Goal: Task Accomplishment & Management: Manage account settings

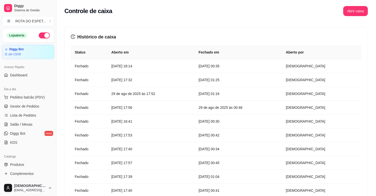
click at [351, 11] on button "Abrir caixa" at bounding box center [355, 11] width 25 height 10
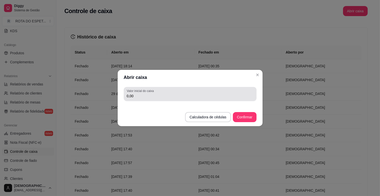
click at [190, 96] on input "0,00" at bounding box center [190, 96] width 127 height 5
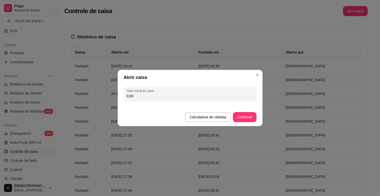
click at [190, 96] on input "0,00" at bounding box center [190, 96] width 127 height 5
type input "200,00"
click at [247, 114] on button "Confirmar" at bounding box center [244, 117] width 23 height 10
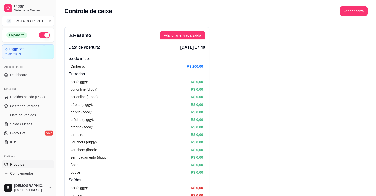
scroll to position [0, 0]
click at [22, 106] on span "Gestor de Pedidos" at bounding box center [24, 106] width 29 height 5
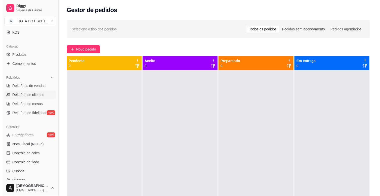
scroll to position [140, 0]
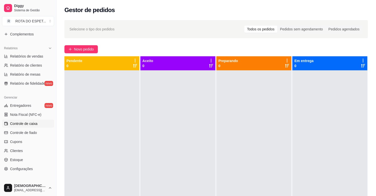
click at [36, 125] on span "Controle de caixa" at bounding box center [23, 123] width 27 height 5
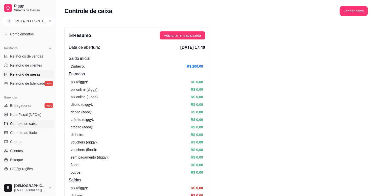
click at [28, 73] on span "Relatório de mesas" at bounding box center [25, 74] width 30 height 5
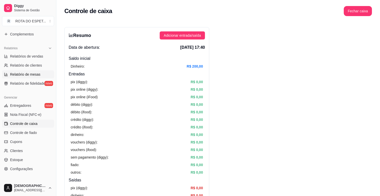
select select "TOTAL_OF_ORDERS"
select select "7"
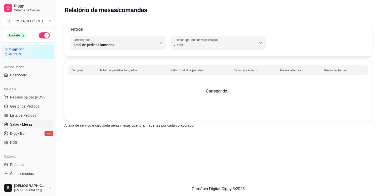
click at [24, 124] on span "Salão / Mesas" at bounding box center [21, 124] width 22 height 5
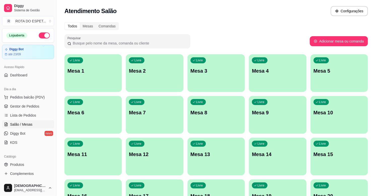
click at [231, 31] on div "Todos Mesas Comandas Pesquisar Adicionar mesa ou comanda Livre Mesa 1 Livre Mes…" at bounding box center [215, 184] width 319 height 330
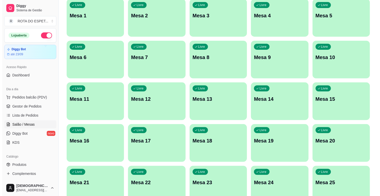
scroll to position [112, 0]
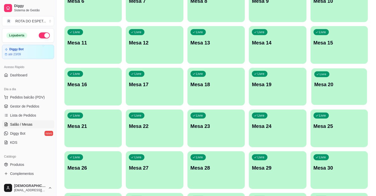
click at [330, 88] on p "Mesa 20" at bounding box center [339, 84] width 50 height 7
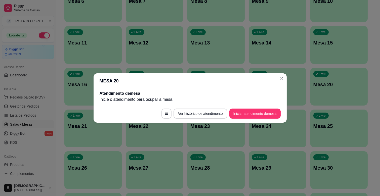
click at [248, 108] on footer "Ver histórico de atendimento Iniciar atendimento de mesa" at bounding box center [190, 114] width 193 height 18
click at [248, 111] on button "Iniciar atendimento de mesa" at bounding box center [254, 114] width 51 height 10
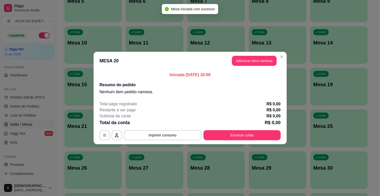
click at [250, 62] on button "Adicionar itens na mesa" at bounding box center [254, 61] width 45 height 10
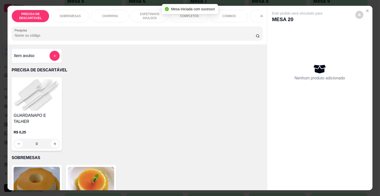
click at [184, 16] on p "COMPLETOS" at bounding box center [189, 16] width 19 height 4
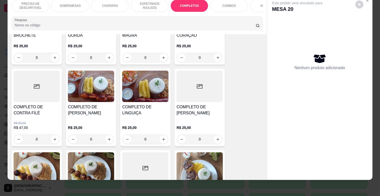
scroll to position [667, 0]
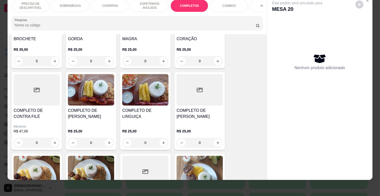
click at [52, 138] on div "0" at bounding box center [37, 143] width 46 height 10
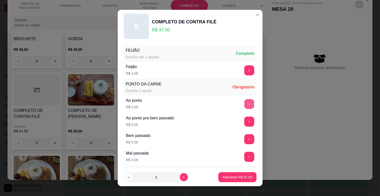
click at [244, 106] on button "+" at bounding box center [249, 104] width 10 height 10
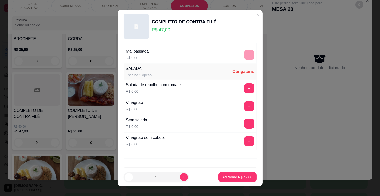
scroll to position [94, 0]
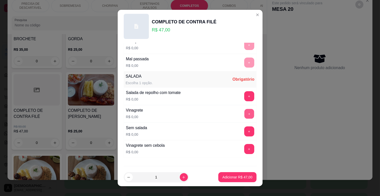
click at [244, 111] on button "+" at bounding box center [249, 114] width 10 height 10
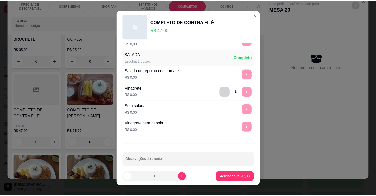
scroll to position [122, 0]
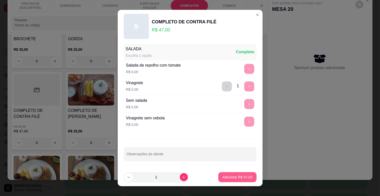
click at [227, 175] on button "Adicionar R$ 47,00" at bounding box center [237, 177] width 38 height 10
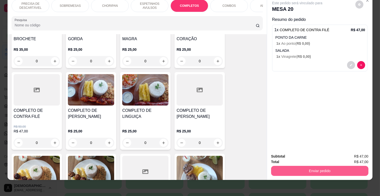
click at [317, 166] on button "Enviar pedido" at bounding box center [319, 171] width 97 height 10
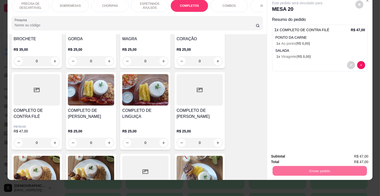
click at [318, 152] on button "Não registrar e enviar pedido" at bounding box center [303, 155] width 52 height 10
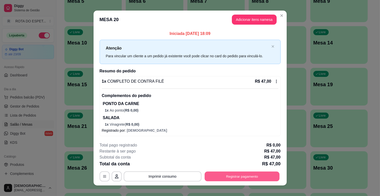
click at [247, 172] on button "Registrar pagamento" at bounding box center [242, 177] width 75 height 10
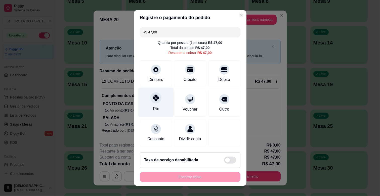
click at [153, 95] on icon at bounding box center [155, 98] width 7 height 7
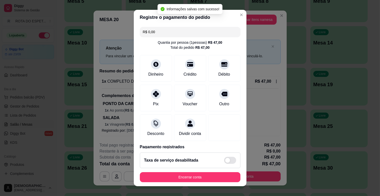
type input "R$ 0,00"
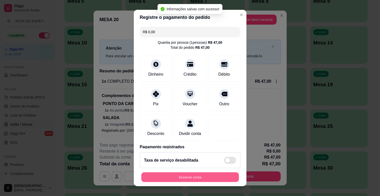
click at [210, 178] on button "Encerrar conta" at bounding box center [190, 178] width 98 height 10
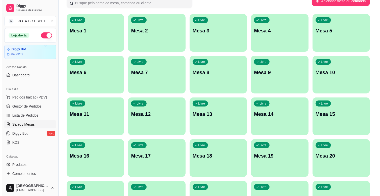
scroll to position [0, 0]
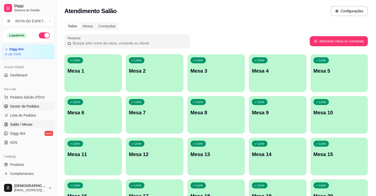
click at [40, 104] on link "Gestor de Pedidos" at bounding box center [28, 106] width 52 height 8
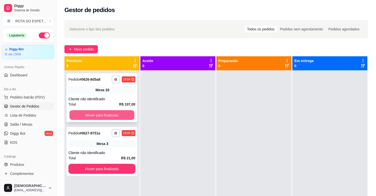
click at [94, 116] on button "Mover para finalizado" at bounding box center [101, 115] width 65 height 10
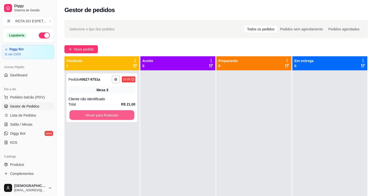
click at [94, 116] on button "Mover para finalizado" at bounding box center [101, 115] width 65 height 10
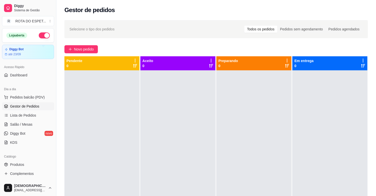
click at [158, 118] on div at bounding box center [177, 168] width 75 height 196
click at [115, 102] on div at bounding box center [101, 168] width 75 height 196
click at [24, 124] on span "Salão / Mesas" at bounding box center [21, 124] width 22 height 5
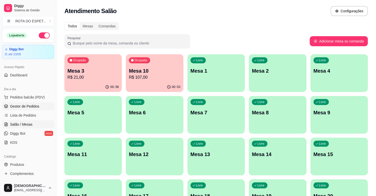
click at [26, 104] on span "Gestor de Pedidos" at bounding box center [24, 106] width 29 height 5
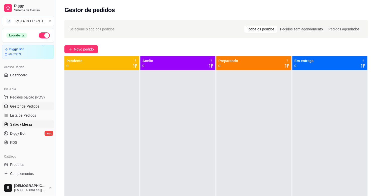
click at [29, 124] on span "Salão / Mesas" at bounding box center [21, 124] width 22 height 5
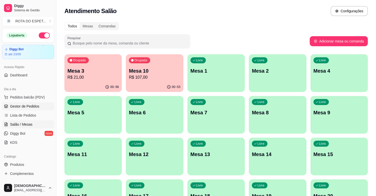
click at [30, 106] on span "Gestor de Pedidos" at bounding box center [24, 106] width 29 height 5
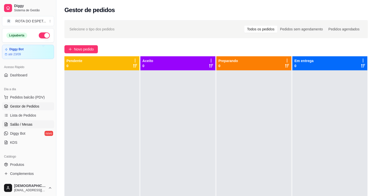
click at [13, 123] on span "Salão / Mesas" at bounding box center [21, 124] width 22 height 5
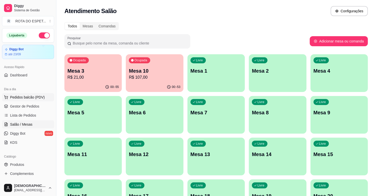
click at [41, 99] on span "Pedidos balcão (PDV)" at bounding box center [27, 97] width 35 height 5
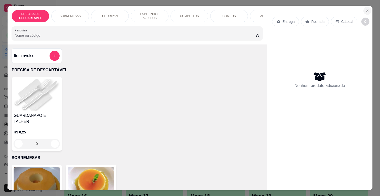
click at [364, 7] on button "Close" at bounding box center [368, 11] width 8 height 8
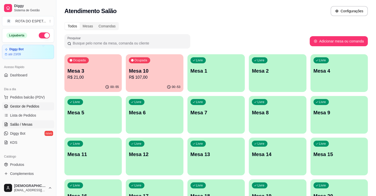
click at [9, 104] on link "Gestor de Pedidos" at bounding box center [28, 106] width 52 height 8
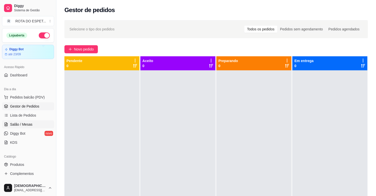
click at [27, 127] on span "Salão / Mesas" at bounding box center [21, 124] width 22 height 5
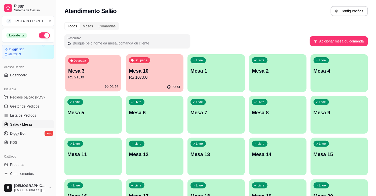
click at [87, 76] on p "R$ 21,00" at bounding box center [93, 77] width 50 height 6
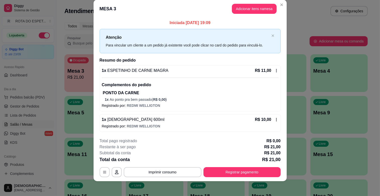
scroll to position [9, 0]
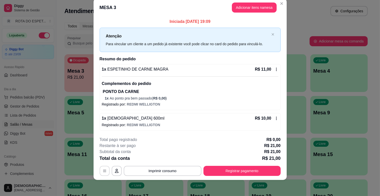
click at [103, 171] on icon "button" at bounding box center [105, 171] width 4 height 4
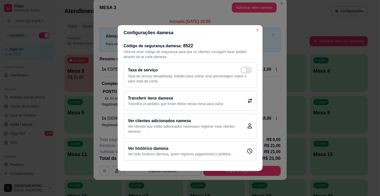
click at [175, 101] on p "Transfira os pedidos que foram feitos nessa mesa para outra" at bounding box center [175, 103] width 95 height 5
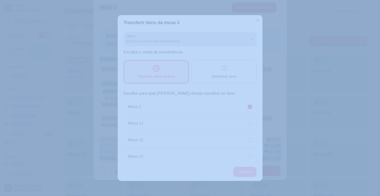
click at [201, 42] on span "Escolha o motivo da transferência" at bounding box center [187, 41] width 121 height 5
click at [160, 61] on span "Mudança de mesa" at bounding box center [183, 61] width 111 height 5
type input "TABLE_TRANSFER"
select select "TABLE_TRANSFER"
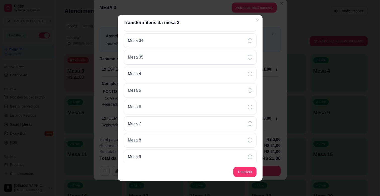
scroll to position [486, 0]
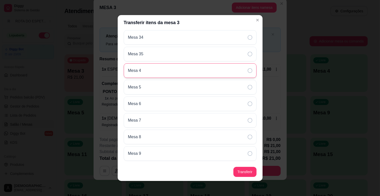
click at [196, 67] on div "Mesa 4" at bounding box center [190, 70] width 133 height 15
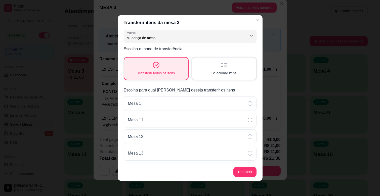
scroll to position [0, 0]
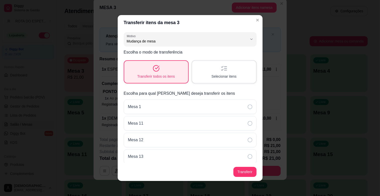
click at [212, 78] on span "Selecionar itens" at bounding box center [224, 76] width 25 height 5
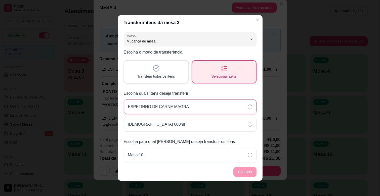
click at [223, 111] on div "ESPETINHO DE CARNE MAGRA" at bounding box center [190, 107] width 133 height 15
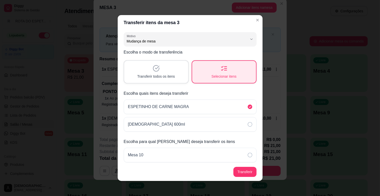
click at [230, 132] on div "TABLE_TRANSFER Motivo Pedido lançado na mesa errada Mudança de mesa Outro Motiv…" at bounding box center [190, 96] width 145 height 133
click at [248, 122] on icon at bounding box center [250, 124] width 5 height 5
click at [246, 172] on button "Transferir" at bounding box center [244, 172] width 23 height 10
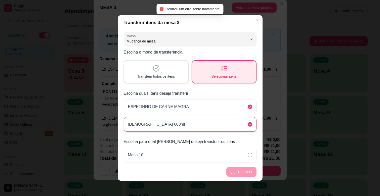
click at [180, 70] on div "Transferir todos os itens" at bounding box center [156, 72] width 64 height 22
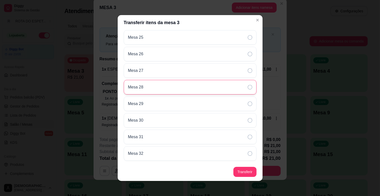
scroll to position [419, 0]
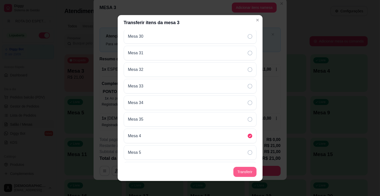
click at [245, 174] on button "Transferir" at bounding box center [244, 172] width 23 height 10
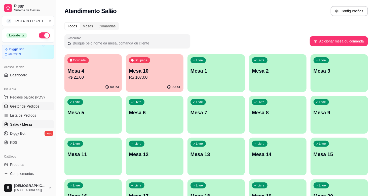
click at [24, 105] on span "Gestor de Pedidos" at bounding box center [24, 106] width 29 height 5
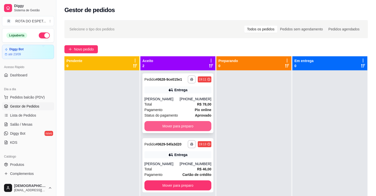
click at [191, 130] on button "Mover para preparo" at bounding box center [177, 126] width 67 height 10
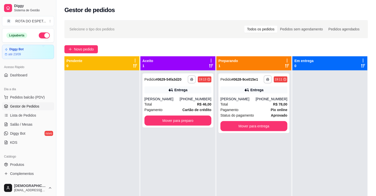
click at [190, 128] on div "**********" at bounding box center [177, 168] width 75 height 196
click at [190, 124] on button "Mover para preparo" at bounding box center [177, 121] width 67 height 10
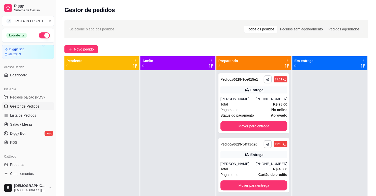
click at [181, 136] on div at bounding box center [177, 168] width 75 height 196
click at [162, 114] on div at bounding box center [177, 168] width 75 height 196
click at [237, 99] on div "[PERSON_NAME]" at bounding box center [237, 99] width 35 height 5
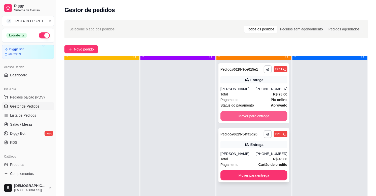
scroll to position [14, 0]
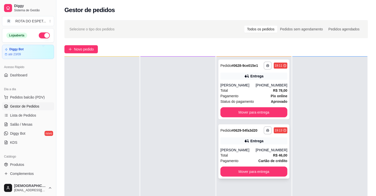
click at [237, 148] on div "[PERSON_NAME]" at bounding box center [237, 150] width 35 height 5
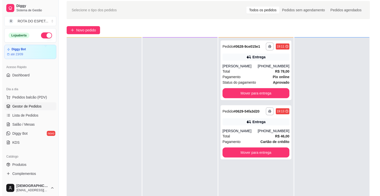
scroll to position [28, 0]
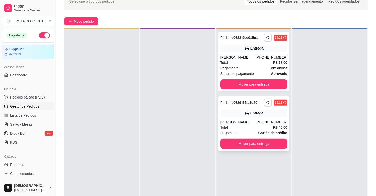
click at [251, 131] on div "Pagamento Cartão de crédito" at bounding box center [253, 133] width 67 height 6
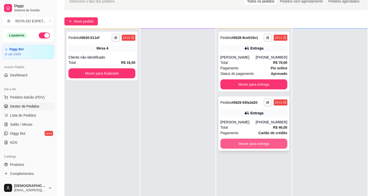
click at [255, 143] on button "Mover para entrega" at bounding box center [253, 144] width 67 height 10
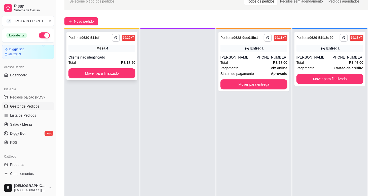
click at [113, 77] on button "Mover para finalizado" at bounding box center [101, 73] width 67 height 10
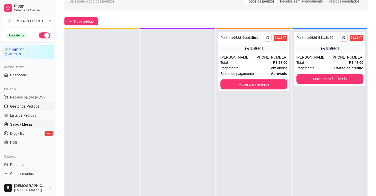
click at [31, 126] on link "Salão / Mesas" at bounding box center [28, 124] width 52 height 8
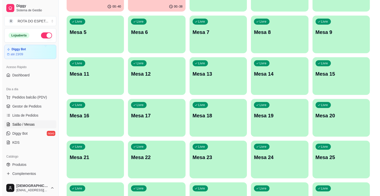
scroll to position [112, 0]
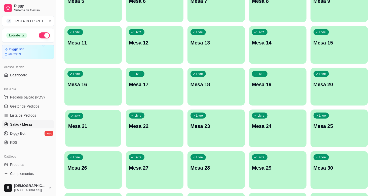
click at [108, 128] on p "Mesa 21" at bounding box center [93, 126] width 50 height 7
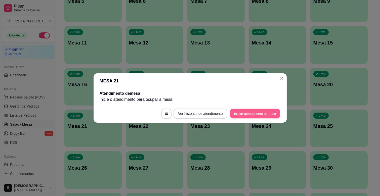
click at [266, 114] on button "Iniciar atendimento de mesa" at bounding box center [255, 114] width 50 height 10
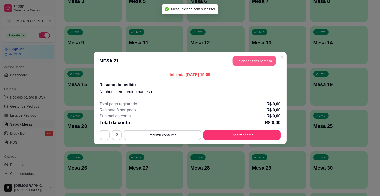
click at [259, 58] on button "Adicionar itens na mesa" at bounding box center [254, 61] width 43 height 10
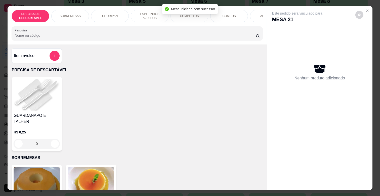
click at [142, 16] on p "ESPETINHOS AVULSOS" at bounding box center [149, 16] width 29 height 8
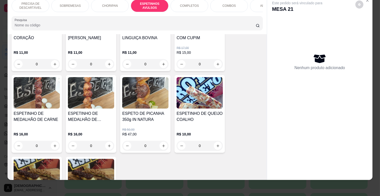
scroll to position [418, 0]
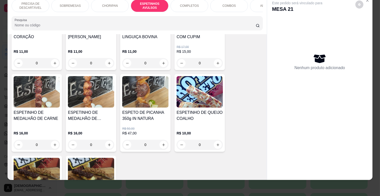
click at [104, 140] on div "0" at bounding box center [91, 145] width 46 height 10
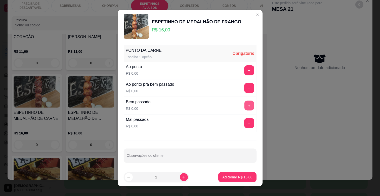
click at [244, 105] on button "+" at bounding box center [249, 106] width 10 height 10
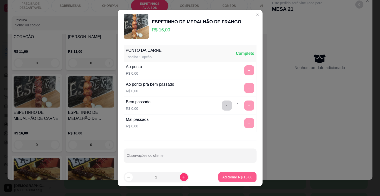
click at [225, 179] on p "Adicionar R$ 16,00" at bounding box center [237, 177] width 30 height 5
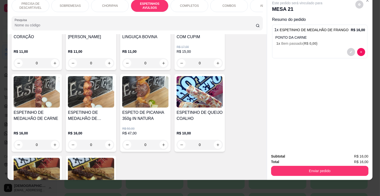
click at [52, 140] on div "0" at bounding box center [37, 145] width 46 height 10
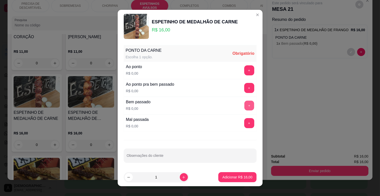
click at [244, 105] on button "+" at bounding box center [249, 106] width 10 height 10
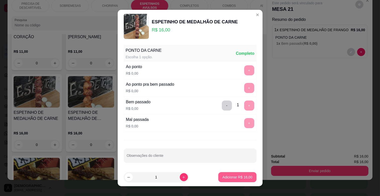
click at [243, 176] on p "Adicionar R$ 16,00" at bounding box center [237, 177] width 30 height 5
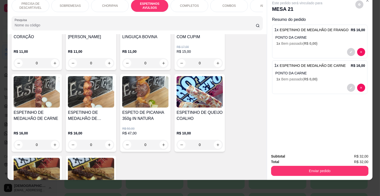
click at [60, 4] on p "SOBREMESAS" at bounding box center [70, 6] width 21 height 4
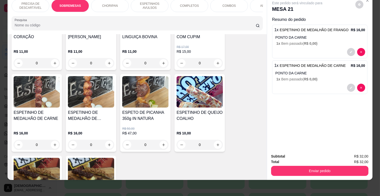
scroll to position [104, 0]
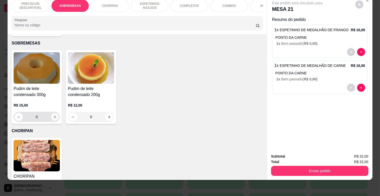
click at [54, 115] on icon "increase-product-quantity" at bounding box center [55, 117] width 4 height 4
type input "1"
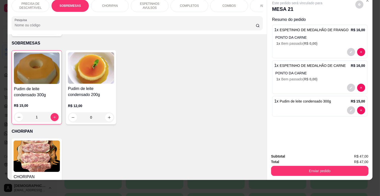
click at [331, 172] on div "Subtotal R$ 47,00 Total R$ 47,00 Enviar pedido" at bounding box center [319, 165] width 105 height 30
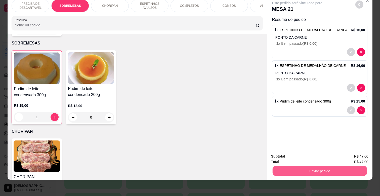
click at [324, 167] on button "Enviar pedido" at bounding box center [320, 171] width 94 height 10
click at [313, 153] on button "Não registrar e enviar pedido" at bounding box center [303, 154] width 51 height 9
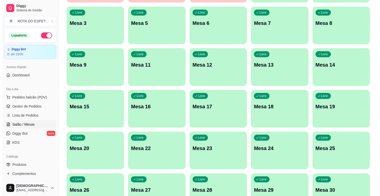
scroll to position [0, 0]
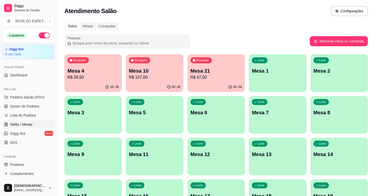
click at [86, 82] on button "Ocupada Mesa 4 R$ 39,50 00:-39" at bounding box center [92, 73] width 57 height 38
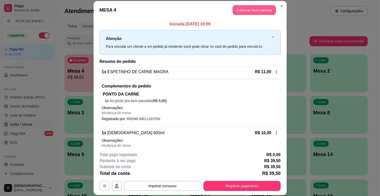
click at [246, 9] on button "Adicionar itens na mesa" at bounding box center [254, 10] width 43 height 10
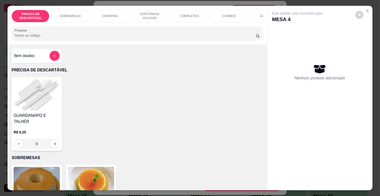
click at [135, 37] on input "Pesquisa" at bounding box center [135, 35] width 241 height 5
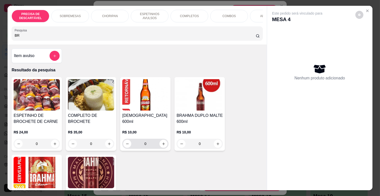
type input "BR"
click at [160, 140] on button "increase-product-quantity" at bounding box center [164, 144] width 8 height 8
type input "1"
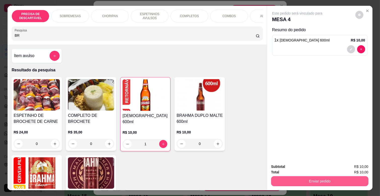
click at [319, 177] on button "Enviar pedido" at bounding box center [319, 181] width 97 height 10
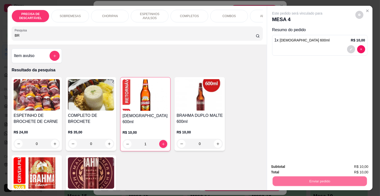
click at [311, 164] on button "Não registrar e enviar pedido" at bounding box center [303, 167] width 52 height 10
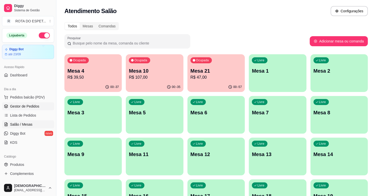
click at [35, 106] on span "Gestor de Pedidos" at bounding box center [24, 106] width 29 height 5
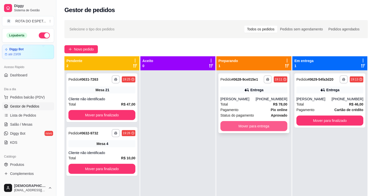
click at [241, 129] on button "Mover para entrega" at bounding box center [253, 126] width 67 height 10
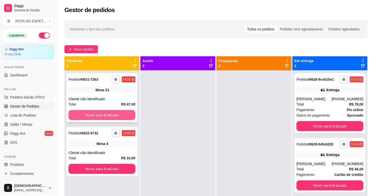
click at [121, 115] on button "Mover para finalizado" at bounding box center [101, 115] width 67 height 10
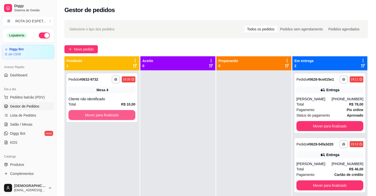
click at [121, 115] on button "Mover para finalizado" at bounding box center [101, 115] width 67 height 10
click at [125, 110] on button "Mover para finalizado" at bounding box center [101, 115] width 67 height 10
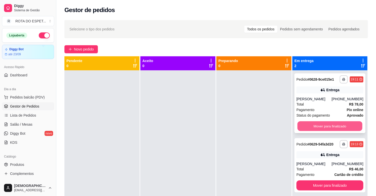
click at [331, 125] on button "Mover para finalizado" at bounding box center [329, 127] width 65 height 10
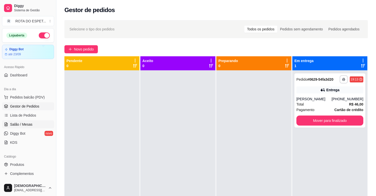
click at [4, 126] on icon at bounding box center [6, 125] width 4 height 4
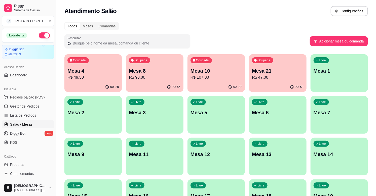
click at [223, 65] on div "Ocupada Mesa 10 R$ 107,00" at bounding box center [215, 68] width 57 height 28
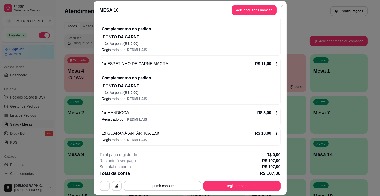
scroll to position [15, 0]
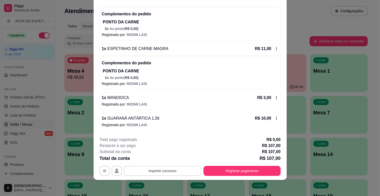
click at [158, 170] on button "Imprimir consumo" at bounding box center [163, 171] width 78 height 10
click at [166, 157] on button "IMPRESSORA CAIXA" at bounding box center [162, 159] width 40 height 8
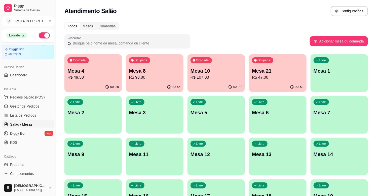
click at [205, 74] on p "R$ 107,00" at bounding box center [215, 77] width 51 height 6
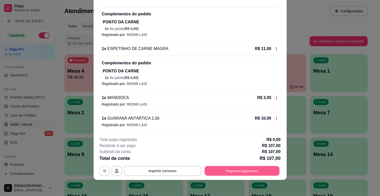
click at [242, 170] on button "Registrar pagamento" at bounding box center [242, 171] width 75 height 10
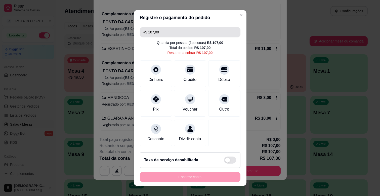
click at [178, 28] on input "R$ 107,00" at bounding box center [190, 32] width 95 height 10
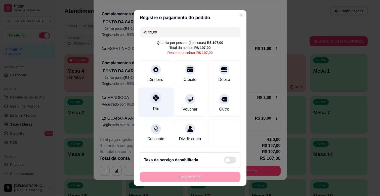
click at [160, 106] on div "Pix" at bounding box center [155, 102] width 35 height 29
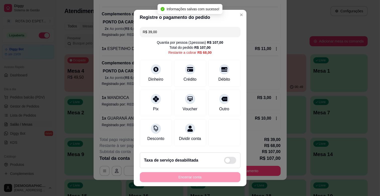
type input "R$ 68,00"
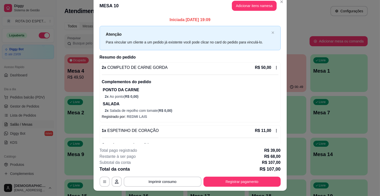
scroll to position [0, 0]
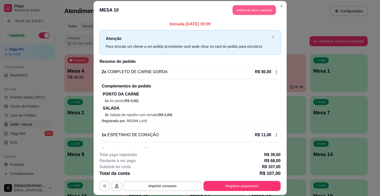
click at [242, 10] on button "Adicionar itens na mesa" at bounding box center [254, 10] width 43 height 10
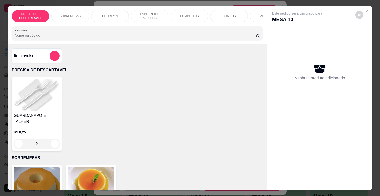
click at [67, 11] on div "SOBREMESAS" at bounding box center [70, 16] width 38 height 13
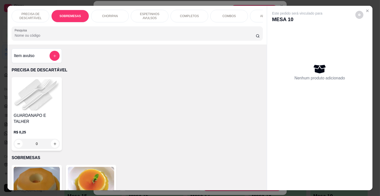
scroll to position [12, 0]
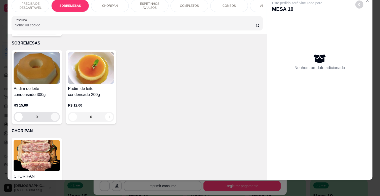
click at [54, 113] on button "increase-product-quantity" at bounding box center [55, 117] width 8 height 8
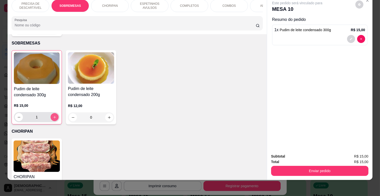
click at [54, 113] on button "increase-product-quantity" at bounding box center [55, 117] width 8 height 8
type input "2"
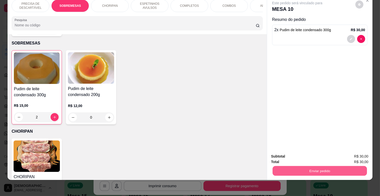
click at [332, 167] on button "Enviar pedido" at bounding box center [320, 171] width 94 height 10
click at [300, 151] on button "Não registrar e enviar pedido" at bounding box center [303, 154] width 51 height 9
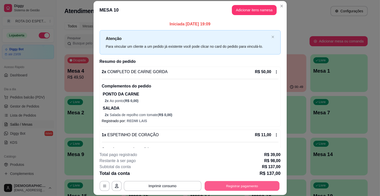
click at [254, 189] on button "Registrar pagamento" at bounding box center [242, 186] width 75 height 10
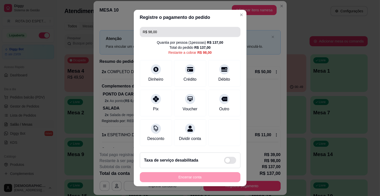
click at [197, 32] on input "R$ 98,00" at bounding box center [190, 32] width 95 height 10
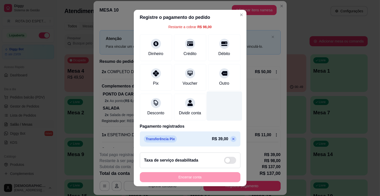
scroll to position [6, 0]
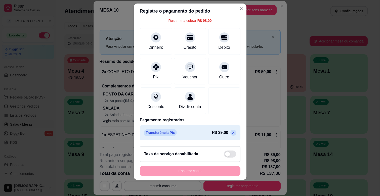
click at [230, 135] on p at bounding box center [233, 133] width 6 height 6
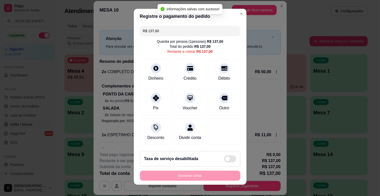
scroll to position [0, 0]
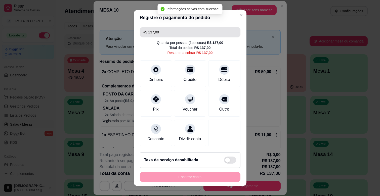
click at [190, 36] on input "R$ 137,00" at bounding box center [190, 32] width 95 height 10
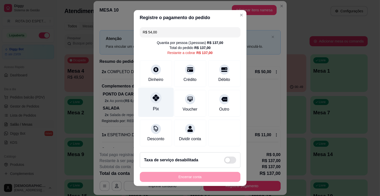
click at [156, 103] on div "Pix" at bounding box center [155, 102] width 35 height 29
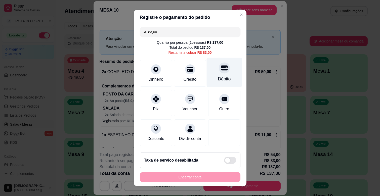
click at [220, 74] on div "Débito" at bounding box center [224, 72] width 35 height 29
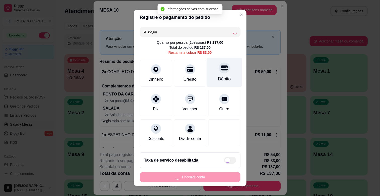
type input "R$ 0,00"
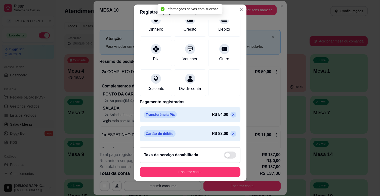
scroll to position [6, 0]
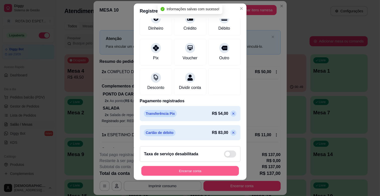
click at [178, 171] on button "Encerrar conta" at bounding box center [190, 171] width 98 height 10
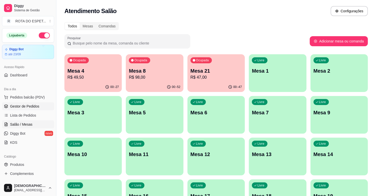
click at [33, 109] on link "Gestor de Pedidos" at bounding box center [28, 106] width 52 height 8
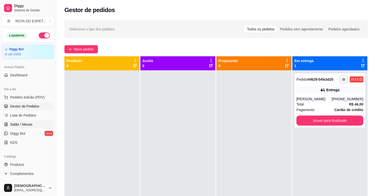
click at [34, 125] on link "Salão / Mesas" at bounding box center [28, 124] width 52 height 8
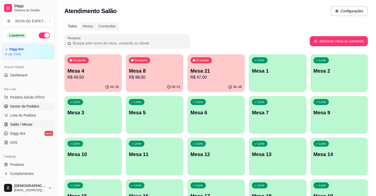
click at [18, 104] on span "Gestor de Pedidos" at bounding box center [24, 106] width 29 height 5
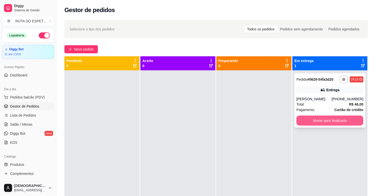
click at [325, 121] on button "Mover para finalizado" at bounding box center [329, 121] width 67 height 10
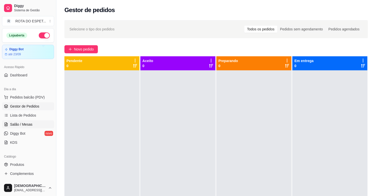
click at [30, 122] on link "Salão / Mesas" at bounding box center [28, 124] width 52 height 8
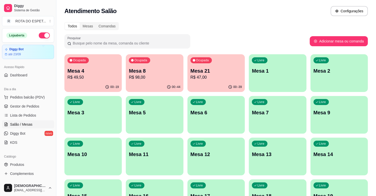
click at [218, 64] on div "Ocupada Mesa 21 R$ 47,00" at bounding box center [215, 68] width 57 height 28
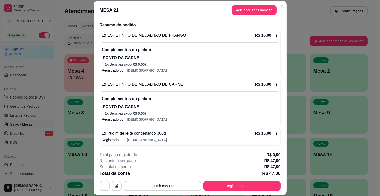
scroll to position [15, 0]
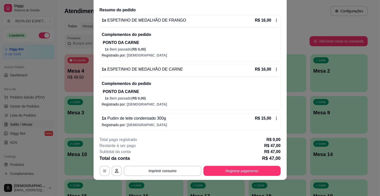
click at [267, 116] on div "R$ 15,00" at bounding box center [266, 118] width 23 height 6
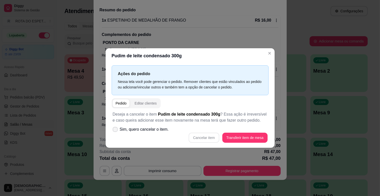
click at [152, 129] on span "Sim, quero cancelar o item." at bounding box center [144, 130] width 49 height 6
click at [116, 131] on input "Sim, quero cancelar o item." at bounding box center [113, 132] width 3 height 3
checkbox input "true"
click at [179, 142] on div "Cancelar item Transferir item de mesa" at bounding box center [190, 138] width 155 height 10
click at [205, 138] on button "Cancelar item" at bounding box center [204, 138] width 31 height 10
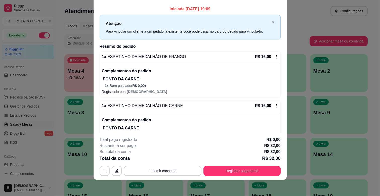
scroll to position [0, 0]
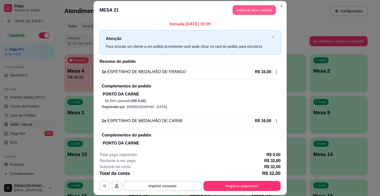
click at [249, 11] on button "Adicionar itens na mesa" at bounding box center [254, 10] width 43 height 10
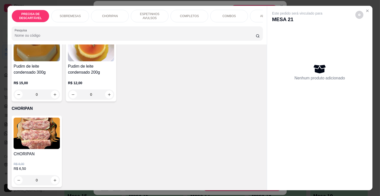
scroll to position [140, 0]
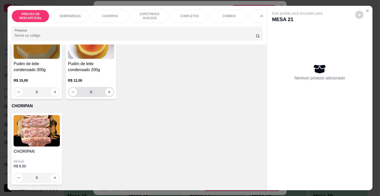
click at [111, 88] on div "0" at bounding box center [91, 92] width 46 height 10
click at [105, 90] on button "increase-product-quantity" at bounding box center [109, 92] width 8 height 8
type input "1"
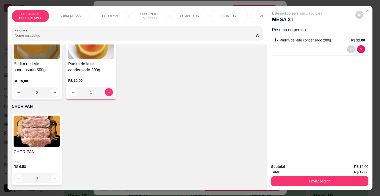
click at [340, 184] on div "Subtotal R$ 12,00 Total R$ 12,00 Enviar pedido" at bounding box center [319, 175] width 105 height 30
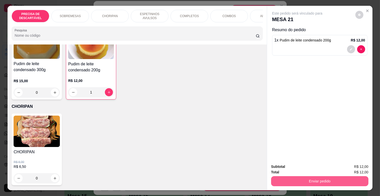
click at [324, 179] on button "Enviar pedido" at bounding box center [319, 181] width 97 height 10
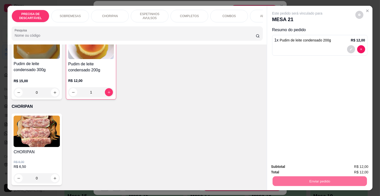
click at [306, 167] on button "Não registrar e enviar pedido" at bounding box center [303, 167] width 52 height 10
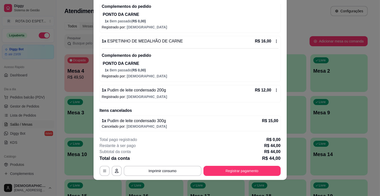
scroll to position [65, 0]
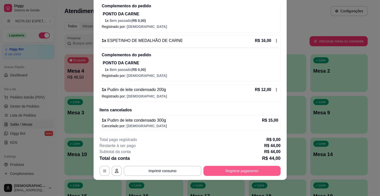
click at [242, 166] on button "Registrar pagamento" at bounding box center [242, 171] width 77 height 10
click at [245, 174] on button "Registrar pagamento" at bounding box center [242, 171] width 77 height 10
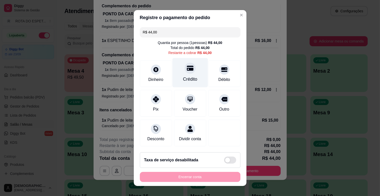
click at [183, 78] on div "Crédito" at bounding box center [190, 79] width 14 height 7
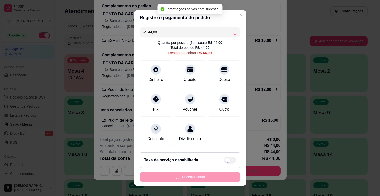
type input "R$ 0,00"
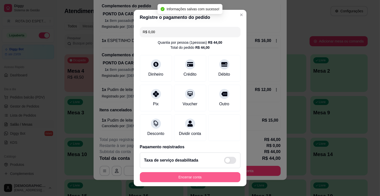
click at [172, 177] on button "Encerrar conta" at bounding box center [190, 177] width 101 height 10
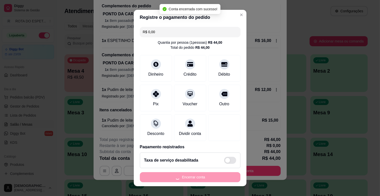
scroll to position [0, 0]
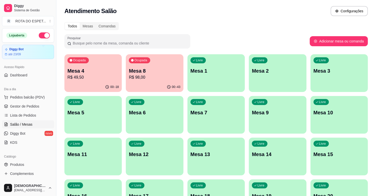
click at [27, 111] on ul "Pedidos balcão (PDV) Gestor de Pedidos Lista de Pedidos Salão / Mesas Diggy Bot…" at bounding box center [28, 119] width 52 height 53
click at [27, 105] on span "Gestor de Pedidos" at bounding box center [24, 106] width 29 height 5
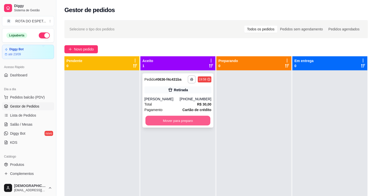
click at [188, 118] on button "Mover para preparo" at bounding box center [177, 121] width 65 height 10
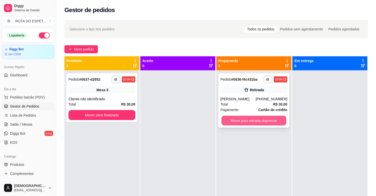
click at [255, 121] on button "Mover para retirada disponível" at bounding box center [253, 121] width 65 height 10
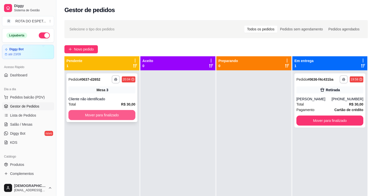
click at [133, 117] on button "Mover para finalizado" at bounding box center [101, 115] width 67 height 10
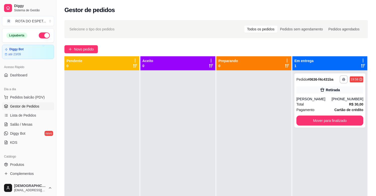
click at [161, 144] on div at bounding box center [177, 168] width 75 height 196
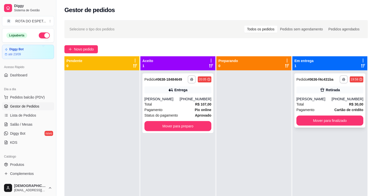
click at [320, 91] on icon at bounding box center [322, 90] width 5 height 5
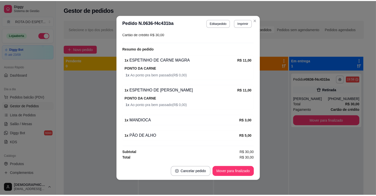
scroll to position [1, 0]
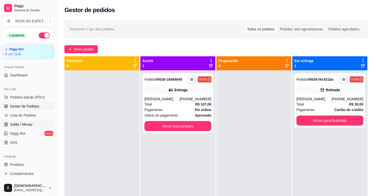
click at [21, 126] on span "Salão / Mesas" at bounding box center [21, 124] width 22 height 5
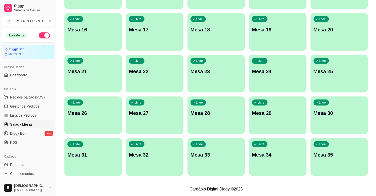
scroll to position [167, 0]
click at [202, 32] on p "Mesa 18" at bounding box center [215, 29] width 51 height 7
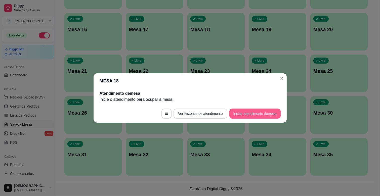
click at [244, 111] on button "Iniciar atendimento de mesa" at bounding box center [254, 114] width 51 height 10
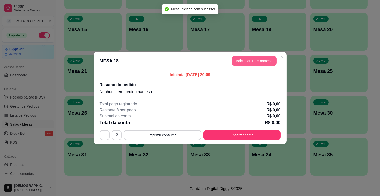
click at [257, 59] on button "Adicionar itens na mesa" at bounding box center [254, 61] width 45 height 10
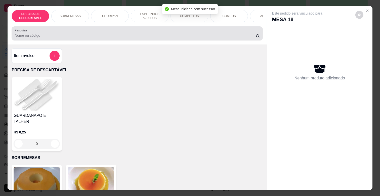
click at [138, 38] on div at bounding box center [137, 33] width 245 height 10
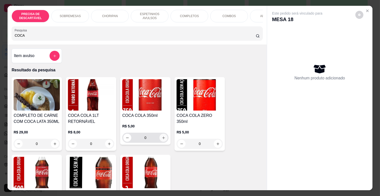
type input "COCA"
click at [160, 141] on button "increase-product-quantity" at bounding box center [164, 138] width 8 height 8
type input "1"
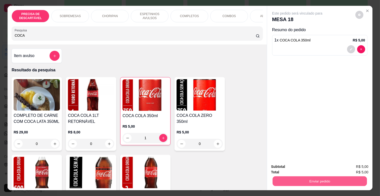
click at [334, 180] on button "Enviar pedido" at bounding box center [320, 181] width 94 height 10
click at [320, 167] on button "Não registrar e enviar pedido" at bounding box center [303, 166] width 51 height 9
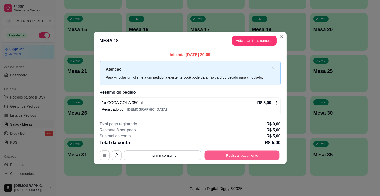
click at [231, 154] on button "Registrar pagamento" at bounding box center [242, 155] width 75 height 10
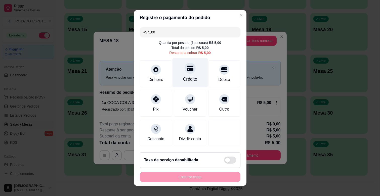
click at [195, 69] on div "Crédito" at bounding box center [189, 72] width 35 height 29
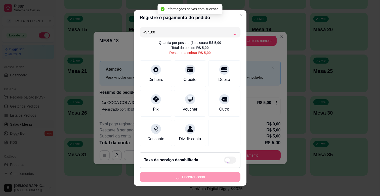
type input "R$ 0,00"
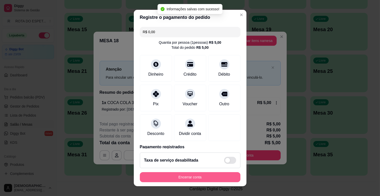
click at [198, 176] on button "Encerrar conta" at bounding box center [190, 177] width 101 height 10
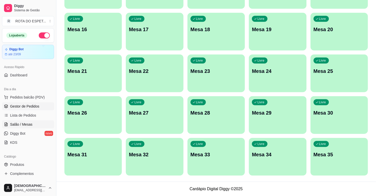
click at [35, 104] on span "Gestor de Pedidos" at bounding box center [24, 106] width 29 height 5
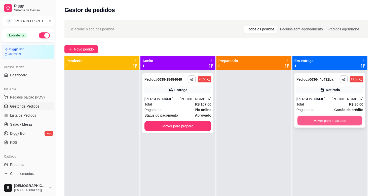
click at [322, 122] on button "Mover para finalizado" at bounding box center [329, 121] width 65 height 10
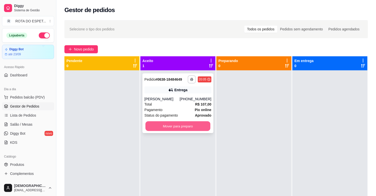
click at [173, 127] on button "Mover para preparo" at bounding box center [177, 127] width 65 height 10
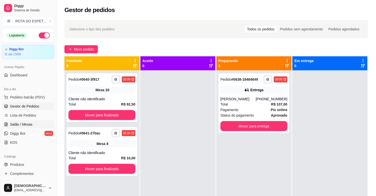
click at [33, 120] on link "Salão / Mesas" at bounding box center [28, 124] width 52 height 8
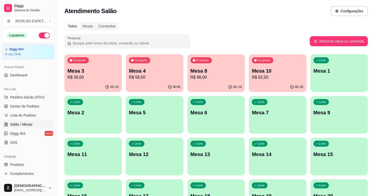
click at [97, 71] on p "Mesa 3" at bounding box center [92, 70] width 51 height 7
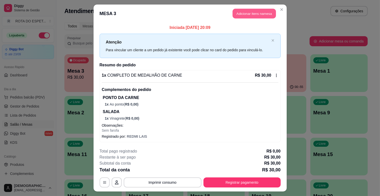
click at [248, 13] on button "Adicionar itens na mesa" at bounding box center [254, 14] width 43 height 10
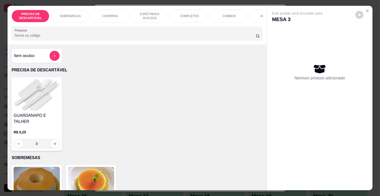
click at [119, 38] on input "Pesquisa" at bounding box center [135, 35] width 241 height 5
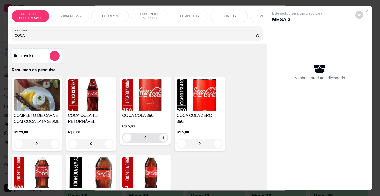
type input "COCA"
click at [163, 142] on button "increase-product-quantity" at bounding box center [164, 138] width 8 height 8
type input "1"
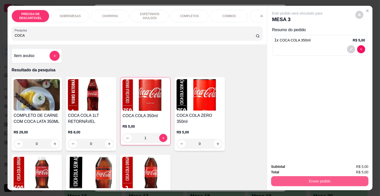
click at [290, 182] on button "Enviar pedido" at bounding box center [319, 181] width 97 height 10
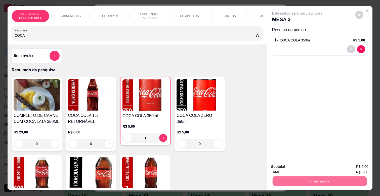
click at [300, 165] on button "Não registrar e enviar pedido" at bounding box center [303, 166] width 51 height 9
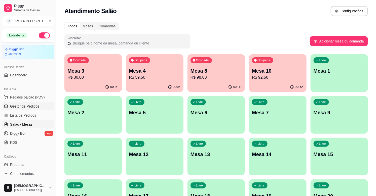
click at [39, 104] on link "Gestor de Pedidos" at bounding box center [28, 106] width 52 height 8
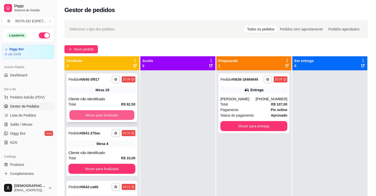
click at [118, 117] on button "Mover para finalizado" at bounding box center [101, 115] width 65 height 10
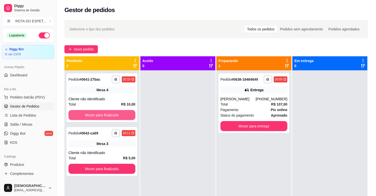
click at [118, 117] on button "Mover para finalizado" at bounding box center [101, 115] width 67 height 10
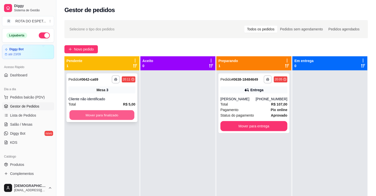
click at [117, 114] on button "Mover para finalizado" at bounding box center [101, 115] width 65 height 10
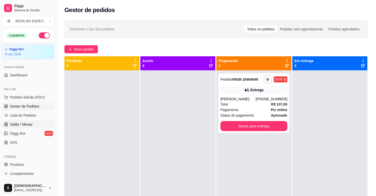
drag, startPoint x: 44, startPoint y: 120, endPoint x: 41, endPoint y: 121, distance: 3.9
click at [41, 121] on ul "Pedidos balcão (PDV) Gestor de Pedidos Lista de Pedidos Salão / Mesas Diggy Bot…" at bounding box center [28, 119] width 52 height 53
click at [41, 121] on link "Salão / Mesas" at bounding box center [28, 124] width 52 height 8
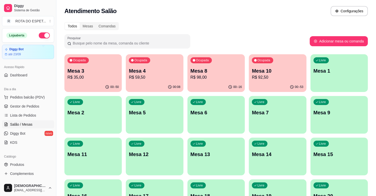
click at [205, 62] on p "Ocupada" at bounding box center [202, 60] width 13 height 4
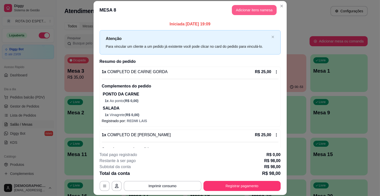
click at [249, 12] on button "Adicionar itens na mesa" at bounding box center [254, 10] width 45 height 10
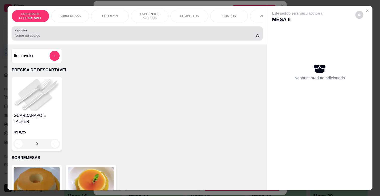
click at [124, 38] on input "Pesquisa" at bounding box center [135, 35] width 241 height 5
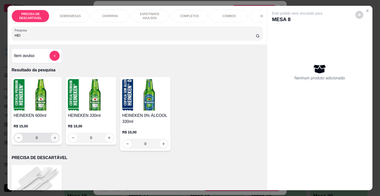
type input "HEI"
click at [54, 139] on icon "increase-product-quantity" at bounding box center [55, 138] width 4 height 4
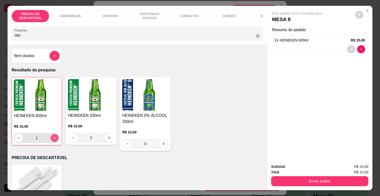
type input "1"
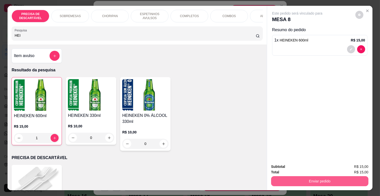
click at [285, 178] on button "Enviar pedido" at bounding box center [319, 181] width 97 height 10
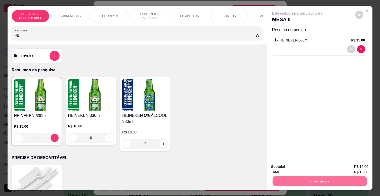
click at [295, 166] on button "Não registrar e enviar pedido" at bounding box center [303, 167] width 52 height 10
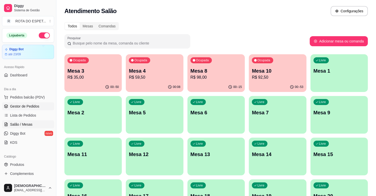
click at [24, 107] on span "Gestor de Pedidos" at bounding box center [24, 106] width 29 height 5
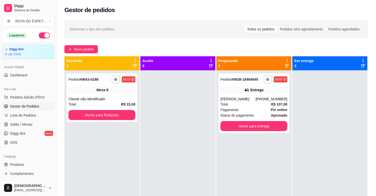
click at [172, 119] on div at bounding box center [177, 168] width 75 height 196
click at [112, 114] on button "Mover para finalizado" at bounding box center [101, 115] width 67 height 10
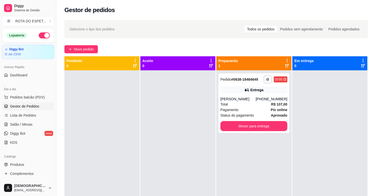
click at [172, 150] on div at bounding box center [177, 168] width 75 height 196
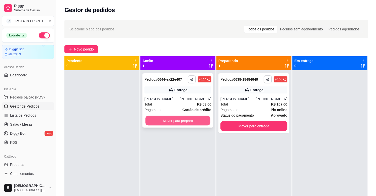
click at [172, 122] on button "Mover para preparo" at bounding box center [177, 121] width 65 height 10
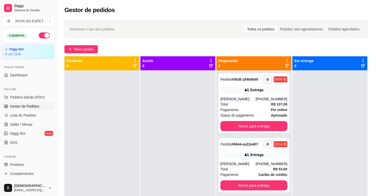
click at [214, 100] on div "Aceito 0" at bounding box center [177, 161] width 75 height 210
click at [230, 99] on div "[PERSON_NAME]" at bounding box center [237, 99] width 35 height 5
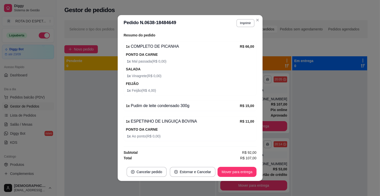
scroll to position [1, 0]
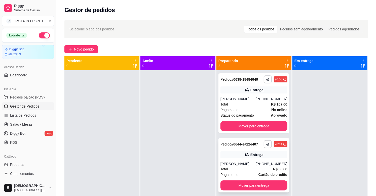
click at [229, 160] on div "**********" at bounding box center [253, 165] width 71 height 54
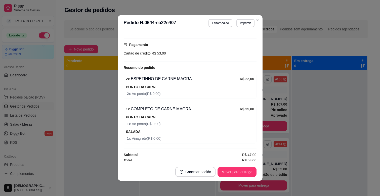
scroll to position [152, 0]
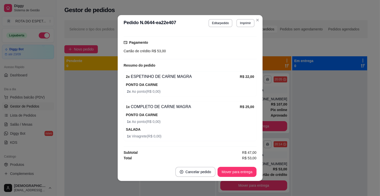
click at [126, 105] on strong "1 x" at bounding box center [128, 107] width 4 height 4
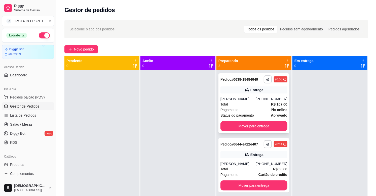
click at [266, 97] on div "[PHONE_NUMBER]" at bounding box center [272, 99] width 32 height 5
click at [29, 122] on span "Salão / Mesas" at bounding box center [21, 124] width 22 height 5
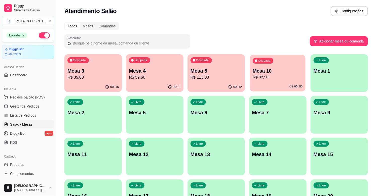
click at [286, 70] on p "Mesa 10" at bounding box center [278, 71] width 50 height 7
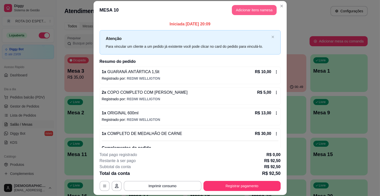
click at [249, 9] on button "Adicionar itens na mesa" at bounding box center [254, 10] width 45 height 10
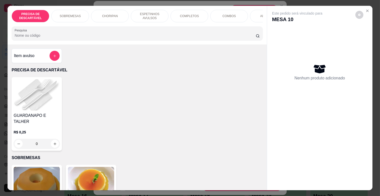
scroll to position [0, 220]
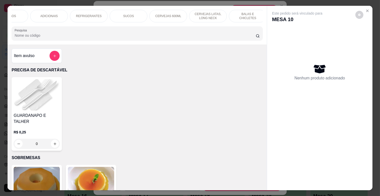
click at [140, 13] on div "SUCOS" at bounding box center [129, 16] width 38 height 13
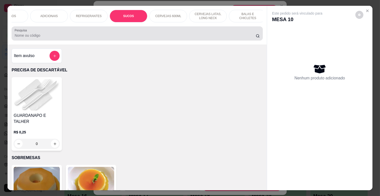
scroll to position [12, 0]
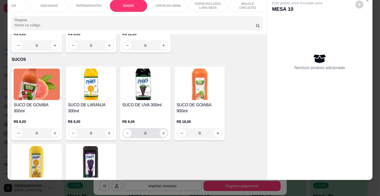
click at [163, 132] on icon "increase-product-quantity" at bounding box center [164, 134] width 4 height 4
type input "1"
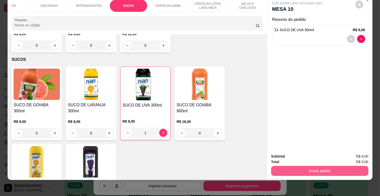
click at [332, 167] on button "Enviar pedido" at bounding box center [319, 171] width 97 height 10
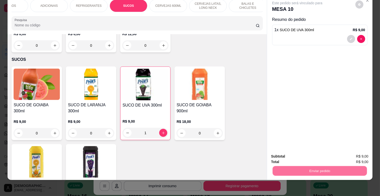
click at [310, 157] on button "Não registrar e enviar pedido" at bounding box center [303, 155] width 52 height 10
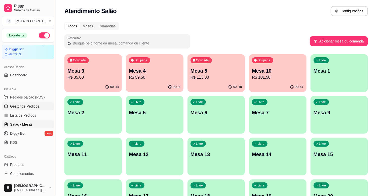
click at [27, 104] on span "Gestor de Pedidos" at bounding box center [24, 106] width 29 height 5
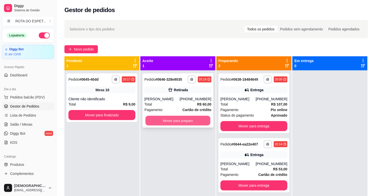
click at [151, 119] on button "Mover para preparo" at bounding box center [177, 121] width 65 height 10
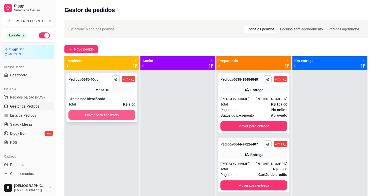
click at [114, 116] on button "Mover para finalizado" at bounding box center [101, 115] width 67 height 10
click at [32, 123] on link "Salão / Mesas" at bounding box center [28, 124] width 52 height 8
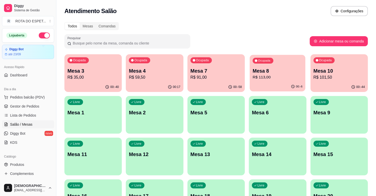
click at [273, 68] on p "Mesa 8" at bounding box center [278, 71] width 50 height 7
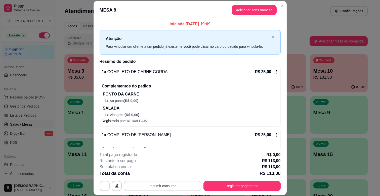
click at [158, 188] on button "Imprimir consumo" at bounding box center [163, 186] width 78 height 10
click at [170, 172] on button "IMPRESSORA CAIXA" at bounding box center [162, 175] width 40 height 8
click at [226, 187] on button "Registrar pagamento" at bounding box center [242, 186] width 75 height 10
click at [244, 11] on button "Adicionar itens na mesa" at bounding box center [254, 10] width 45 height 10
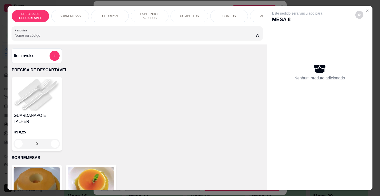
scroll to position [0, 223]
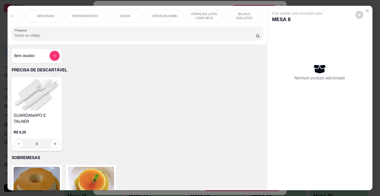
click at [231, 11] on div "BALAS E CHICLETES" at bounding box center [244, 16] width 38 height 13
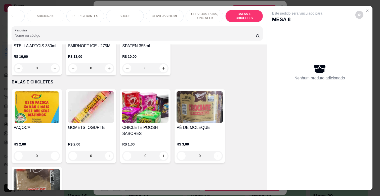
scroll to position [12, 0]
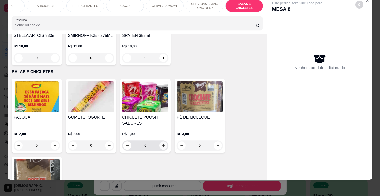
click at [162, 144] on icon "increase-product-quantity" at bounding box center [164, 146] width 4 height 4
type input "1"
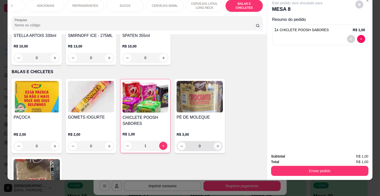
click at [216, 144] on icon "increase-product-quantity" at bounding box center [218, 146] width 4 height 4
type input "1"
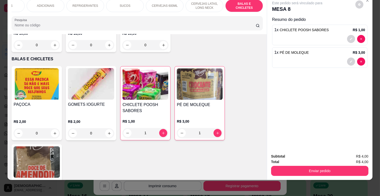
scroll to position [2139, 0]
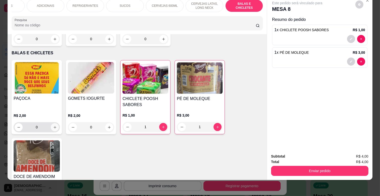
click at [56, 123] on button "increase-product-quantity" at bounding box center [55, 127] width 8 height 8
type input "1"
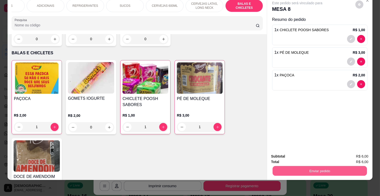
click at [320, 166] on button "Enviar pedido" at bounding box center [320, 171] width 94 height 10
click at [308, 152] on button "Não registrar e enviar pedido" at bounding box center [303, 154] width 51 height 9
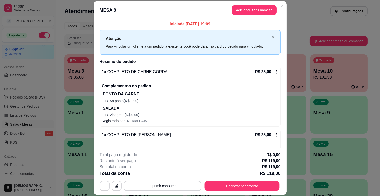
click at [237, 183] on button "Registrar pagamento" at bounding box center [242, 186] width 75 height 10
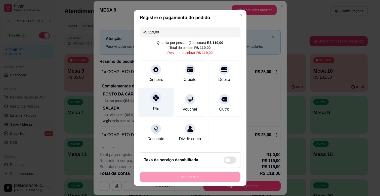
click at [157, 95] on div at bounding box center [155, 97] width 11 height 11
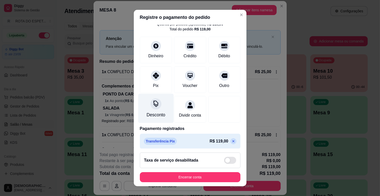
scroll to position [27, 0]
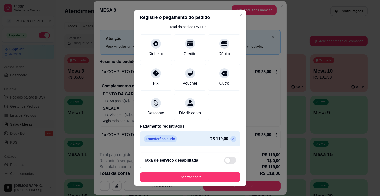
click at [232, 139] on icon at bounding box center [233, 139] width 2 height 2
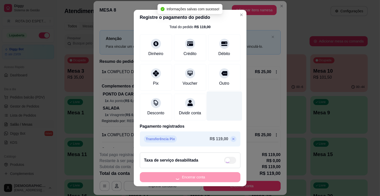
scroll to position [0, 0]
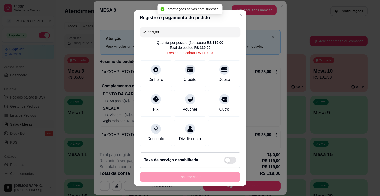
click at [214, 33] on input "R$ 119,00" at bounding box center [190, 32] width 95 height 10
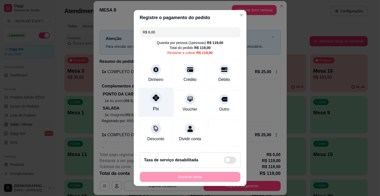
click at [141, 104] on div "Pix" at bounding box center [155, 102] width 35 height 29
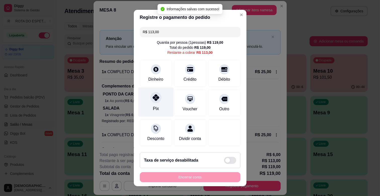
click at [152, 101] on icon at bounding box center [155, 97] width 7 height 7
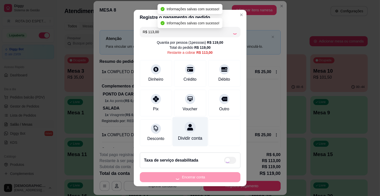
type input "R$ 0,00"
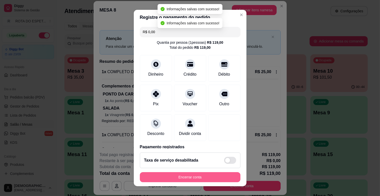
click at [184, 176] on button "Encerrar conta" at bounding box center [190, 177] width 101 height 10
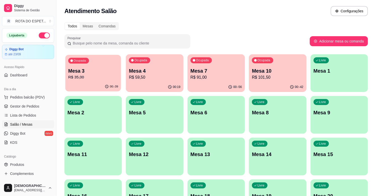
click at [100, 70] on p "Mesa 3" at bounding box center [93, 71] width 50 height 7
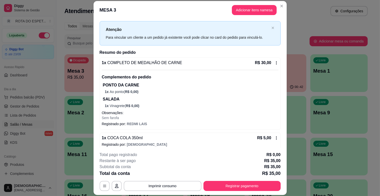
scroll to position [14, 0]
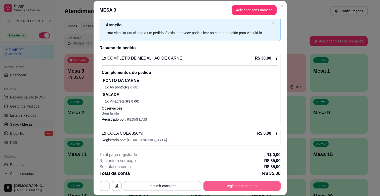
click at [250, 185] on button "Registrar pagamento" at bounding box center [242, 186] width 77 height 10
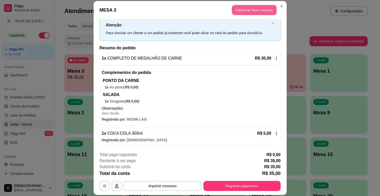
click at [243, 8] on button "Adicionar itens na mesa" at bounding box center [254, 10] width 45 height 10
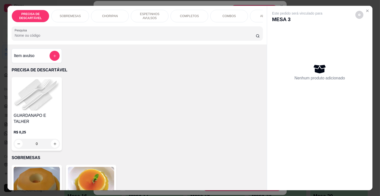
scroll to position [112, 0]
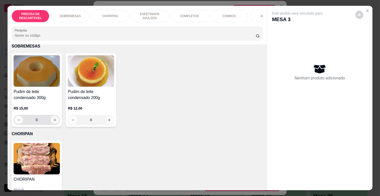
click at [55, 116] on button "increase-product-quantity" at bounding box center [55, 120] width 8 height 8
type input "1"
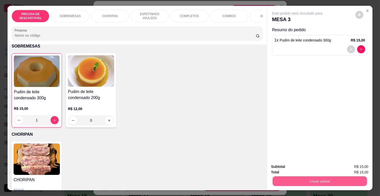
click at [330, 176] on button "Enviar pedido" at bounding box center [320, 181] width 94 height 10
click at [316, 165] on button "Não registrar e enviar pedido" at bounding box center [303, 166] width 51 height 9
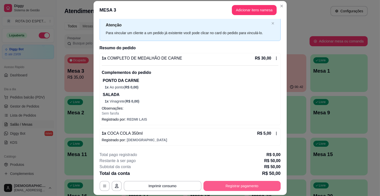
click at [267, 189] on button "Registrar pagamento" at bounding box center [242, 186] width 77 height 10
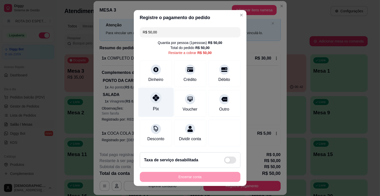
click at [149, 110] on div "Pix" at bounding box center [155, 102] width 35 height 29
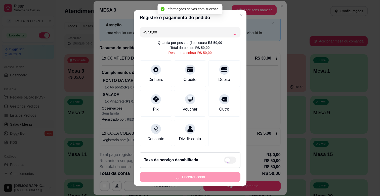
type input "R$ 0,00"
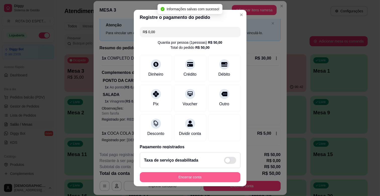
click at [187, 176] on button "Encerrar conta" at bounding box center [190, 177] width 101 height 10
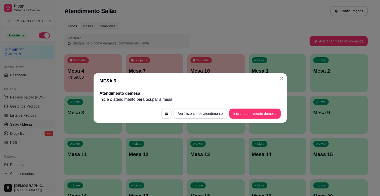
scroll to position [0, 0]
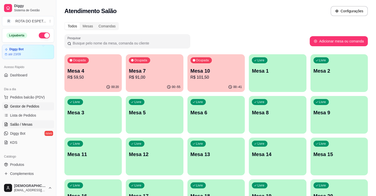
click at [33, 106] on span "Gestor de Pedidos" at bounding box center [24, 106] width 29 height 5
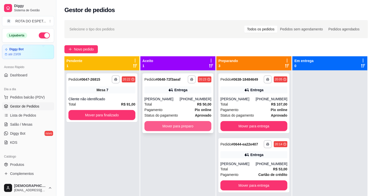
click at [172, 127] on button "Mover para preparo" at bounding box center [177, 126] width 67 height 10
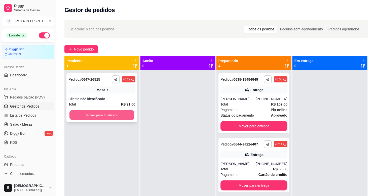
click at [107, 115] on button "Mover para finalizado" at bounding box center [101, 115] width 65 height 10
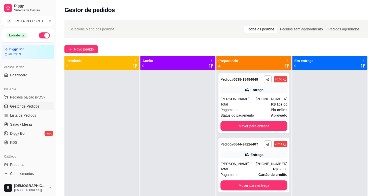
click at [173, 140] on div at bounding box center [177, 168] width 75 height 196
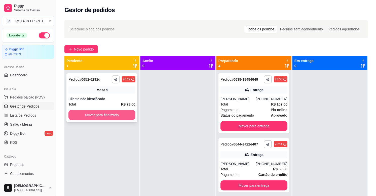
click at [116, 112] on button "Mover para finalizado" at bounding box center [101, 115] width 67 height 10
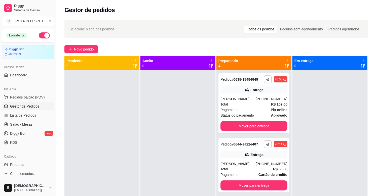
click at [160, 148] on div at bounding box center [177, 168] width 75 height 196
click at [257, 104] on div "Total R$ 107,00" at bounding box center [253, 105] width 67 height 6
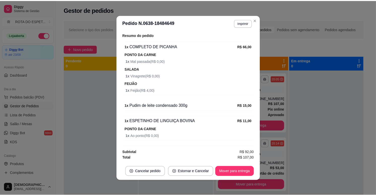
scroll to position [1, 0]
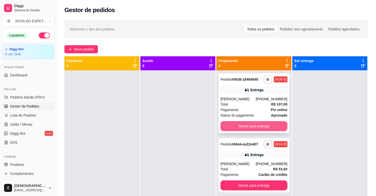
click at [263, 123] on button "Mover para entrega" at bounding box center [253, 126] width 67 height 10
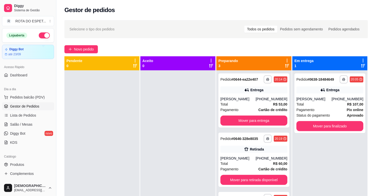
click at [182, 149] on div at bounding box center [177, 168] width 75 height 196
click at [31, 125] on span "Salão / Mesas" at bounding box center [21, 124] width 22 height 5
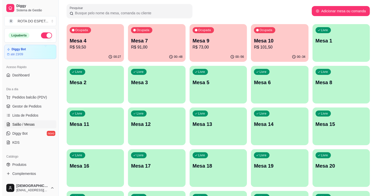
scroll to position [28, 0]
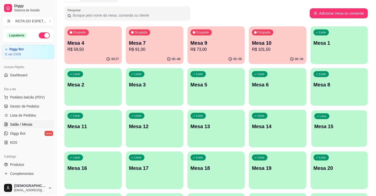
click at [341, 124] on p "Mesa 15" at bounding box center [339, 126] width 50 height 7
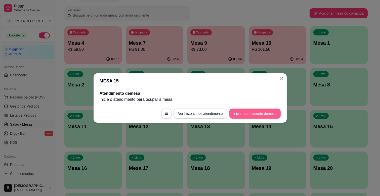
click at [258, 115] on button "Iniciar atendimento de mesa" at bounding box center [254, 114] width 51 height 10
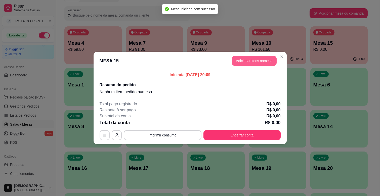
click at [267, 64] on button "Adicionar itens na mesa" at bounding box center [254, 61] width 45 height 10
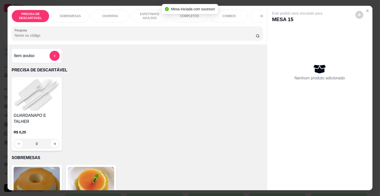
click at [153, 12] on p "ESPETINHOS AVULSOS" at bounding box center [149, 16] width 29 height 8
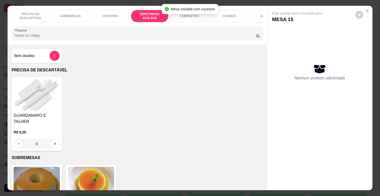
scroll to position [12, 0]
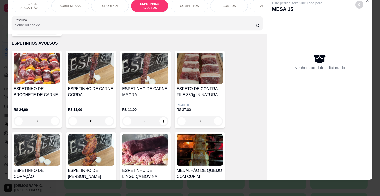
click at [160, 116] on div "0" at bounding box center [145, 121] width 46 height 10
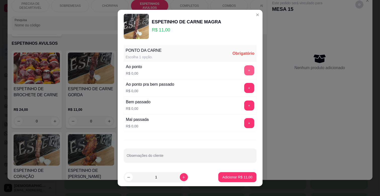
click at [244, 68] on button "+" at bounding box center [249, 70] width 10 height 10
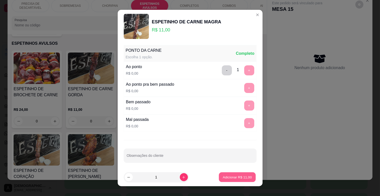
click at [232, 179] on p "Adicionar R$ 11,00" at bounding box center [237, 177] width 29 height 5
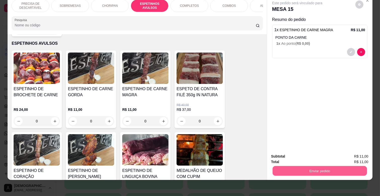
click at [298, 166] on button "Enviar pedido" at bounding box center [320, 171] width 94 height 10
click at [299, 153] on button "Não registrar e enviar pedido" at bounding box center [303, 155] width 52 height 10
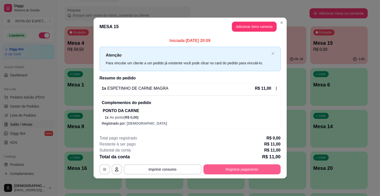
click at [246, 170] on button "Registrar pagamento" at bounding box center [242, 170] width 77 height 10
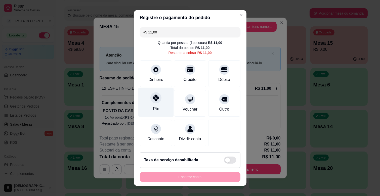
click at [145, 96] on div "Pix" at bounding box center [155, 102] width 35 height 29
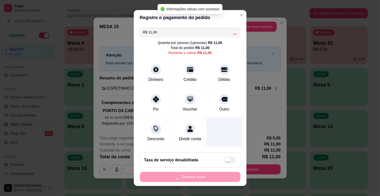
type input "R$ 0,00"
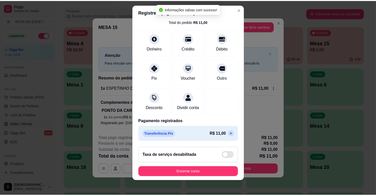
scroll to position [6, 0]
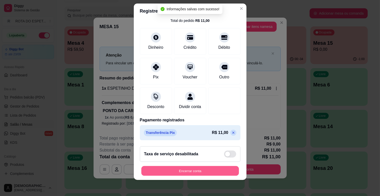
click at [203, 170] on button "Encerrar conta" at bounding box center [190, 171] width 98 height 10
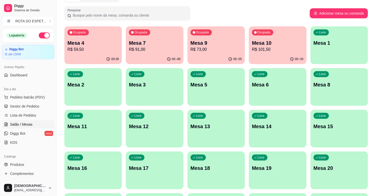
click at [267, 14] on div "Pesquisar" at bounding box center [186, 13] width 245 height 14
click at [23, 104] on span "Gestor de Pedidos" at bounding box center [24, 106] width 29 height 5
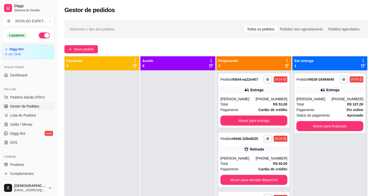
click at [168, 107] on div at bounding box center [177, 168] width 75 height 196
click at [333, 157] on div "**********" at bounding box center [329, 168] width 75 height 196
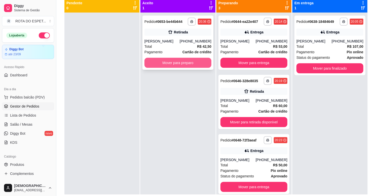
scroll to position [49, 0]
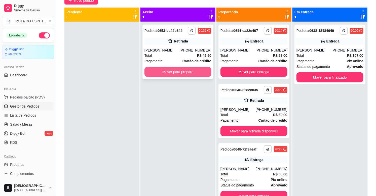
click at [175, 72] on button "Mover para preparo" at bounding box center [177, 72] width 67 height 10
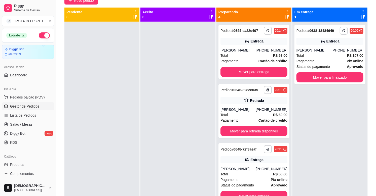
click at [150, 157] on div at bounding box center [177, 120] width 75 height 196
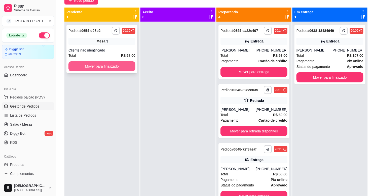
click at [117, 70] on button "Mover para finalizado" at bounding box center [101, 66] width 67 height 10
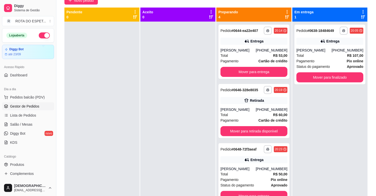
click at [154, 110] on div at bounding box center [177, 120] width 75 height 196
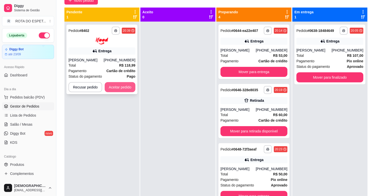
click at [130, 84] on button "Aceitar pedido" at bounding box center [120, 87] width 31 height 10
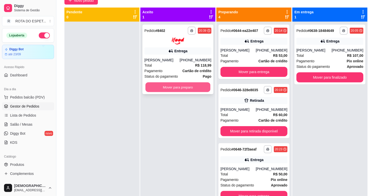
click at [170, 88] on button "Mover para preparo" at bounding box center [177, 87] width 65 height 10
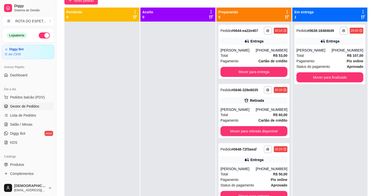
click at [84, 88] on div at bounding box center [101, 120] width 75 height 196
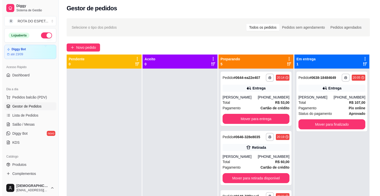
scroll to position [0, 0]
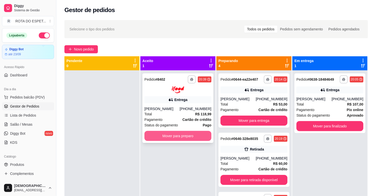
click at [164, 139] on button "Mover para preparo" at bounding box center [177, 136] width 67 height 10
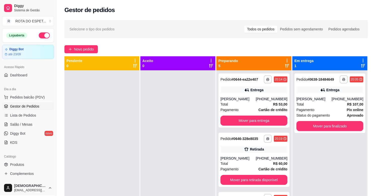
click at [157, 128] on div at bounding box center [177, 168] width 75 height 196
click at [31, 124] on link "Salão / Mesas" at bounding box center [28, 124] width 52 height 8
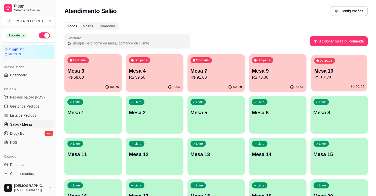
click at [324, 75] on p "R$ 101,50" at bounding box center [339, 77] width 50 height 6
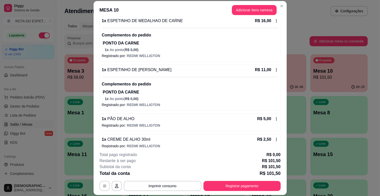
scroll to position [203, 0]
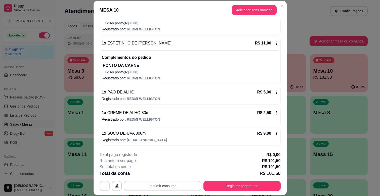
click at [173, 187] on button "Imprimir consumo" at bounding box center [163, 186] width 78 height 10
click at [206, 112] on div "1 x CREME DE ALHO 30ml R$ 2,50" at bounding box center [190, 113] width 177 height 6
click at [249, 15] on button "Adicionar itens na mesa" at bounding box center [254, 10] width 43 height 10
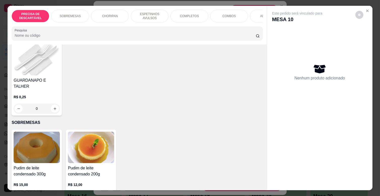
scroll to position [84, 0]
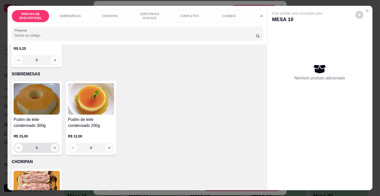
click at [54, 146] on icon "increase-product-quantity" at bounding box center [55, 148] width 4 height 4
click at [54, 144] on button "increase-product-quantity" at bounding box center [55, 148] width 8 height 8
type input "2"
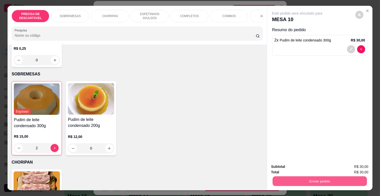
click at [338, 180] on button "Enviar pedido" at bounding box center [320, 181] width 94 height 10
click at [290, 164] on button "Não registrar e enviar pedido" at bounding box center [303, 166] width 51 height 9
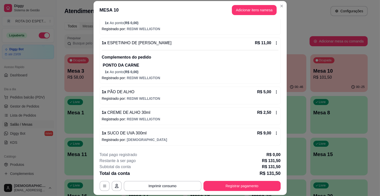
scroll to position [224, 0]
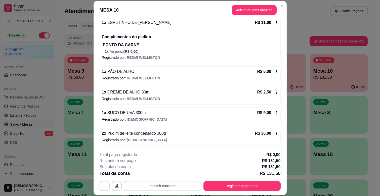
click at [170, 184] on button "Imprimir consumo" at bounding box center [163, 186] width 78 height 10
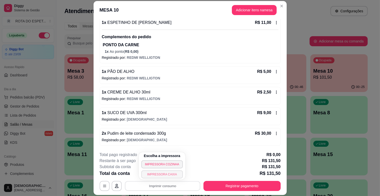
click at [158, 174] on button "IMPRESSORA CAIXA" at bounding box center [162, 175] width 42 height 8
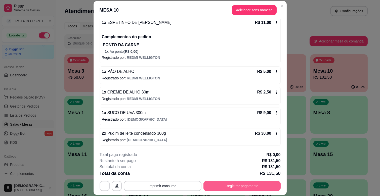
click at [220, 188] on button "Registrar pagamento" at bounding box center [242, 186] width 77 height 10
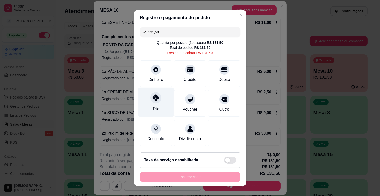
click at [152, 100] on icon at bounding box center [155, 98] width 7 height 7
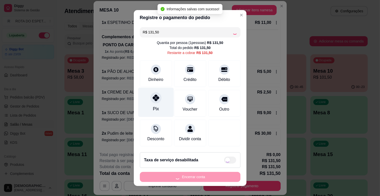
type input "R$ 0,00"
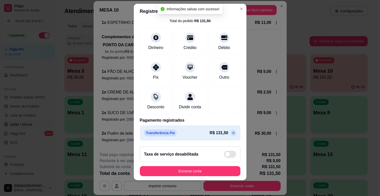
scroll to position [6, 0]
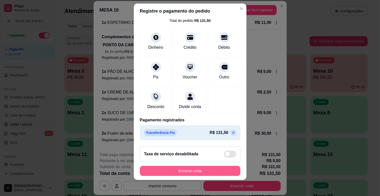
click at [188, 172] on button "Encerrar conta" at bounding box center [190, 171] width 101 height 10
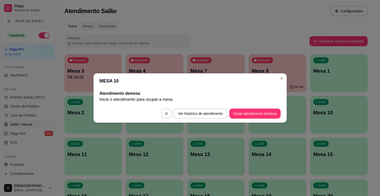
scroll to position [0, 0]
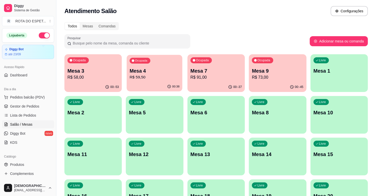
click at [153, 71] on p "Mesa 4" at bounding box center [155, 71] width 50 height 7
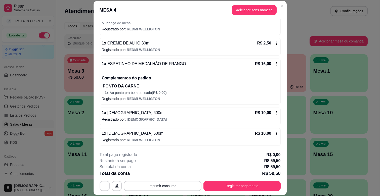
scroll to position [15, 0]
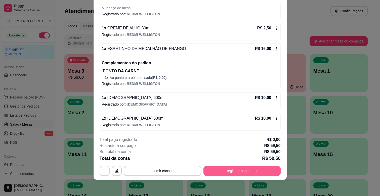
click at [230, 169] on button "Registrar pagamento" at bounding box center [242, 171] width 77 height 10
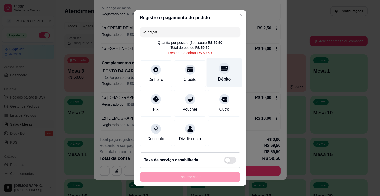
click at [223, 73] on div "Débito" at bounding box center [224, 72] width 35 height 29
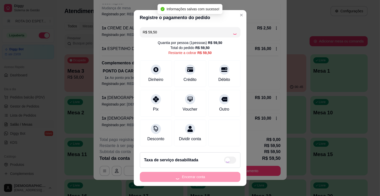
type input "R$ 0,00"
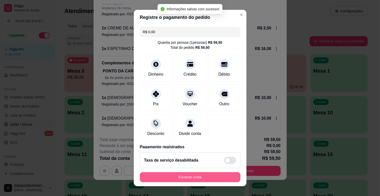
click at [207, 176] on button "Encerrar conta" at bounding box center [190, 177] width 101 height 10
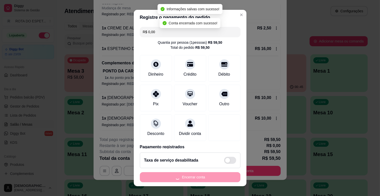
scroll to position [0, 0]
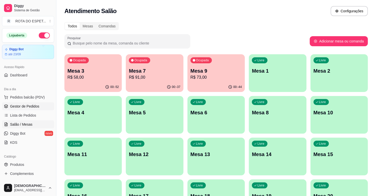
click at [34, 104] on span "Gestor de Pedidos" at bounding box center [24, 106] width 29 height 5
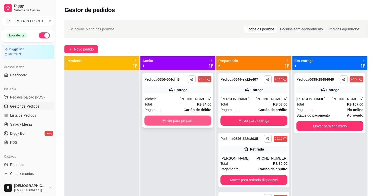
click at [191, 118] on button "Mover para preparo" at bounding box center [177, 121] width 67 height 10
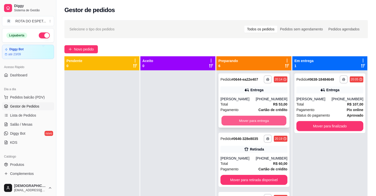
click at [256, 118] on button "Mover para entrega" at bounding box center [253, 121] width 65 height 10
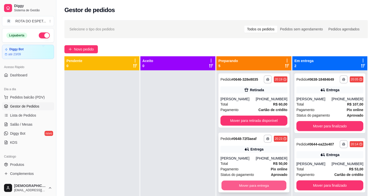
click at [253, 184] on button "Mover para entrega" at bounding box center [253, 186] width 65 height 10
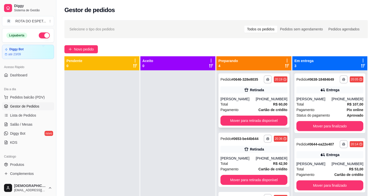
click at [244, 99] on div "[PERSON_NAME]" at bounding box center [237, 99] width 35 height 5
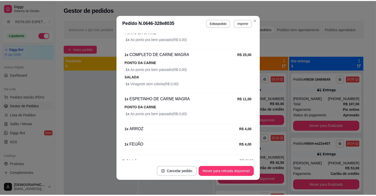
scroll to position [150, 0]
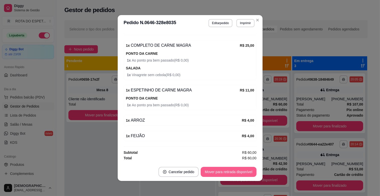
click at [224, 170] on button "Mover para retirada disponível" at bounding box center [229, 172] width 56 height 10
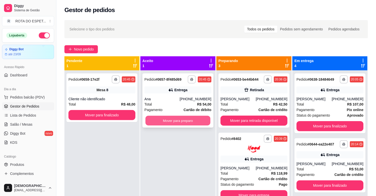
click at [179, 121] on button "Mover para preparo" at bounding box center [177, 121] width 65 height 10
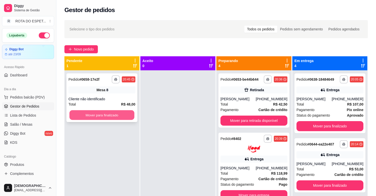
click at [98, 112] on button "Mover para finalizado" at bounding box center [101, 115] width 65 height 10
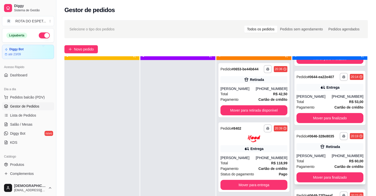
scroll to position [14, 0]
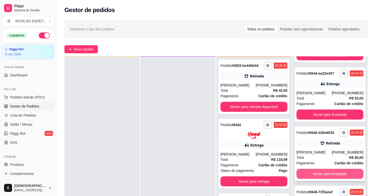
click at [330, 173] on button "Mover para finalizado" at bounding box center [329, 174] width 67 height 10
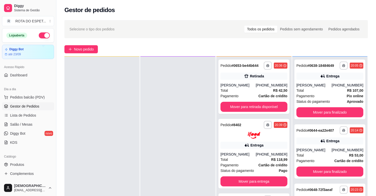
click at [158, 154] on div at bounding box center [177, 155] width 75 height 196
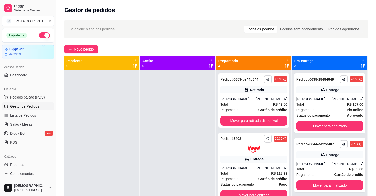
click at [160, 156] on div at bounding box center [177, 168] width 75 height 196
click at [158, 158] on div at bounding box center [177, 168] width 75 height 196
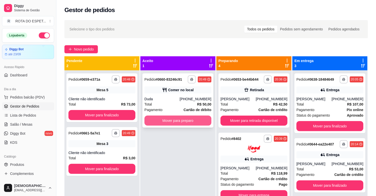
click at [171, 124] on button "Mover para preparo" at bounding box center [177, 121] width 67 height 10
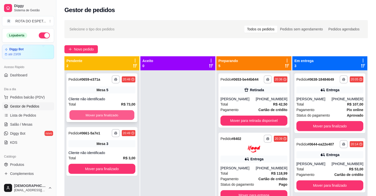
click at [94, 116] on button "Mover para finalizado" at bounding box center [101, 115] width 65 height 10
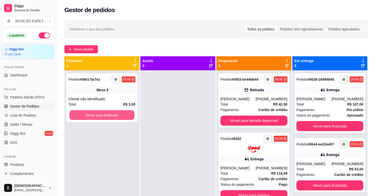
click at [94, 116] on button "Mover para finalizado" at bounding box center [101, 115] width 65 height 10
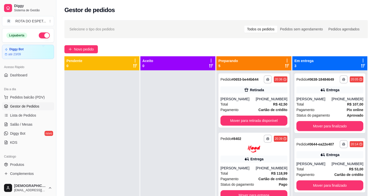
click at [162, 126] on div at bounding box center [177, 168] width 75 height 196
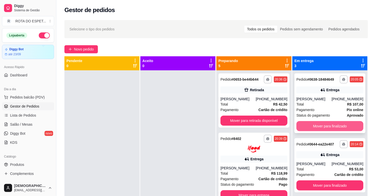
click at [322, 125] on button "Mover para finalizado" at bounding box center [329, 126] width 67 height 10
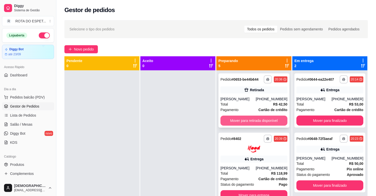
click at [241, 125] on button "Mover para retirada disponível" at bounding box center [253, 121] width 67 height 10
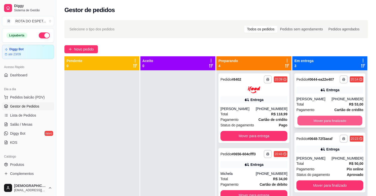
click at [341, 120] on button "Mover para finalizado" at bounding box center [329, 121] width 65 height 10
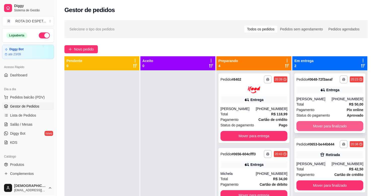
click at [321, 127] on button "Mover para finalizado" at bounding box center [329, 126] width 67 height 10
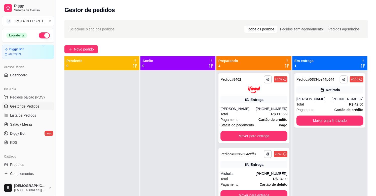
click at [152, 155] on div at bounding box center [177, 168] width 75 height 196
click at [162, 149] on div at bounding box center [177, 168] width 75 height 196
click at [328, 100] on div "[PERSON_NAME]" at bounding box center [313, 99] width 35 height 5
click at [326, 105] on div "Total R$ 42,50" at bounding box center [329, 105] width 67 height 6
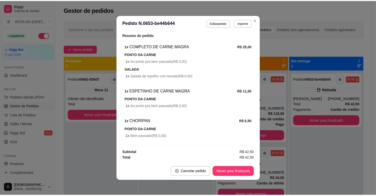
scroll to position [7, 0]
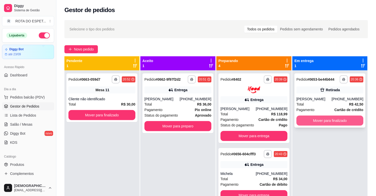
click at [331, 124] on button "Mover para finalizado" at bounding box center [329, 121] width 67 height 10
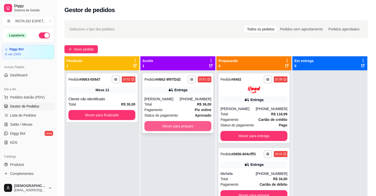
click at [177, 124] on button "Mover para preparo" at bounding box center [177, 126] width 67 height 10
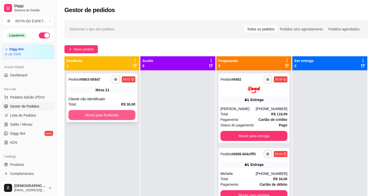
click at [93, 113] on button "Mover para finalizado" at bounding box center [101, 115] width 67 height 10
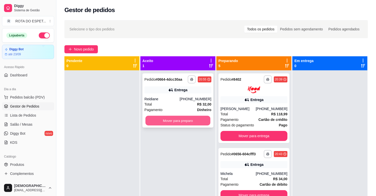
click at [164, 122] on button "Mover para preparo" at bounding box center [177, 121] width 65 height 10
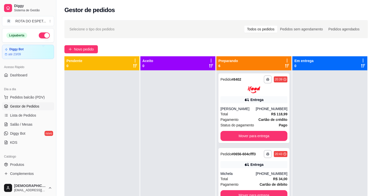
click at [169, 139] on div at bounding box center [177, 168] width 75 height 196
click at [33, 122] on link "Salão / Mesas" at bounding box center [28, 124] width 52 height 8
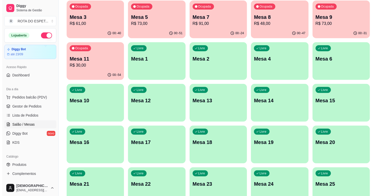
scroll to position [56, 0]
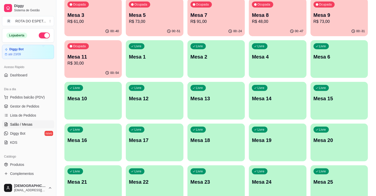
click at [346, 140] on p "Mesa 20" at bounding box center [338, 140] width 51 height 7
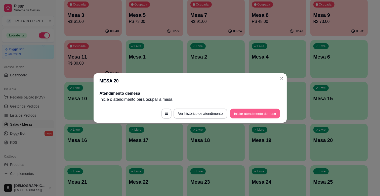
click at [262, 114] on button "Iniciar atendimento de mesa" at bounding box center [255, 114] width 50 height 10
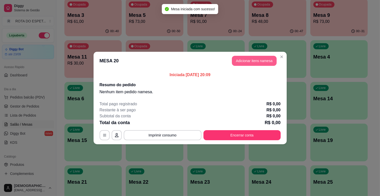
click at [254, 61] on button "Adicionar itens na mesa" at bounding box center [254, 61] width 45 height 10
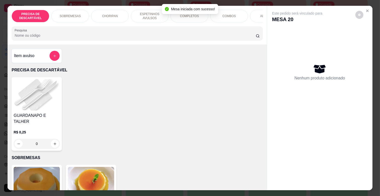
click at [154, 18] on p "ESPETINHOS AVULSOS" at bounding box center [149, 16] width 29 height 8
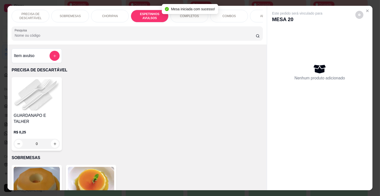
scroll to position [12, 0]
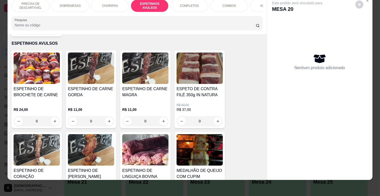
click at [159, 116] on div "0" at bounding box center [145, 121] width 46 height 10
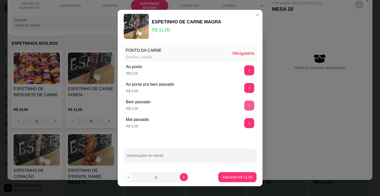
click at [244, 104] on button "+" at bounding box center [249, 106] width 10 height 10
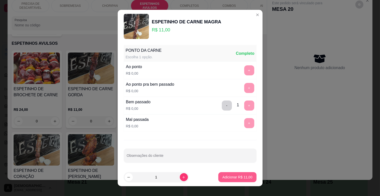
click at [236, 178] on p "Adicionar R$ 11,00" at bounding box center [237, 177] width 30 height 5
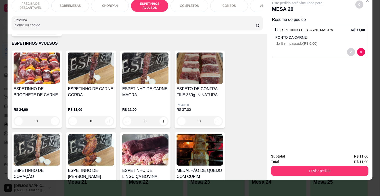
click at [197, 1] on div "COMPLETOS" at bounding box center [190, 5] width 38 height 13
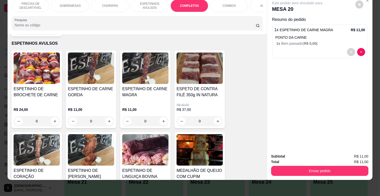
scroll to position [611, 0]
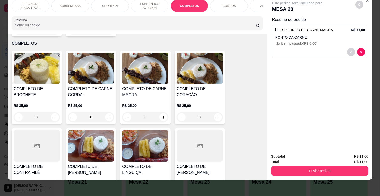
click at [137, 90] on h4 "COMPLETO DE CARNE MAGRA" at bounding box center [145, 92] width 46 height 12
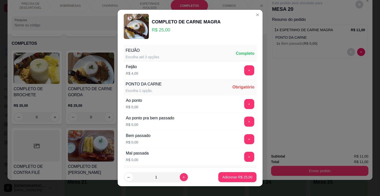
click at [244, 105] on div "+" at bounding box center [249, 104] width 14 height 10
click at [244, 105] on button "+" at bounding box center [249, 104] width 10 height 10
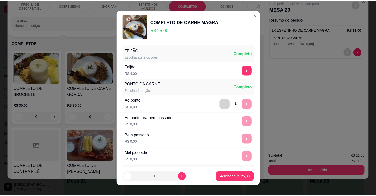
scroll to position [122, 0]
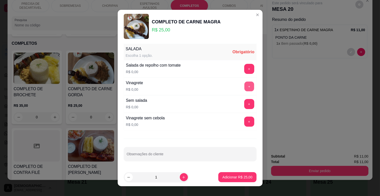
click at [244, 85] on button "+" at bounding box center [249, 87] width 10 height 10
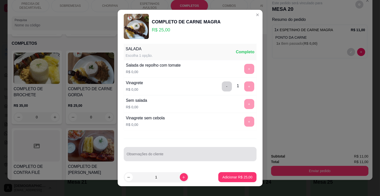
click at [209, 157] on input "Observações do cliente" at bounding box center [190, 156] width 127 height 5
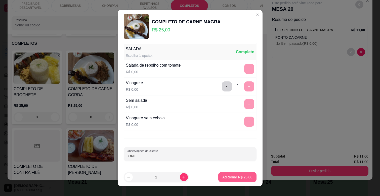
type input "JONI"
click at [248, 177] on button "Adicionar R$ 25,00" at bounding box center [237, 178] width 37 height 10
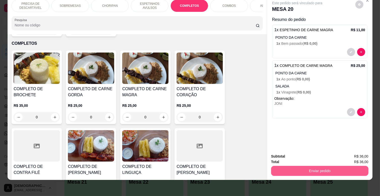
click at [304, 169] on button "Enviar pedido" at bounding box center [319, 171] width 97 height 10
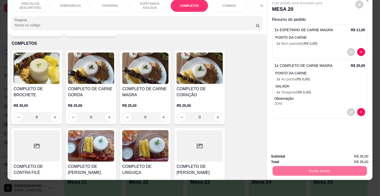
click at [310, 151] on button "Não registrar e enviar pedido" at bounding box center [303, 154] width 51 height 9
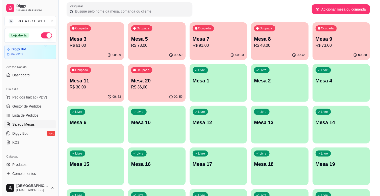
scroll to position [0, 0]
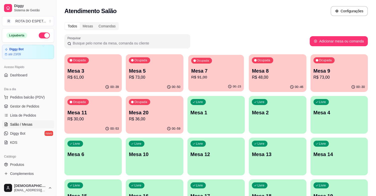
click at [208, 73] on p "Mesa 7" at bounding box center [216, 71] width 50 height 7
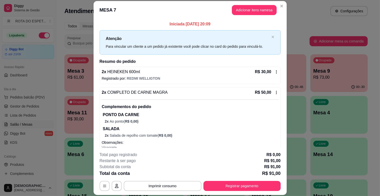
click at [271, 74] on div "R$ 30,00" at bounding box center [266, 72] width 23 height 6
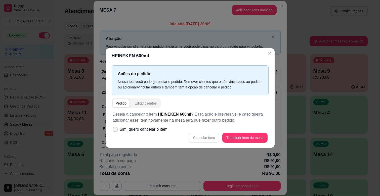
click at [114, 129] on icon at bounding box center [115, 129] width 4 height 3
click at [114, 131] on input "Sim, quero cancelar o item." at bounding box center [113, 132] width 3 height 3
checkbox input "true"
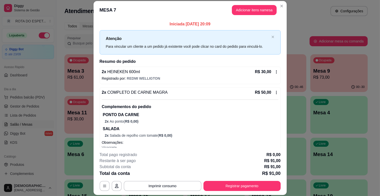
click at [274, 71] on icon at bounding box center [276, 72] width 4 height 4
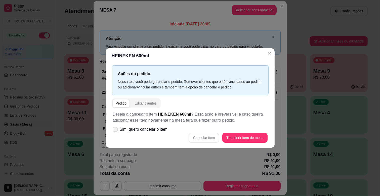
click at [120, 131] on span "Sim, quero cancelar o item." at bounding box center [144, 130] width 49 height 6
click at [116, 131] on input "Sim, quero cancelar o item." at bounding box center [113, 132] width 3 height 3
checkbox input "true"
click at [196, 138] on button "Cancelar item" at bounding box center [204, 138] width 30 height 10
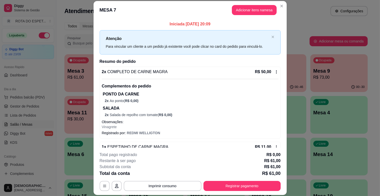
click at [176, 156] on div "Total pago registrado R$ 0,00" at bounding box center [190, 155] width 181 height 6
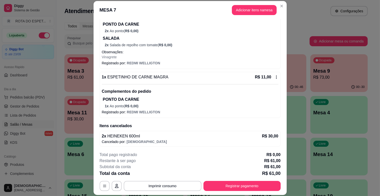
scroll to position [71, 0]
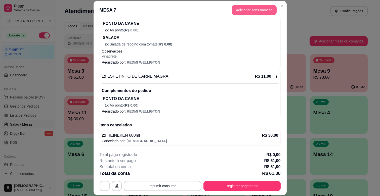
click at [262, 8] on button "Adicionar itens na mesa" at bounding box center [254, 10] width 45 height 10
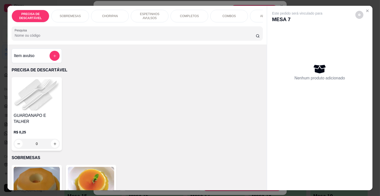
scroll to position [0, 220]
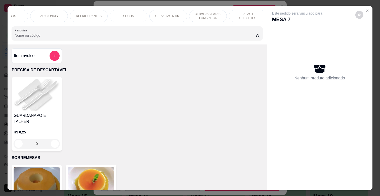
click at [165, 14] on p "CERVEJAS 600ML" at bounding box center [168, 16] width 26 height 4
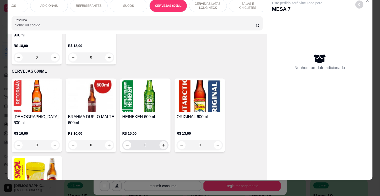
click at [165, 141] on button "increase-product-quantity" at bounding box center [163, 145] width 8 height 8
type input "1"
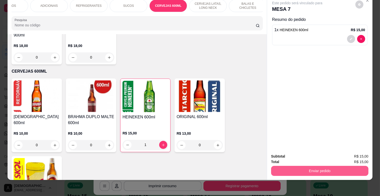
click at [344, 169] on button "Enviar pedido" at bounding box center [319, 171] width 97 height 10
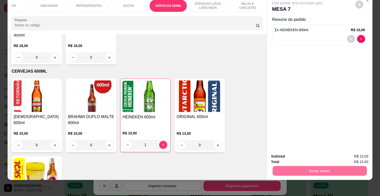
click at [310, 154] on button "Não registrar e enviar pedido" at bounding box center [303, 154] width 51 height 9
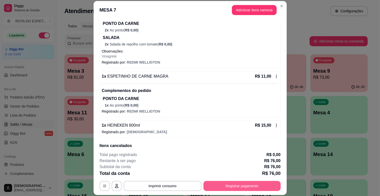
click at [236, 184] on button "Registrar pagamento" at bounding box center [242, 186] width 77 height 10
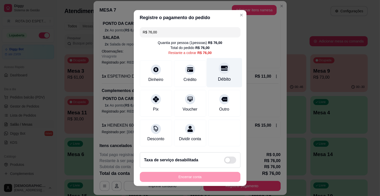
click at [224, 71] on div "Débito" at bounding box center [224, 72] width 35 height 29
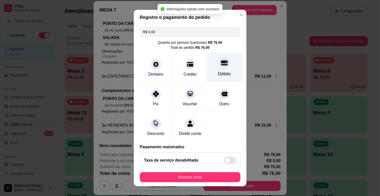
type input "R$ 0,00"
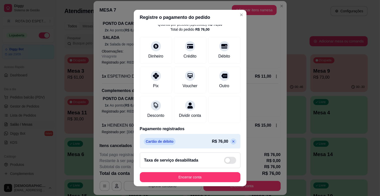
scroll to position [27, 0]
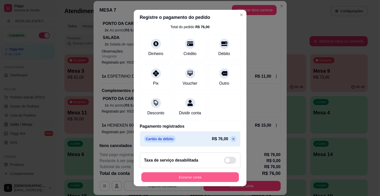
click at [187, 175] on button "Encerrar conta" at bounding box center [190, 178] width 98 height 10
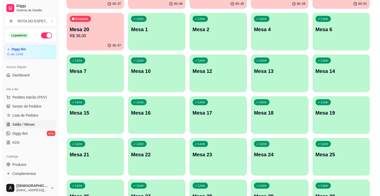
scroll to position [84, 0]
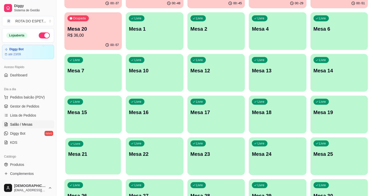
click at [90, 155] on p "Mesa 21" at bounding box center [93, 154] width 50 height 7
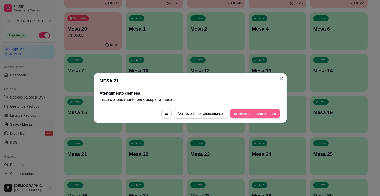
click at [245, 114] on button "Iniciar atendimento de mesa" at bounding box center [255, 114] width 50 height 10
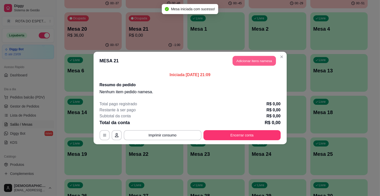
click at [260, 60] on button "Adicionar itens na mesa" at bounding box center [254, 61] width 43 height 10
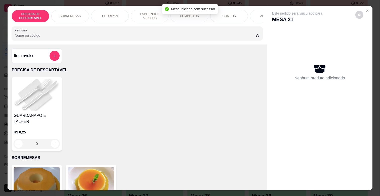
click at [143, 12] on p "ESPETINHOS AVULSOS" at bounding box center [149, 16] width 29 height 8
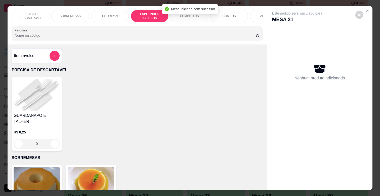
scroll to position [12, 0]
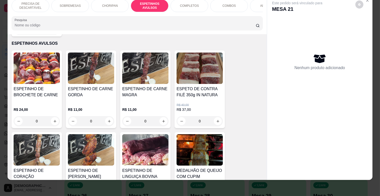
click at [149, 102] on div "R$ 11,00 0" at bounding box center [145, 114] width 46 height 24
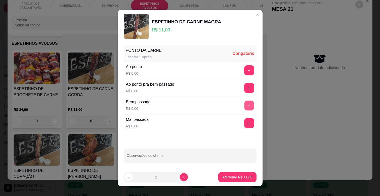
click at [244, 108] on button "+" at bounding box center [249, 106] width 10 height 10
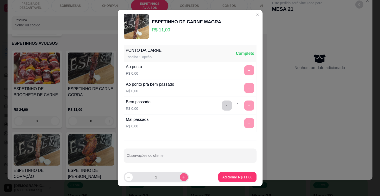
click at [180, 177] on button "increase-product-quantity" at bounding box center [184, 177] width 8 height 8
type input "3"
click at [233, 175] on p "Adicionar R$ 33,00" at bounding box center [237, 177] width 30 height 5
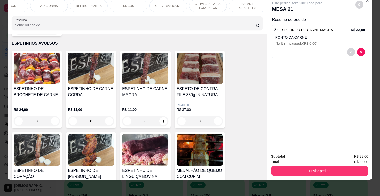
scroll to position [0, 0]
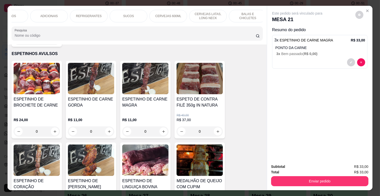
click at [79, 15] on p "REFRIGERANTES" at bounding box center [89, 16] width 26 height 4
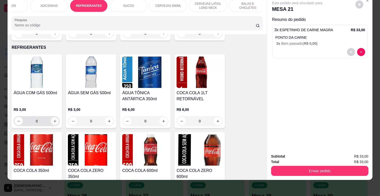
click at [53, 119] on icon "increase-product-quantity" at bounding box center [55, 121] width 4 height 4
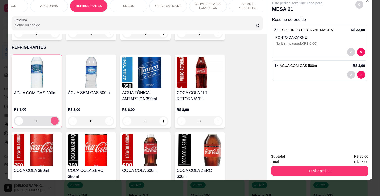
type input "1"
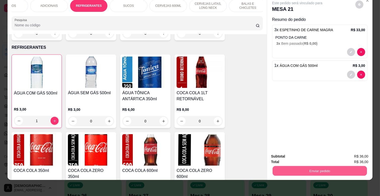
click at [320, 168] on button "Enviar pedido" at bounding box center [320, 171] width 94 height 10
click at [312, 152] on button "Não registrar e enviar pedido" at bounding box center [303, 155] width 52 height 10
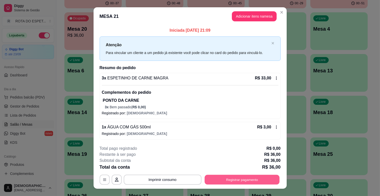
click at [258, 178] on button "Registrar pagamento" at bounding box center [242, 180] width 75 height 10
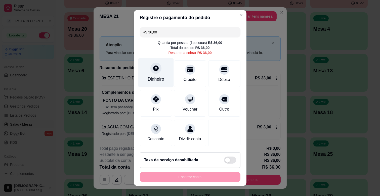
click at [158, 78] on div "Dinheiro" at bounding box center [156, 79] width 17 height 7
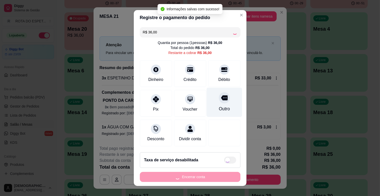
type input "R$ 0,00"
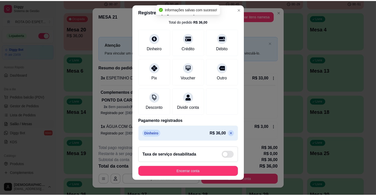
scroll to position [6, 0]
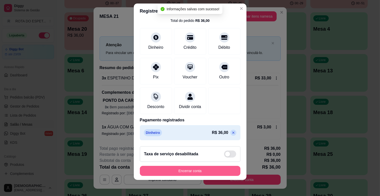
click at [190, 173] on button "Encerrar conta" at bounding box center [190, 171] width 101 height 10
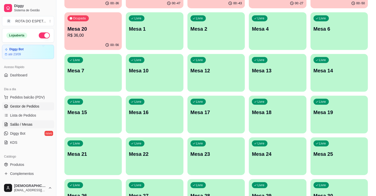
click at [35, 106] on span "Gestor de Pedidos" at bounding box center [24, 106] width 29 height 5
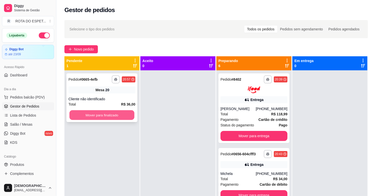
click at [116, 111] on button "Mover para finalizado" at bounding box center [101, 115] width 65 height 10
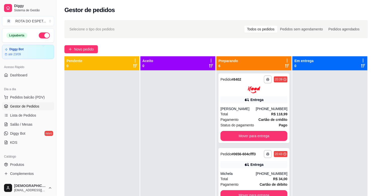
click at [194, 129] on div at bounding box center [177, 168] width 75 height 196
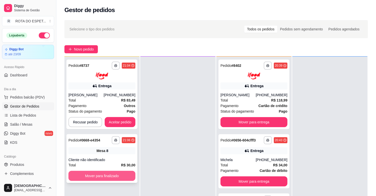
click at [104, 176] on button "Mover para finalizado" at bounding box center [101, 176] width 67 height 10
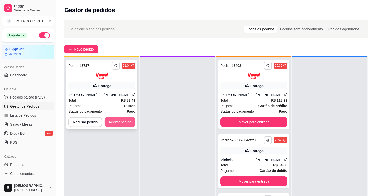
click at [122, 125] on button "Aceitar pedido" at bounding box center [120, 122] width 31 height 10
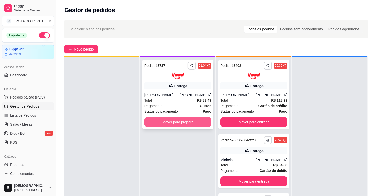
click at [162, 120] on button "Mover para preparo" at bounding box center [177, 122] width 67 height 10
click at [161, 121] on button "Mover para preparo" at bounding box center [177, 122] width 67 height 10
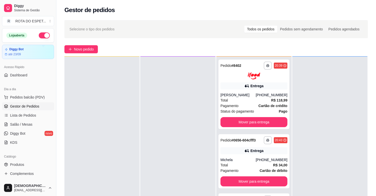
click at [163, 138] on div at bounding box center [177, 155] width 75 height 196
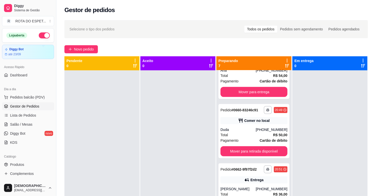
scroll to position [148, 0]
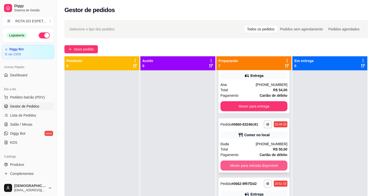
click at [255, 164] on button "Mover para retirada disponível" at bounding box center [253, 166] width 67 height 10
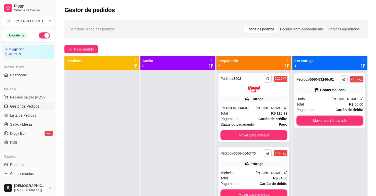
scroll to position [0, 0]
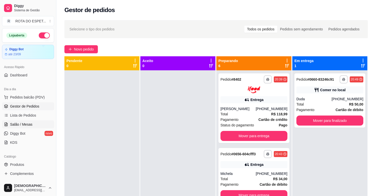
click at [23, 124] on span "Salão / Mesas" at bounding box center [21, 124] width 22 height 5
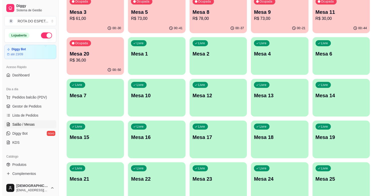
scroll to position [84, 0]
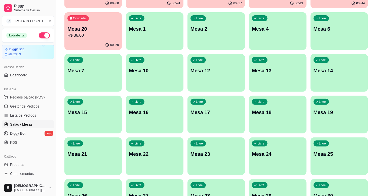
click at [229, 157] on p "Mesa 23" at bounding box center [215, 154] width 51 height 7
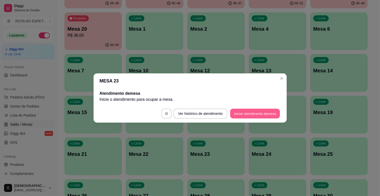
click at [267, 111] on button "Iniciar atendimento de mesa" at bounding box center [255, 114] width 50 height 10
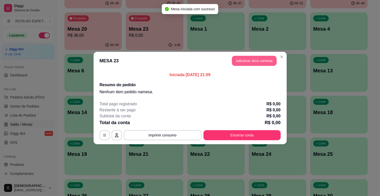
click at [271, 60] on button "Adicionar itens na mesa" at bounding box center [254, 61] width 45 height 10
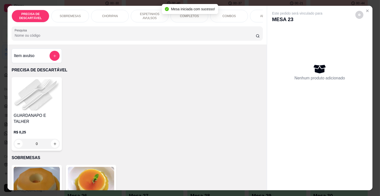
click at [145, 10] on div "ESPETINHOS AVULSOS" at bounding box center [150, 16] width 38 height 13
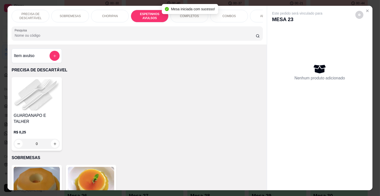
scroll to position [12, 0]
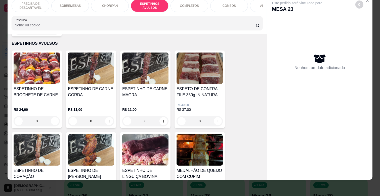
click at [154, 86] on h4 "ESPETINHO DE CARNE MAGRA" at bounding box center [145, 92] width 46 height 12
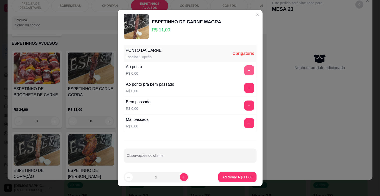
click at [244, 68] on button "+" at bounding box center [249, 70] width 10 height 10
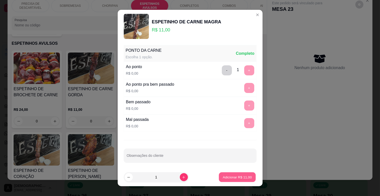
click at [235, 175] on p "Adicionar R$ 11,00" at bounding box center [237, 177] width 29 height 5
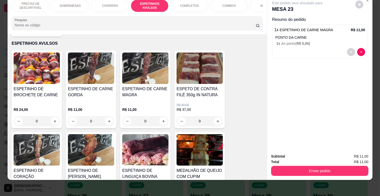
click at [183, 4] on p "COMPLETOS" at bounding box center [189, 6] width 19 height 4
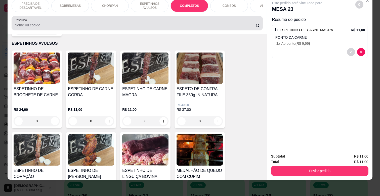
scroll to position [611, 0]
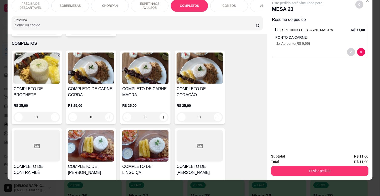
click at [153, 103] on p "R$ 25,00" at bounding box center [145, 105] width 46 height 5
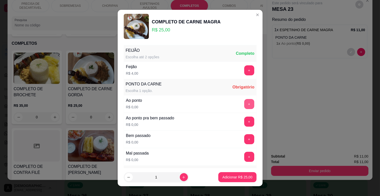
click at [242, 99] on div "+" at bounding box center [249, 104] width 14 height 10
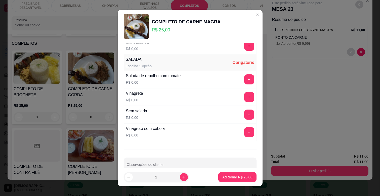
scroll to position [112, 0]
click at [244, 97] on button "+" at bounding box center [249, 97] width 10 height 10
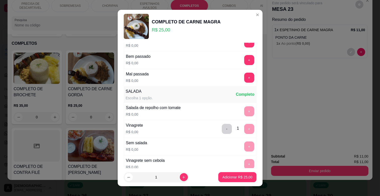
scroll to position [0, 0]
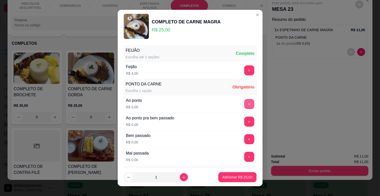
click at [244, 107] on button "+" at bounding box center [249, 104] width 10 height 10
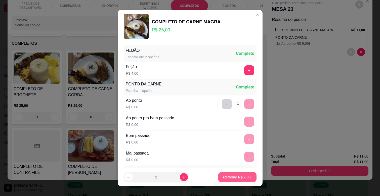
click at [238, 175] on p "Adicionar R$ 25,00" at bounding box center [237, 177] width 30 height 5
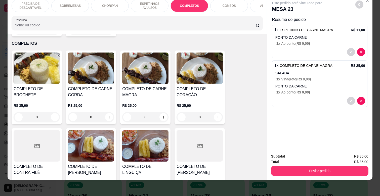
scroll to position [0, 220]
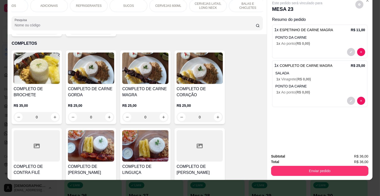
click at [92, 4] on p "REFRIGERANTES" at bounding box center [89, 6] width 26 height 4
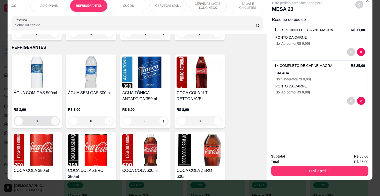
click at [54, 119] on icon "increase-product-quantity" at bounding box center [55, 121] width 4 height 4
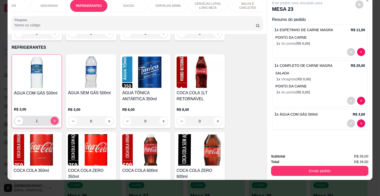
type input "1"
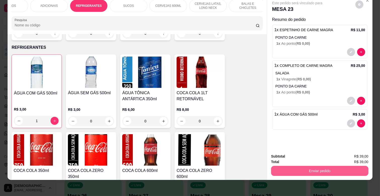
click at [313, 168] on button "Enviar pedido" at bounding box center [319, 171] width 97 height 10
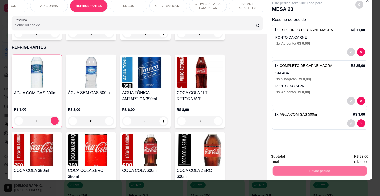
click at [314, 153] on button "Não registrar e enviar pedido" at bounding box center [303, 155] width 52 height 10
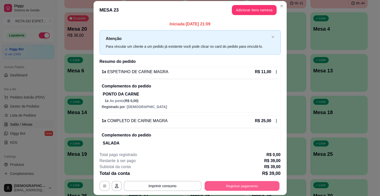
click at [261, 184] on button "Registrar pagamento" at bounding box center [242, 186] width 75 height 10
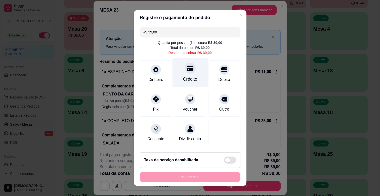
click at [184, 78] on div "Crédito" at bounding box center [190, 79] width 14 height 7
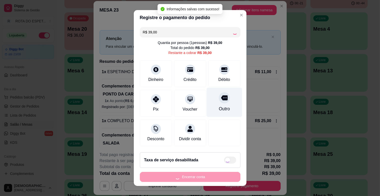
type input "R$ 0,00"
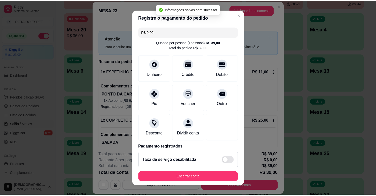
scroll to position [27, 0]
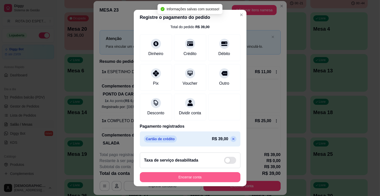
click at [208, 175] on button "Encerrar conta" at bounding box center [190, 177] width 101 height 10
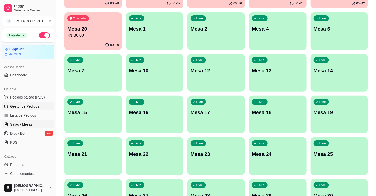
click at [27, 108] on span "Gestor de Pedidos" at bounding box center [24, 106] width 29 height 5
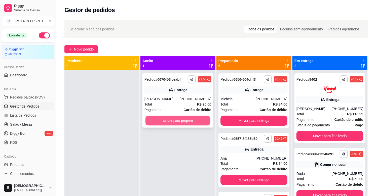
click at [161, 117] on button "Mover para preparo" at bounding box center [177, 121] width 65 height 10
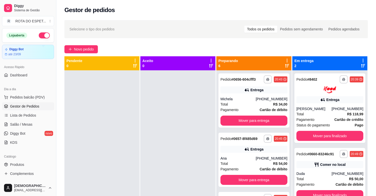
click at [128, 127] on div at bounding box center [101, 168] width 75 height 196
click at [156, 160] on div at bounding box center [177, 168] width 75 height 196
click at [26, 127] on span "Salão / Mesas" at bounding box center [21, 124] width 22 height 5
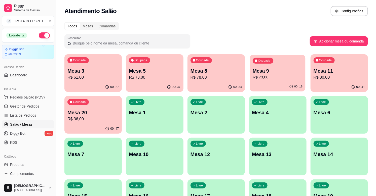
click at [266, 74] on p "R$ 73,00" at bounding box center [278, 77] width 50 height 6
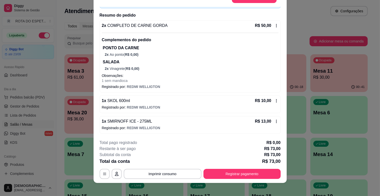
scroll to position [15, 0]
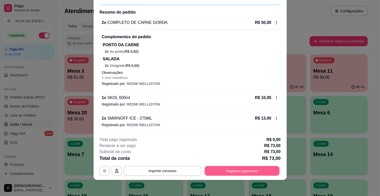
click at [231, 168] on button "Registrar pagamento" at bounding box center [242, 171] width 75 height 10
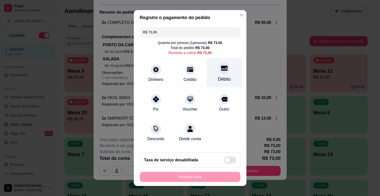
click at [221, 67] on icon at bounding box center [224, 68] width 7 height 5
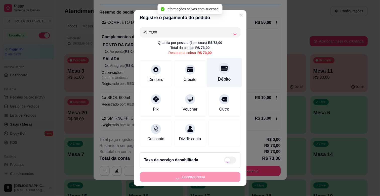
type input "R$ 0,00"
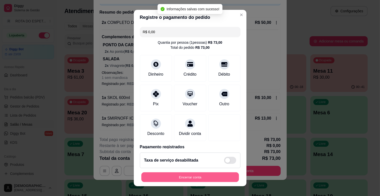
click at [223, 178] on button "Encerrar conta" at bounding box center [190, 178] width 98 height 10
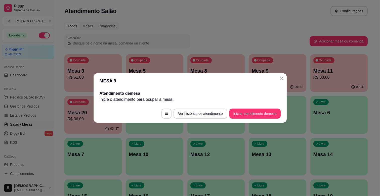
scroll to position [0, 0]
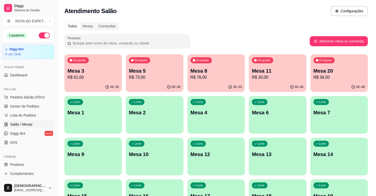
click at [217, 117] on div "Livre Mesa 4" at bounding box center [215, 112] width 57 height 32
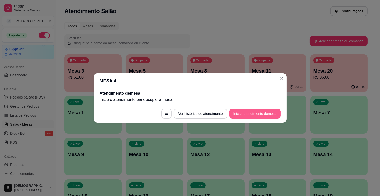
click at [261, 118] on button "Iniciar atendimento de mesa" at bounding box center [254, 114] width 51 height 10
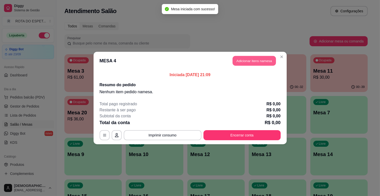
click at [269, 62] on button "Adicionar itens na mesa" at bounding box center [254, 61] width 43 height 10
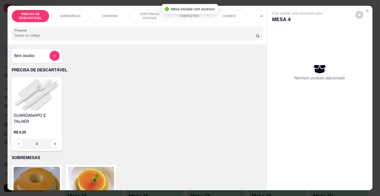
scroll to position [0, 220]
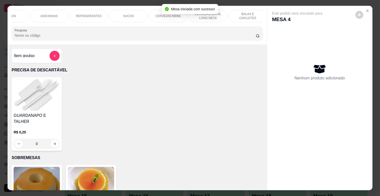
click at [78, 17] on div "REFRIGERANTES" at bounding box center [89, 16] width 38 height 13
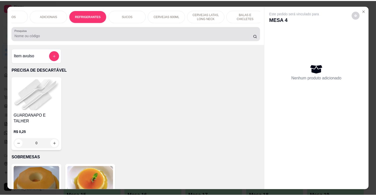
scroll to position [12, 0]
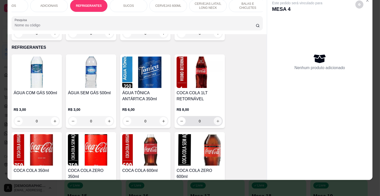
click at [215, 117] on button "increase-product-quantity" at bounding box center [218, 121] width 8 height 8
type input "1"
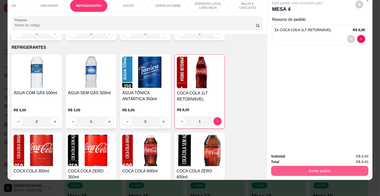
click at [333, 168] on button "Enviar pedido" at bounding box center [319, 171] width 97 height 10
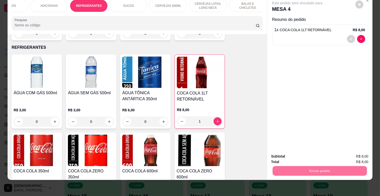
click at [313, 150] on button "Não registrar e enviar pedido" at bounding box center [303, 154] width 51 height 9
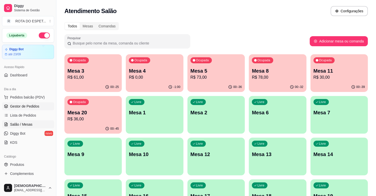
click at [43, 104] on link "Gestor de Pedidos" at bounding box center [28, 106] width 52 height 8
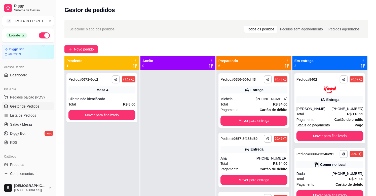
click at [172, 147] on div at bounding box center [177, 168] width 75 height 196
click at [122, 114] on button "Mover para finalizado" at bounding box center [101, 115] width 67 height 10
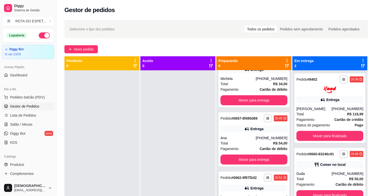
scroll to position [84, 0]
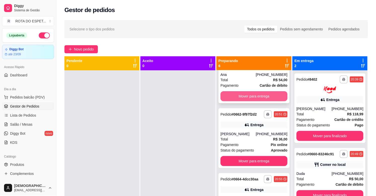
click at [256, 95] on button "Mover para entrega" at bounding box center [253, 96] width 67 height 10
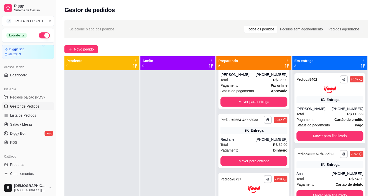
scroll to position [24, 0]
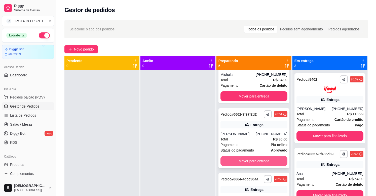
click at [243, 159] on button "Mover para entrega" at bounding box center [253, 161] width 67 height 10
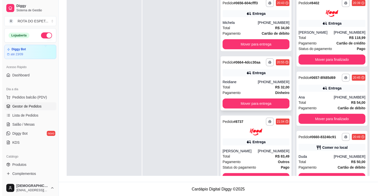
scroll to position [0, 0]
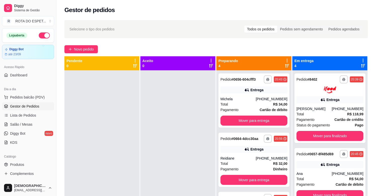
click at [158, 159] on div at bounding box center [177, 168] width 75 height 196
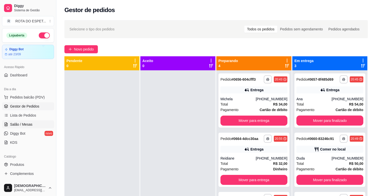
click at [27, 126] on span "Salão / Mesas" at bounding box center [21, 124] width 22 height 5
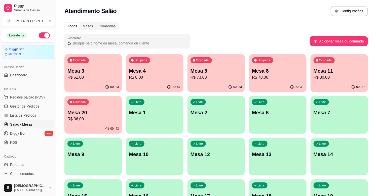
click at [97, 73] on p "Mesa 3" at bounding box center [92, 70] width 51 height 7
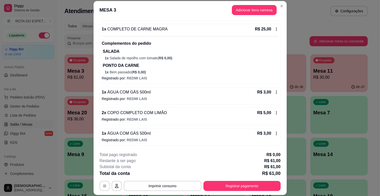
scroll to position [15, 0]
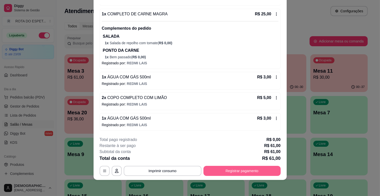
click at [239, 167] on button "Registrar pagamento" at bounding box center [242, 171] width 77 height 10
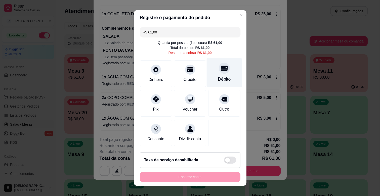
click at [214, 73] on div "Débito" at bounding box center [224, 72] width 35 height 29
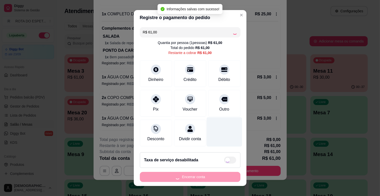
type input "R$ 0,00"
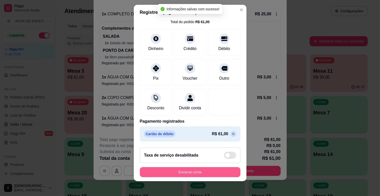
scroll to position [6, 0]
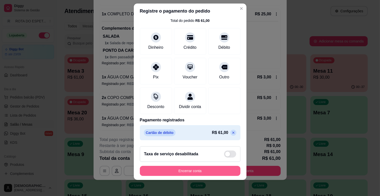
click at [204, 168] on button "Encerrar conta" at bounding box center [190, 171] width 101 height 10
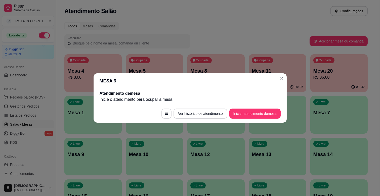
scroll to position [0, 0]
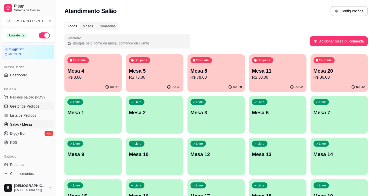
click at [36, 105] on span "Gestor de Pedidos" at bounding box center [24, 106] width 29 height 5
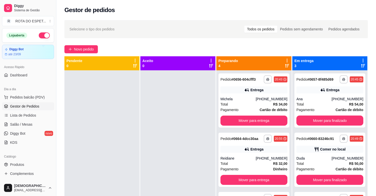
click at [176, 148] on div at bounding box center [177, 168] width 75 height 196
click at [175, 141] on div at bounding box center [177, 168] width 75 height 196
click at [20, 122] on span "Salão / Mesas" at bounding box center [21, 124] width 22 height 5
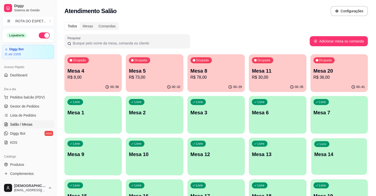
click at [351, 156] on p "Mesa 14" at bounding box center [339, 154] width 50 height 7
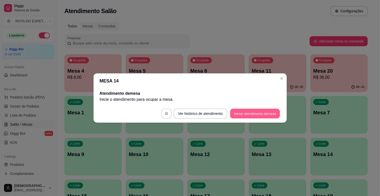
click at [254, 112] on button "Iniciar atendimento de mesa" at bounding box center [255, 114] width 50 height 10
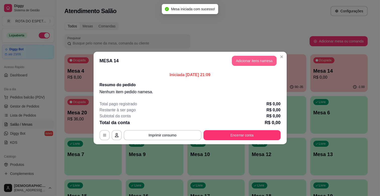
click at [260, 61] on button "Adicionar itens na mesa" at bounding box center [254, 61] width 45 height 10
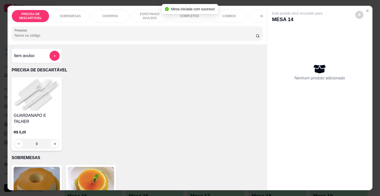
scroll to position [0, 220]
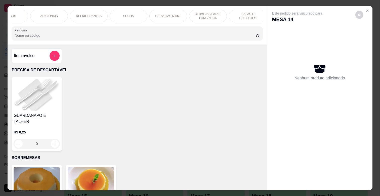
click at [235, 14] on p "BALAS E CHICLETES" at bounding box center [247, 16] width 29 height 8
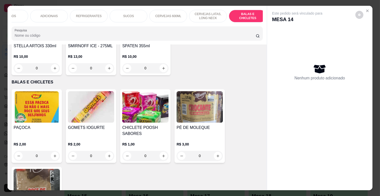
scroll to position [12, 0]
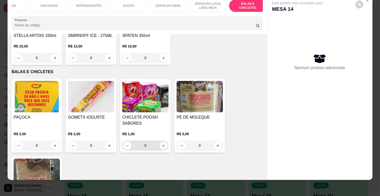
click at [162, 144] on icon "increase-product-quantity" at bounding box center [164, 146] width 4 height 4
type input "2"
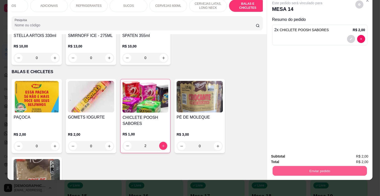
click at [344, 167] on button "Enviar pedido" at bounding box center [320, 171] width 94 height 10
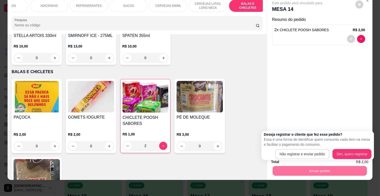
click at [316, 147] on div "Deseja registrar o cliente que fez esse pedido? Essa é uma forma de identificar…" at bounding box center [318, 145] width 108 height 27
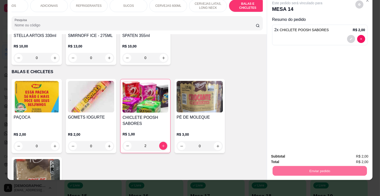
click at [316, 150] on button "Não registrar e enviar pedido" at bounding box center [303, 154] width 51 height 9
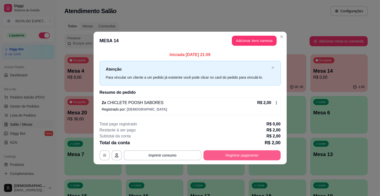
click at [265, 152] on button "Registrar pagamento" at bounding box center [242, 155] width 77 height 10
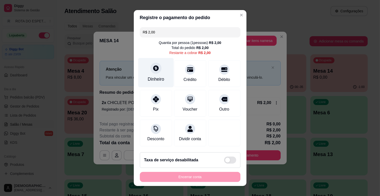
click at [142, 74] on div "Dinheiro" at bounding box center [155, 72] width 35 height 29
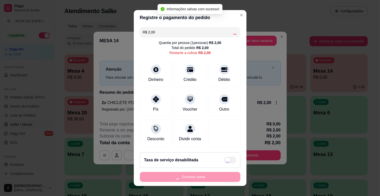
type input "R$ 0,00"
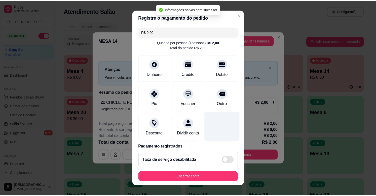
scroll to position [27, 0]
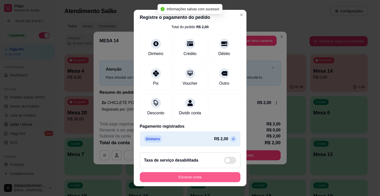
click at [199, 175] on button "Encerrar conta" at bounding box center [190, 177] width 101 height 10
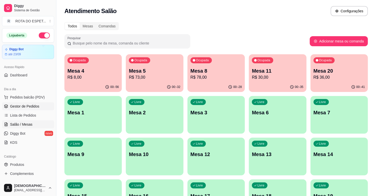
click at [21, 107] on span "Gestor de Pedidos" at bounding box center [24, 106] width 29 height 5
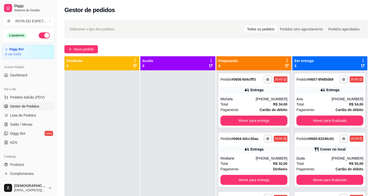
click at [163, 132] on div at bounding box center [177, 168] width 75 height 196
click at [144, 162] on div at bounding box center [177, 168] width 75 height 196
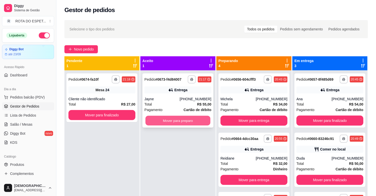
click at [186, 119] on button "Mover para preparo" at bounding box center [177, 121] width 65 height 10
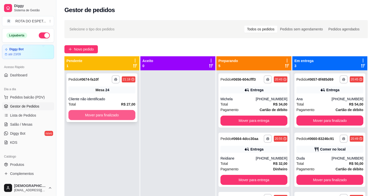
click at [107, 116] on button "Mover para finalizado" at bounding box center [101, 115] width 67 height 10
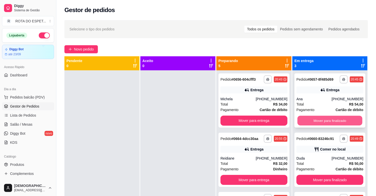
click at [345, 117] on button "Mover para finalizado" at bounding box center [329, 121] width 65 height 10
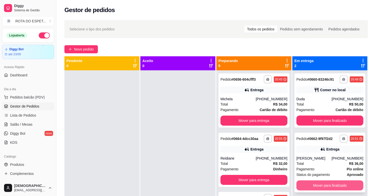
click at [331, 184] on button "Mover para finalizado" at bounding box center [329, 186] width 67 height 10
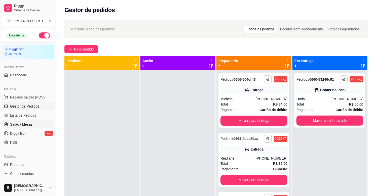
click at [21, 125] on span "Salão / Mesas" at bounding box center [21, 124] width 22 height 5
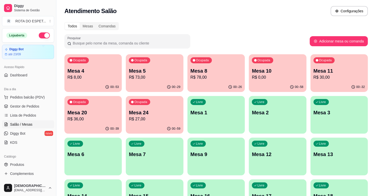
click at [225, 72] on p "Mesa 8" at bounding box center [215, 70] width 51 height 7
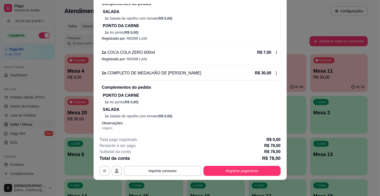
scroll to position [126, 0]
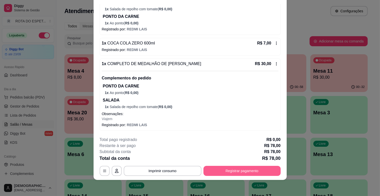
click at [270, 175] on button "Registrar pagamento" at bounding box center [242, 171] width 77 height 10
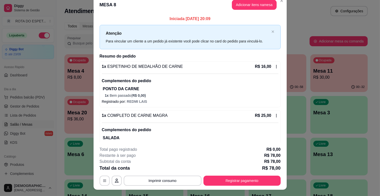
scroll to position [0, 0]
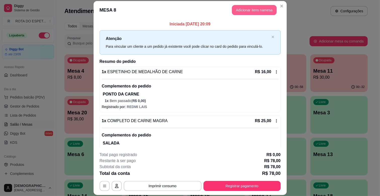
click at [234, 12] on button "Adicionar itens na mesa" at bounding box center [254, 10] width 45 height 10
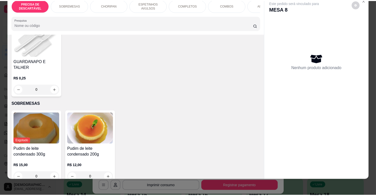
scroll to position [112, 0]
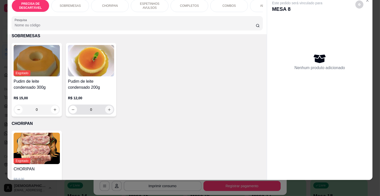
click at [107, 108] on icon "increase-product-quantity" at bounding box center [109, 110] width 4 height 4
type input "1"
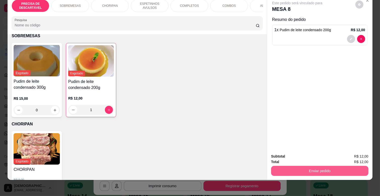
click at [354, 168] on button "Enviar pedido" at bounding box center [319, 171] width 97 height 10
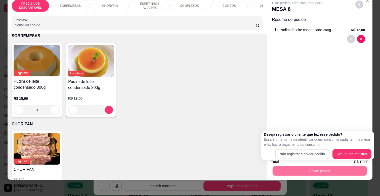
click at [319, 149] on div "Não registrar e enviar pedido Sim, quero registrar" at bounding box center [318, 154] width 108 height 10
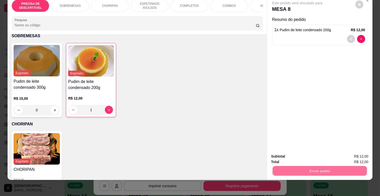
click at [318, 151] on button "Não registrar e enviar pedido" at bounding box center [303, 155] width 52 height 10
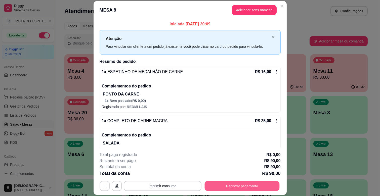
click at [240, 189] on button "Registrar pagamento" at bounding box center [242, 186] width 75 height 10
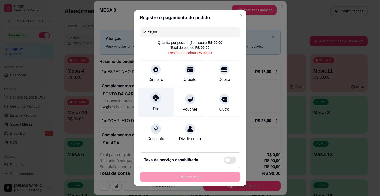
click at [153, 96] on div at bounding box center [155, 97] width 11 height 11
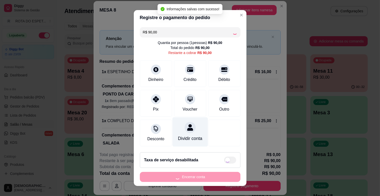
type input "R$ 0,00"
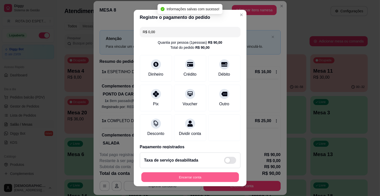
click at [174, 174] on button "Encerrar conta" at bounding box center [190, 178] width 98 height 10
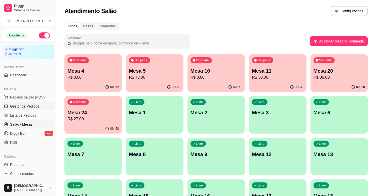
click at [37, 102] on link "Gestor de Pedidos" at bounding box center [28, 106] width 52 height 8
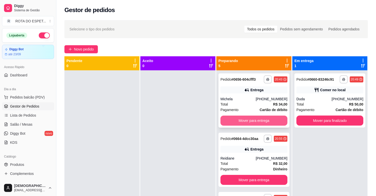
click at [240, 122] on button "Mover para entrega" at bounding box center [253, 121] width 67 height 10
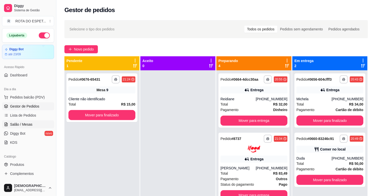
click at [27, 126] on span "Salão / Mesas" at bounding box center [21, 124] width 22 height 5
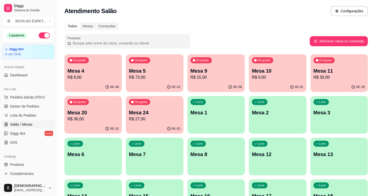
click at [97, 117] on p "R$ 36,00" at bounding box center [92, 119] width 51 height 6
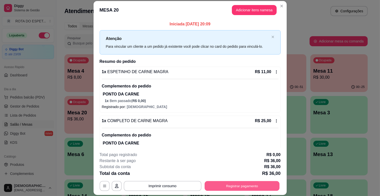
click at [250, 186] on button "Registrar pagamento" at bounding box center [242, 186] width 75 height 10
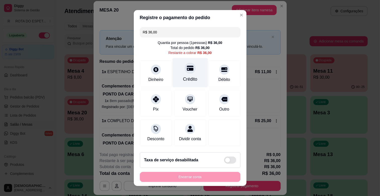
click at [191, 77] on div "Crédito" at bounding box center [190, 79] width 14 height 7
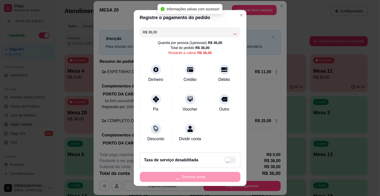
type input "R$ 0,00"
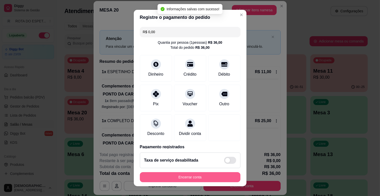
click at [204, 173] on button "Encerrar conta" at bounding box center [190, 177] width 101 height 10
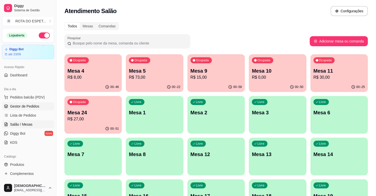
click at [39, 107] on link "Gestor de Pedidos" at bounding box center [28, 106] width 52 height 8
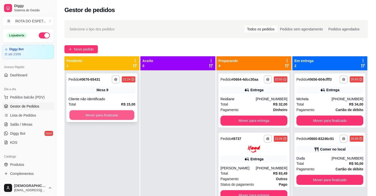
click at [86, 116] on button "Mover para finalizado" at bounding box center [101, 115] width 65 height 10
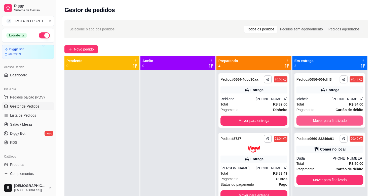
click at [349, 117] on button "Mover para finalizado" at bounding box center [329, 121] width 67 height 10
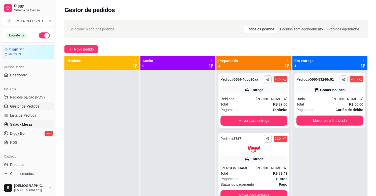
click at [25, 122] on span "Salão / Mesas" at bounding box center [21, 124] width 22 height 5
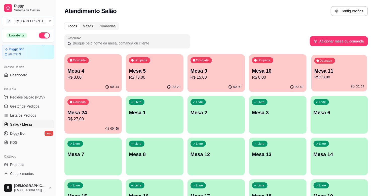
click at [351, 69] on p "Mesa 11" at bounding box center [339, 71] width 50 height 7
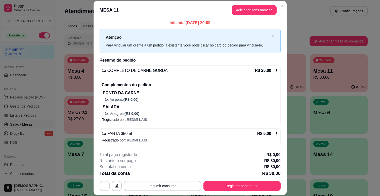
scroll to position [2, 0]
click at [236, 185] on button "Registrar pagamento" at bounding box center [242, 186] width 77 height 10
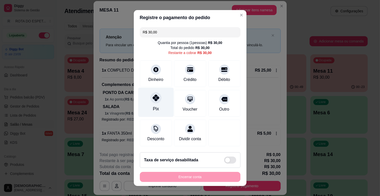
click at [163, 101] on div "Pix" at bounding box center [155, 102] width 35 height 29
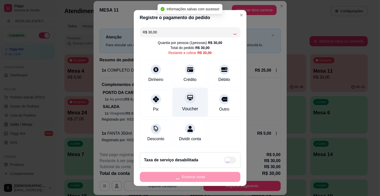
type input "R$ 0,00"
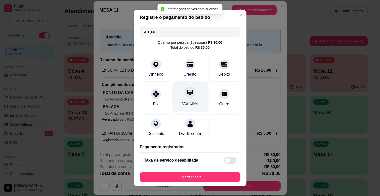
scroll to position [27, 0]
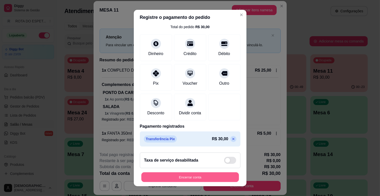
click at [193, 176] on button "Encerrar conta" at bounding box center [190, 178] width 98 height 10
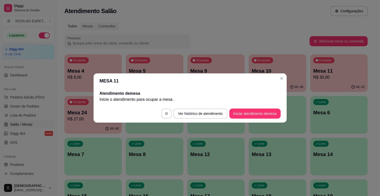
scroll to position [0, 0]
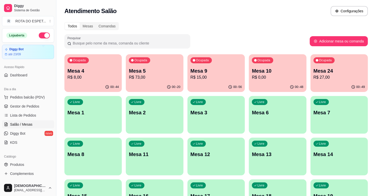
click at [34, 104] on span "Gestor de Pedidos" at bounding box center [24, 106] width 29 height 5
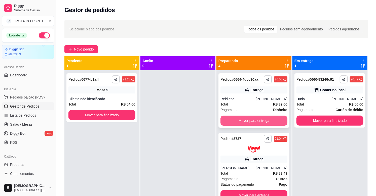
click at [245, 120] on button "Mover para entrega" at bounding box center [253, 121] width 67 height 10
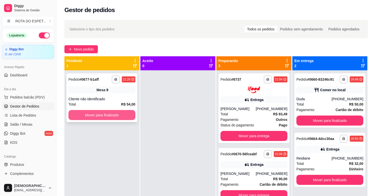
click at [105, 116] on button "Mover para finalizado" at bounding box center [101, 115] width 67 height 10
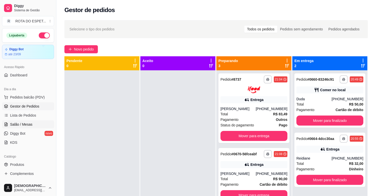
click at [26, 125] on span "Salão / Mesas" at bounding box center [21, 124] width 22 height 5
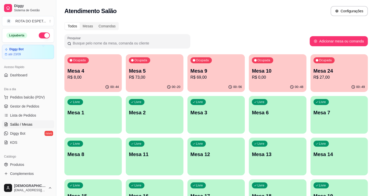
click at [151, 77] on p "R$ 73,00" at bounding box center [154, 77] width 51 height 6
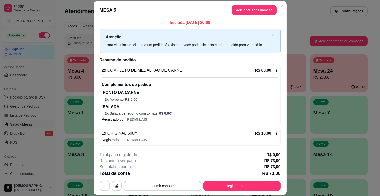
scroll to position [15, 0]
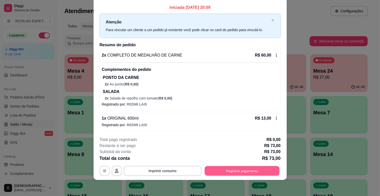
click at [269, 170] on button "Registrar pagamento" at bounding box center [242, 171] width 75 height 10
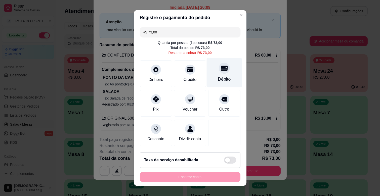
click at [220, 74] on div "Débito" at bounding box center [224, 72] width 35 height 29
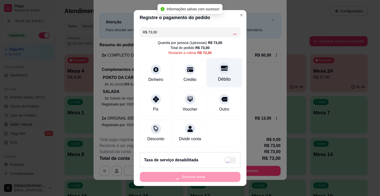
type input "R$ 0,00"
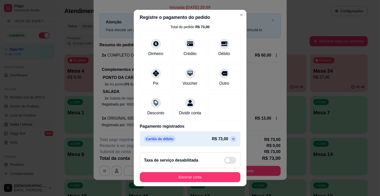
scroll to position [27, 0]
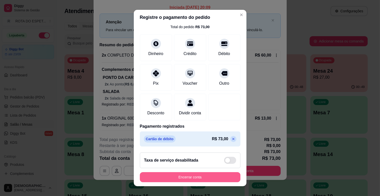
click at [200, 182] on button "Encerrar conta" at bounding box center [190, 177] width 101 height 10
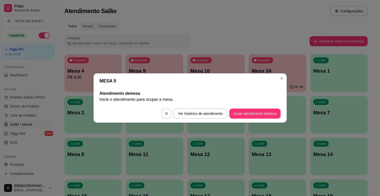
scroll to position [0, 0]
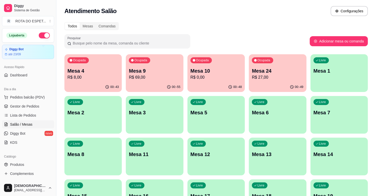
click at [277, 83] on div "00:-49" at bounding box center [277, 87] width 57 height 10
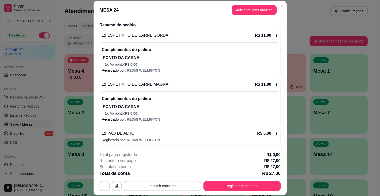
scroll to position [15, 0]
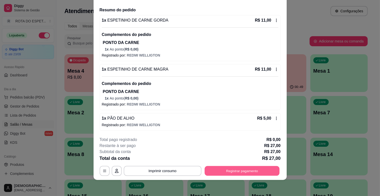
click at [251, 170] on button "Registrar pagamento" at bounding box center [242, 171] width 75 height 10
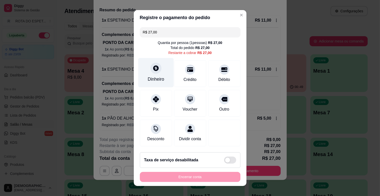
click at [150, 72] on div at bounding box center [155, 68] width 11 height 11
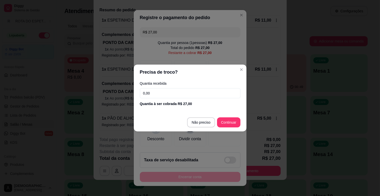
click at [177, 93] on input "0,00" at bounding box center [190, 93] width 101 height 10
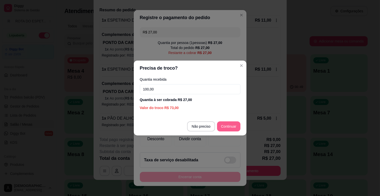
type input "100,00"
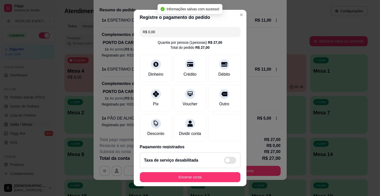
type input "R$ 0,00"
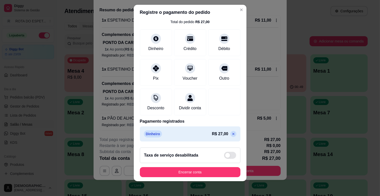
scroll to position [6, 0]
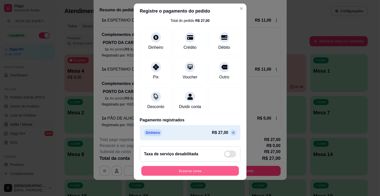
click at [199, 170] on button "Encerrar conta" at bounding box center [190, 171] width 98 height 10
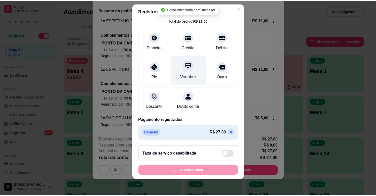
scroll to position [0, 0]
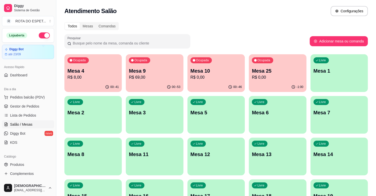
click at [222, 76] on p "R$ 0,00" at bounding box center [215, 77] width 51 height 6
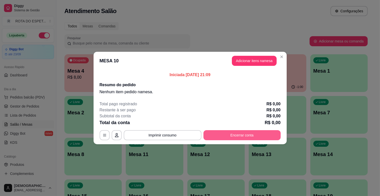
click at [237, 134] on button "Encerrar conta" at bounding box center [242, 135] width 77 height 10
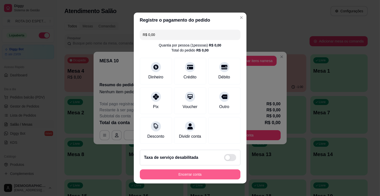
click at [195, 177] on button "Encerrar conta" at bounding box center [190, 175] width 101 height 10
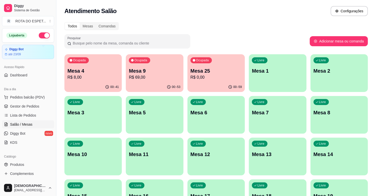
click at [212, 82] on div "Ocupada Mesa 25 R$ 0,00" at bounding box center [215, 68] width 57 height 28
click at [31, 107] on span "Gestor de Pedidos" at bounding box center [24, 106] width 29 height 5
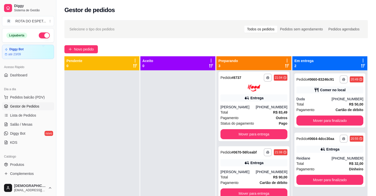
click at [164, 152] on div at bounding box center [177, 168] width 75 height 196
click at [320, 182] on button "Mover para finalizado" at bounding box center [329, 180] width 65 height 10
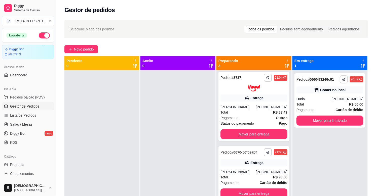
click at [157, 143] on div at bounding box center [177, 168] width 75 height 196
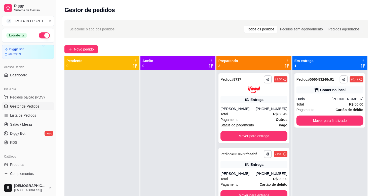
click at [186, 157] on div at bounding box center [177, 168] width 75 height 196
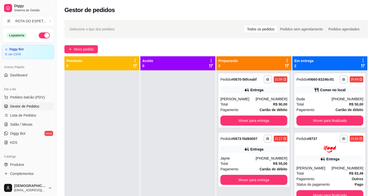
click at [187, 142] on div at bounding box center [177, 168] width 75 height 196
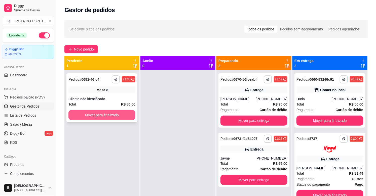
click at [101, 111] on button "Mover para finalizado" at bounding box center [101, 115] width 67 height 10
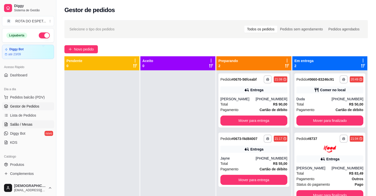
click at [17, 127] on span "Salão / Mesas" at bounding box center [21, 124] width 22 height 5
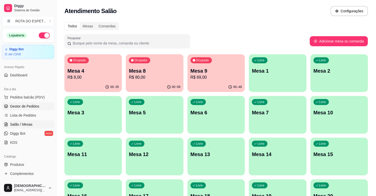
click at [30, 108] on span "Gestor de Pedidos" at bounding box center [24, 106] width 29 height 5
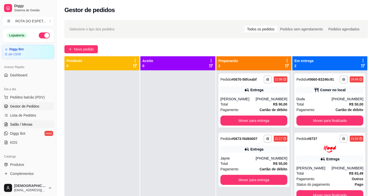
click at [25, 121] on link "Salão / Mesas" at bounding box center [28, 124] width 52 height 8
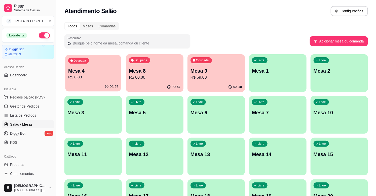
click at [92, 70] on p "Mesa 4" at bounding box center [93, 71] width 50 height 7
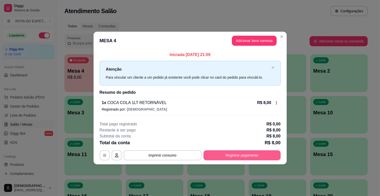
click at [250, 156] on button "Registrar pagamento" at bounding box center [242, 155] width 77 height 10
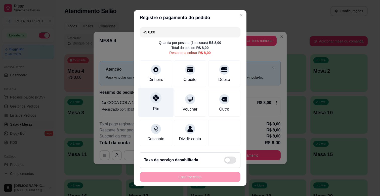
click at [163, 102] on div "Pix" at bounding box center [155, 102] width 35 height 29
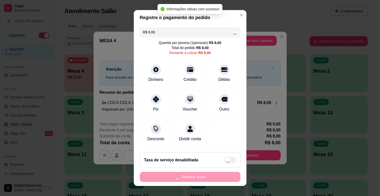
type input "R$ 0,00"
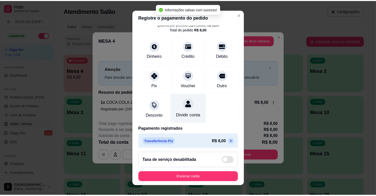
scroll to position [27, 0]
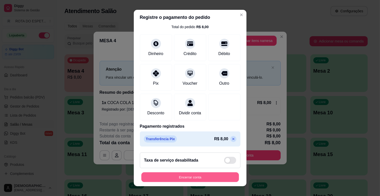
click at [195, 177] on button "Encerrar conta" at bounding box center [190, 178] width 98 height 10
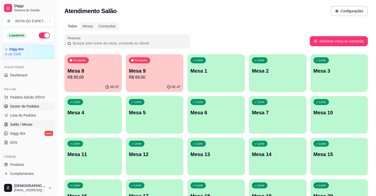
click at [20, 108] on span "Gestor de Pedidos" at bounding box center [24, 106] width 29 height 5
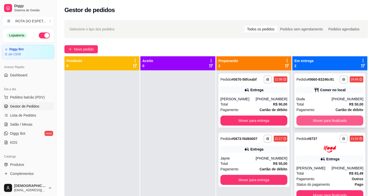
click at [327, 118] on button "Mover para finalizado" at bounding box center [329, 121] width 67 height 10
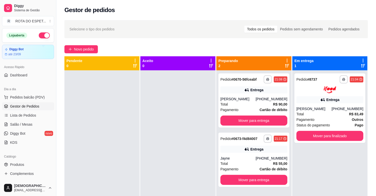
click at [168, 119] on div at bounding box center [177, 168] width 75 height 196
click at [158, 126] on div at bounding box center [177, 168] width 75 height 196
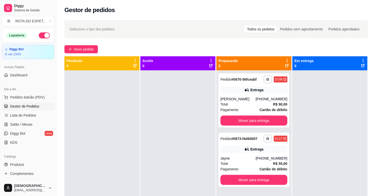
click at [177, 143] on div at bounding box center [177, 168] width 75 height 196
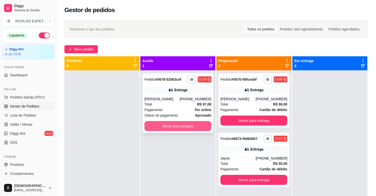
click at [183, 127] on button "Mover para preparo" at bounding box center [177, 126] width 67 height 10
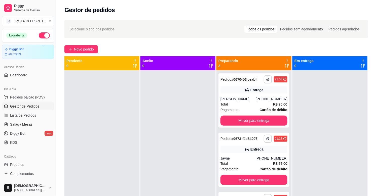
click at [183, 127] on div at bounding box center [177, 168] width 75 height 196
click at [182, 148] on div at bounding box center [177, 168] width 75 height 196
click at [20, 125] on span "Salão / Mesas" at bounding box center [21, 124] width 22 height 5
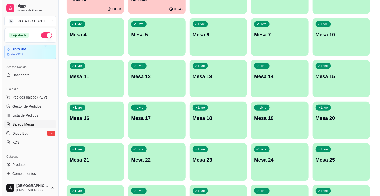
scroll to position [84, 0]
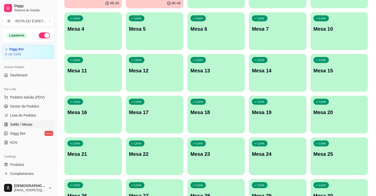
click at [338, 116] on div "Livre Mesa 20" at bounding box center [338, 112] width 57 height 32
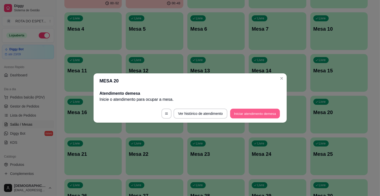
click at [248, 111] on button "Iniciar atendimento de mesa" at bounding box center [255, 114] width 50 height 10
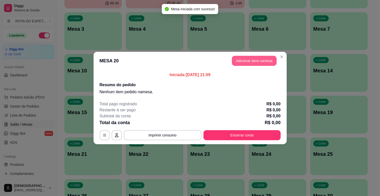
click at [247, 57] on button "Adicionar itens na mesa" at bounding box center [254, 61] width 45 height 10
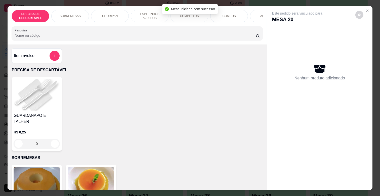
click at [141, 14] on p "ESPETINHOS AVULSOS" at bounding box center [149, 16] width 29 height 8
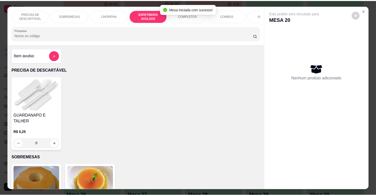
scroll to position [12, 0]
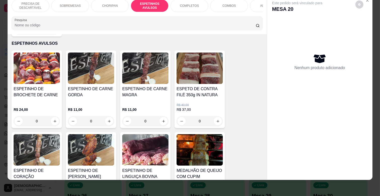
click at [144, 94] on div "ESPETINHO DE CARNE MAGRA" at bounding box center [145, 94] width 46 height 16
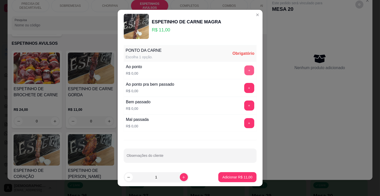
click at [244, 69] on button "+" at bounding box center [249, 71] width 10 height 10
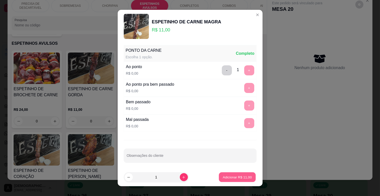
click at [230, 177] on p "Adicionar R$ 11,00" at bounding box center [237, 177] width 29 height 5
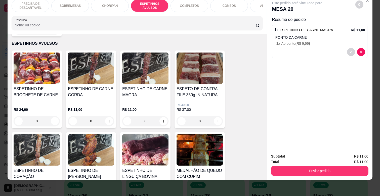
click at [97, 102] on div "R$ 11,00 0" at bounding box center [91, 114] width 46 height 24
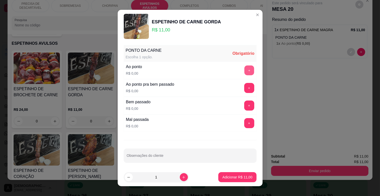
click at [244, 69] on button "+" at bounding box center [249, 71] width 10 height 10
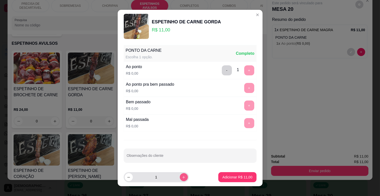
click at [180, 176] on button "increase-product-quantity" at bounding box center [184, 177] width 8 height 8
type input "2"
click at [222, 175] on p "Adicionar R$ 22,00" at bounding box center [237, 177] width 30 height 5
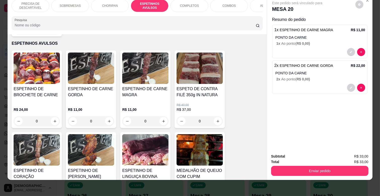
click at [162, 116] on div "0" at bounding box center [145, 121] width 46 height 10
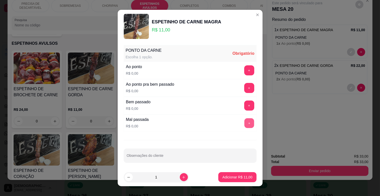
click at [244, 123] on button "+" at bounding box center [249, 123] width 10 height 10
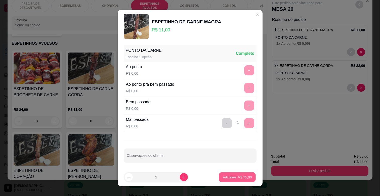
click at [229, 178] on p "Adicionar R$ 11,00" at bounding box center [237, 177] width 29 height 5
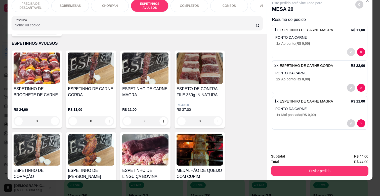
click at [350, 51] on icon "decrease-product-quantity" at bounding box center [351, 52] width 2 height 2
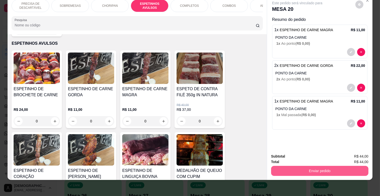
click at [326, 166] on button "Enviar pedido" at bounding box center [319, 171] width 97 height 10
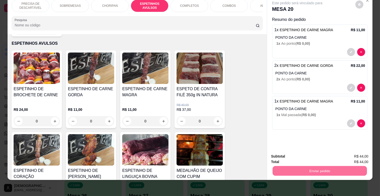
click at [300, 153] on button "Não registrar e enviar pedido" at bounding box center [303, 154] width 51 height 9
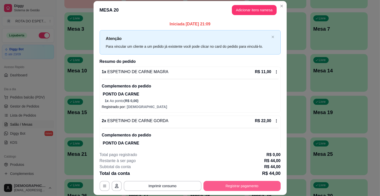
click at [236, 187] on button "Registrar pagamento" at bounding box center [242, 186] width 77 height 10
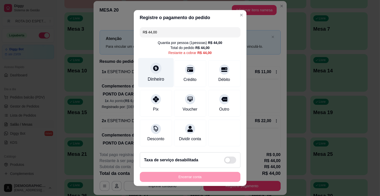
click at [148, 78] on div "Dinheiro" at bounding box center [156, 79] width 17 height 7
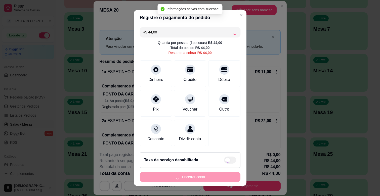
type input "R$ 0,00"
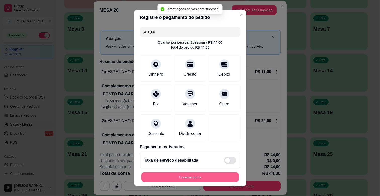
click at [197, 177] on button "Encerrar conta" at bounding box center [190, 178] width 98 height 10
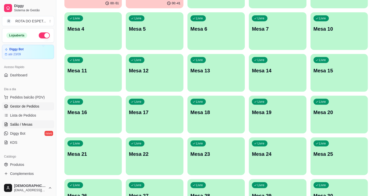
click at [29, 106] on span "Gestor de Pedidos" at bounding box center [24, 106] width 29 height 5
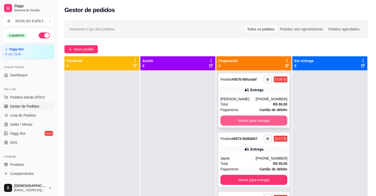
click at [255, 123] on button "Mover para entrega" at bounding box center [253, 121] width 67 height 10
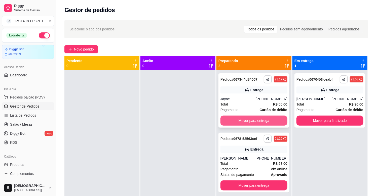
click at [255, 119] on button "Mover para entrega" at bounding box center [253, 121] width 67 height 10
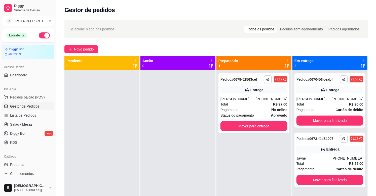
click at [164, 168] on div at bounding box center [177, 168] width 75 height 196
click at [329, 117] on button "Mover para finalizado" at bounding box center [329, 121] width 65 height 10
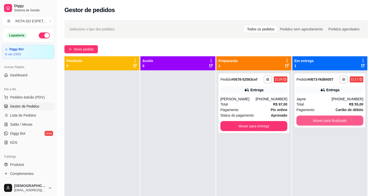
click at [329, 117] on button "Mover para finalizado" at bounding box center [329, 121] width 67 height 10
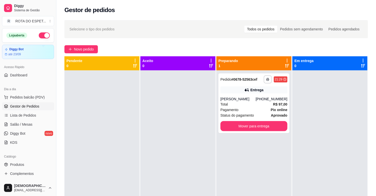
click at [166, 151] on div at bounding box center [177, 168] width 75 height 196
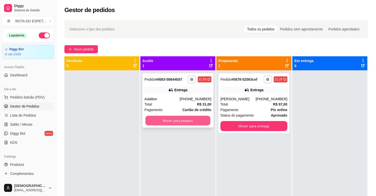
click at [194, 116] on button "Mover para preparo" at bounding box center [177, 121] width 65 height 10
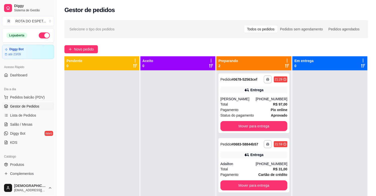
click at [150, 177] on div at bounding box center [177, 168] width 75 height 196
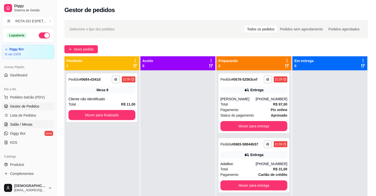
click at [12, 123] on span "Salão / Mesas" at bounding box center [21, 124] width 22 height 5
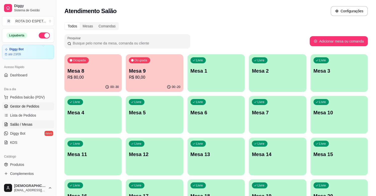
click at [26, 106] on span "Gestor de Pedidos" at bounding box center [24, 106] width 29 height 5
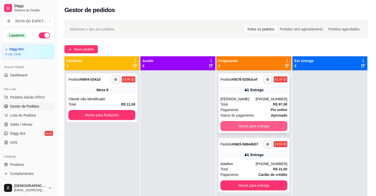
click at [255, 125] on button "Mover para entrega" at bounding box center [253, 126] width 67 height 10
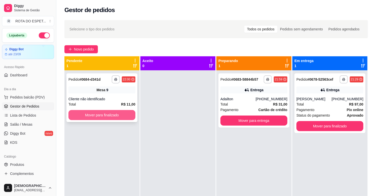
click at [108, 111] on button "Mover para finalizado" at bounding box center [101, 115] width 67 height 10
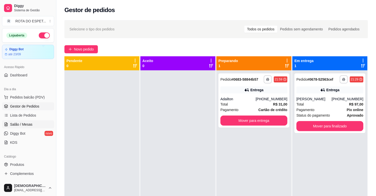
click at [6, 122] on link "Salão / Mesas" at bounding box center [28, 124] width 52 height 8
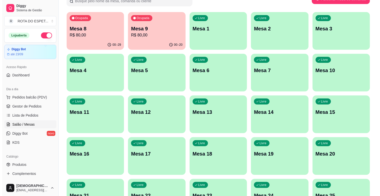
scroll to position [84, 0]
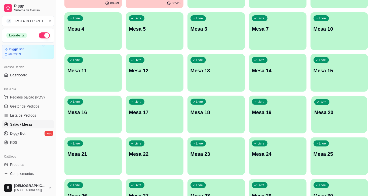
click at [349, 117] on div "Livre Mesa 20" at bounding box center [339, 111] width 56 height 31
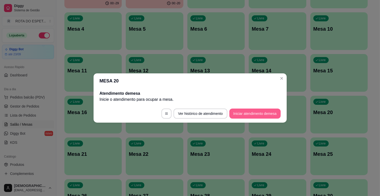
click at [235, 115] on button "Iniciar atendimento de mesa" at bounding box center [254, 114] width 51 height 10
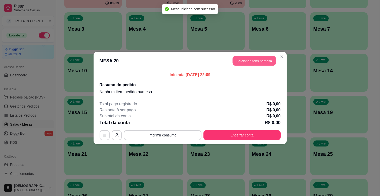
click at [248, 63] on button "Adicionar itens na mesa" at bounding box center [254, 61] width 43 height 10
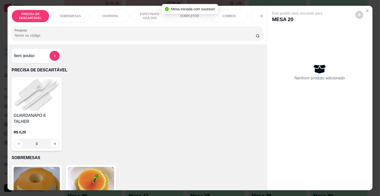
click at [190, 16] on p "COMPLETOS" at bounding box center [189, 16] width 19 height 4
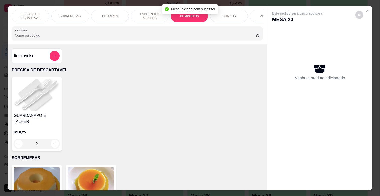
scroll to position [12, 0]
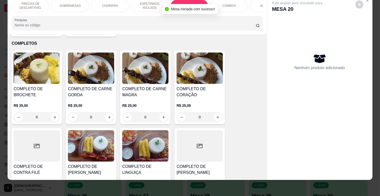
click at [109, 112] on div "0" at bounding box center [91, 117] width 46 height 10
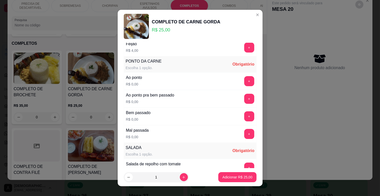
scroll to position [28, 0]
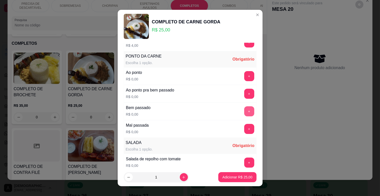
click at [244, 107] on button "+" at bounding box center [249, 111] width 10 height 10
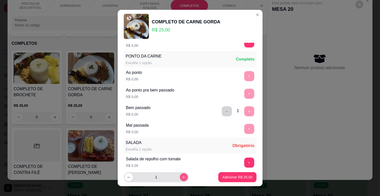
click at [182, 176] on icon "increase-product-quantity" at bounding box center [184, 178] width 4 height 4
type input "2"
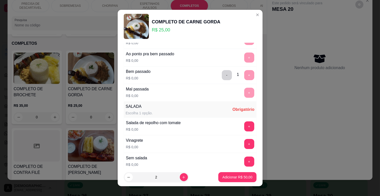
scroll to position [122, 0]
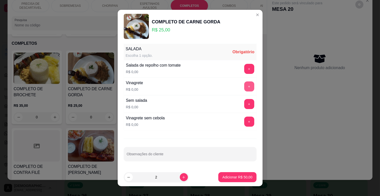
click at [244, 82] on button "+" at bounding box center [249, 87] width 10 height 10
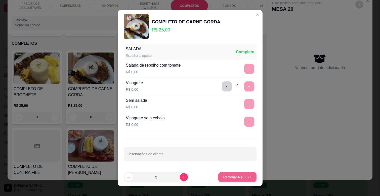
click at [246, 173] on button "Adicionar R$ 50,00" at bounding box center [237, 177] width 38 height 10
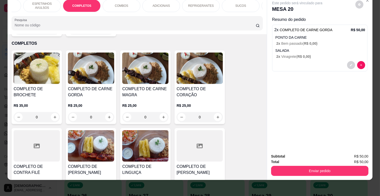
scroll to position [0, 131]
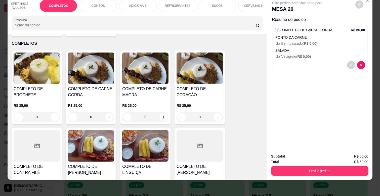
click at [180, 4] on p "REFRIGERANTES" at bounding box center [178, 6] width 26 height 4
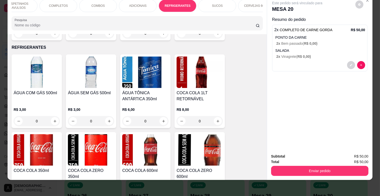
click at [213, 4] on p "SUCOS" at bounding box center [217, 6] width 11 height 4
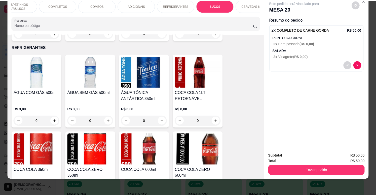
scroll to position [1570, 0]
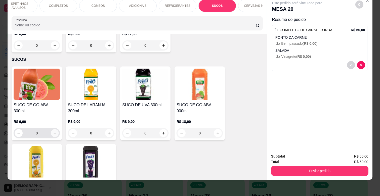
click at [54, 132] on icon "increase-product-quantity" at bounding box center [55, 133] width 3 height 3
type input "1"
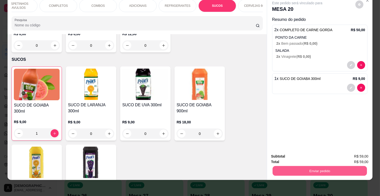
click at [306, 166] on button "Enviar pedido" at bounding box center [320, 171] width 94 height 10
click at [305, 154] on button "Não registrar e enviar pedido" at bounding box center [303, 155] width 52 height 10
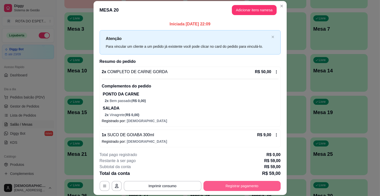
click at [268, 187] on button "Registrar pagamento" at bounding box center [242, 186] width 77 height 10
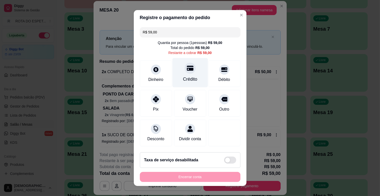
click at [187, 71] on icon at bounding box center [190, 68] width 7 height 7
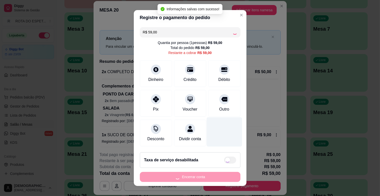
type input "R$ 0,00"
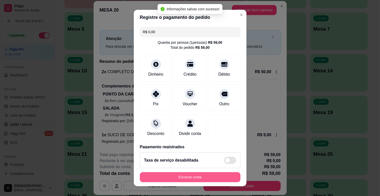
click at [207, 172] on button "Encerrar conta" at bounding box center [190, 177] width 101 height 10
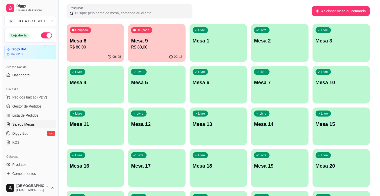
scroll to position [0, 0]
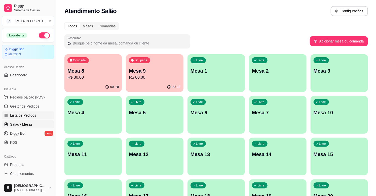
click at [16, 118] on span "Lista de Pedidos" at bounding box center [23, 115] width 26 height 5
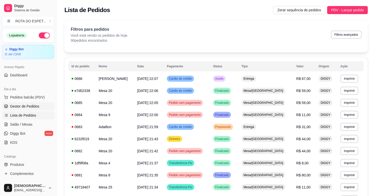
click at [23, 108] on span "Gestor de Pedidos" at bounding box center [24, 106] width 29 height 5
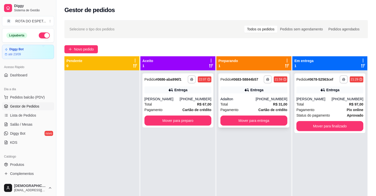
click at [246, 102] on div "Total R$ 31,00" at bounding box center [253, 105] width 67 height 6
click at [152, 125] on button "Mover para preparo" at bounding box center [177, 121] width 67 height 10
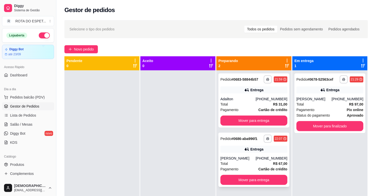
click at [256, 160] on div "[PERSON_NAME]" at bounding box center [237, 158] width 35 height 5
click at [302, 106] on div "Total R$ 97,00" at bounding box center [329, 105] width 67 height 6
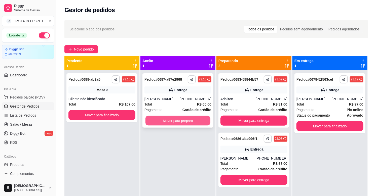
click at [180, 125] on button "Mover para preparo" at bounding box center [177, 121] width 65 height 10
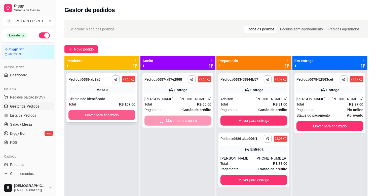
click at [106, 118] on button "Mover para finalizado" at bounding box center [101, 115] width 67 height 10
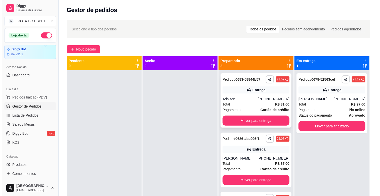
scroll to position [14, 0]
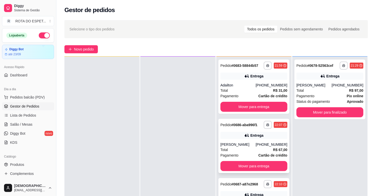
click at [255, 149] on div "Total R$ 67,00" at bounding box center [253, 150] width 67 height 6
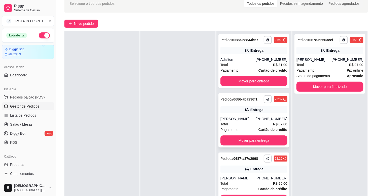
scroll to position [56, 0]
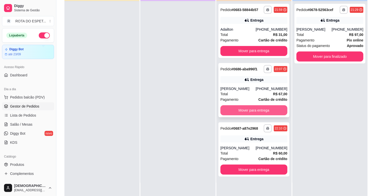
click at [249, 110] on button "Mover para entrega" at bounding box center [253, 110] width 67 height 10
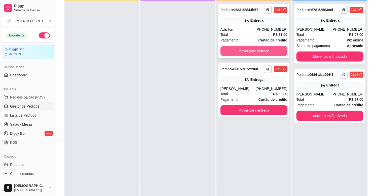
click at [262, 49] on button "Mover para entrega" at bounding box center [253, 51] width 67 height 10
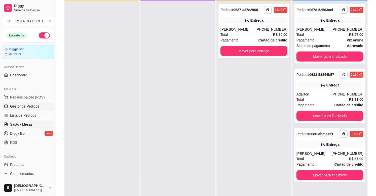
click at [24, 127] on link "Salão / Mesas" at bounding box center [28, 124] width 52 height 8
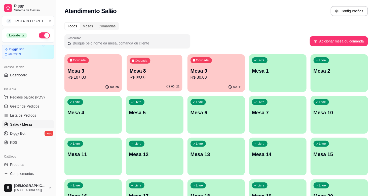
click at [155, 73] on p "Mesa 8" at bounding box center [155, 71] width 50 height 7
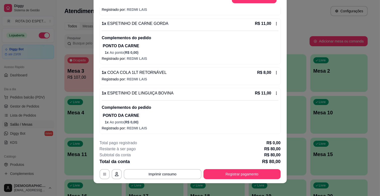
scroll to position [15, 0]
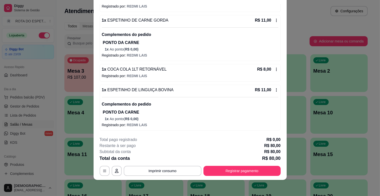
click at [200, 60] on section "MESA 8 Adicionar itens na mesa Iniciada [DATE] 21:09 Atenção Para vincular um c…" at bounding box center [190, 83] width 193 height 194
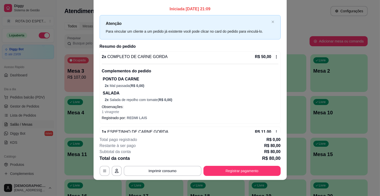
scroll to position [0, 0]
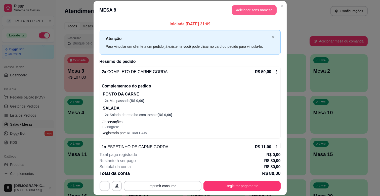
click at [244, 6] on button "Adicionar itens na mesa" at bounding box center [254, 10] width 45 height 10
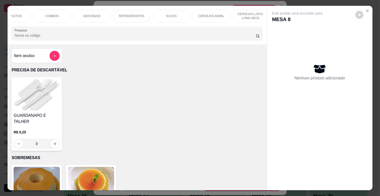
scroll to position [0, 223]
click at [230, 16] on p "BALAS E CHICLETES" at bounding box center [244, 16] width 29 height 8
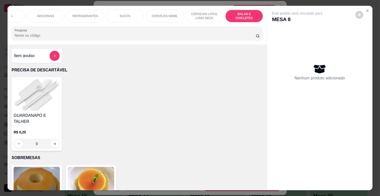
scroll to position [12, 0]
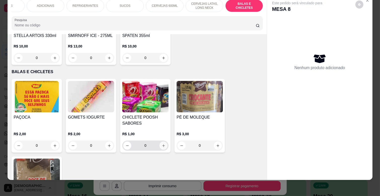
click at [163, 142] on button "increase-product-quantity" at bounding box center [163, 146] width 8 height 8
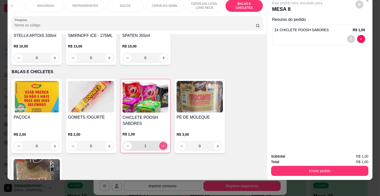
click at [163, 144] on icon "increase-product-quantity" at bounding box center [164, 146] width 4 height 4
type input "2"
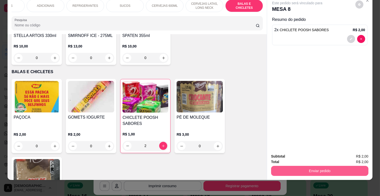
click at [306, 168] on button "Enviar pedido" at bounding box center [319, 171] width 97 height 10
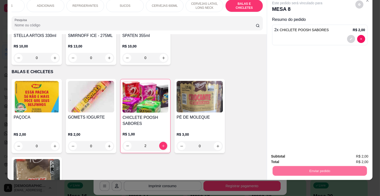
click at [309, 154] on button "Não registrar e enviar pedido" at bounding box center [303, 155] width 52 height 10
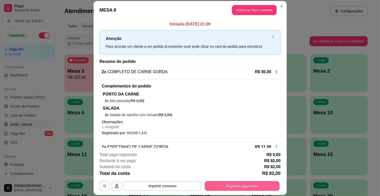
click at [265, 186] on button "Registrar pagamento" at bounding box center [242, 186] width 75 height 10
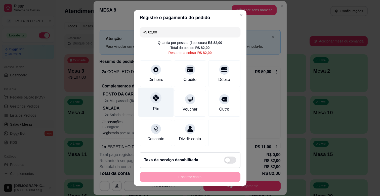
click at [152, 98] on icon at bounding box center [155, 98] width 7 height 7
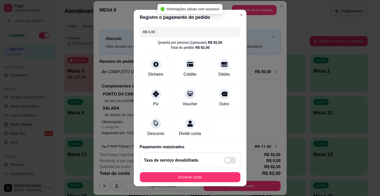
type input "R$ 0,00"
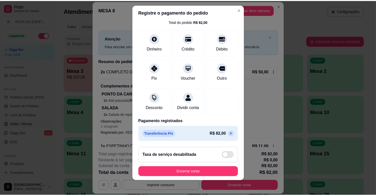
scroll to position [6, 0]
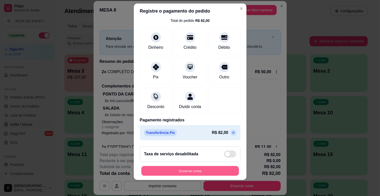
click at [186, 170] on button "Encerrar conta" at bounding box center [190, 171] width 98 height 10
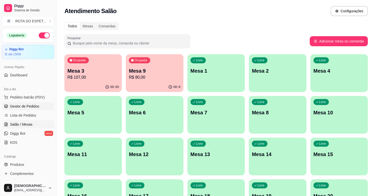
click at [32, 106] on span "Gestor de Pedidos" at bounding box center [24, 106] width 29 height 5
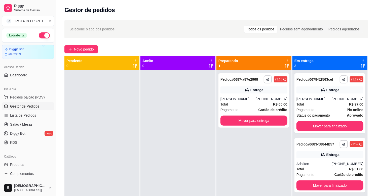
click at [162, 153] on div at bounding box center [177, 168] width 75 height 196
click at [154, 162] on div at bounding box center [177, 168] width 75 height 196
click at [22, 124] on span "Salão / Mesas" at bounding box center [21, 124] width 22 height 5
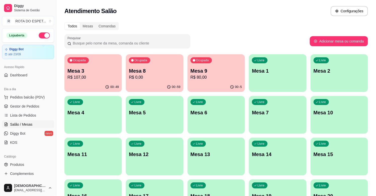
click at [215, 75] on p "R$ 80,00" at bounding box center [215, 77] width 51 height 6
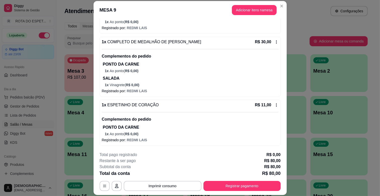
scroll to position [15, 0]
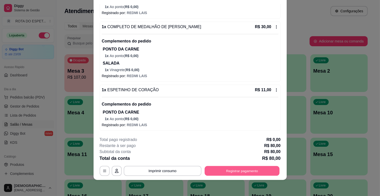
click at [232, 172] on button "Registrar pagamento" at bounding box center [242, 171] width 75 height 10
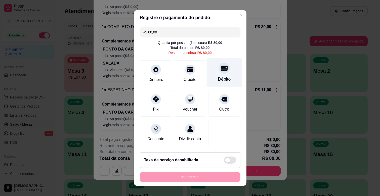
click at [218, 73] on div "Débito" at bounding box center [224, 72] width 35 height 29
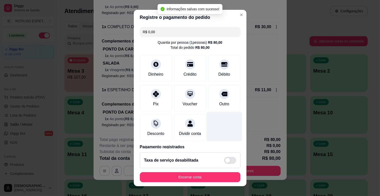
type input "R$ 0,00"
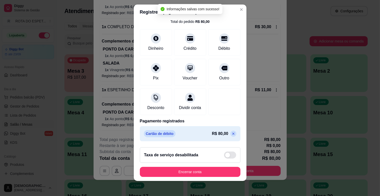
scroll to position [6, 0]
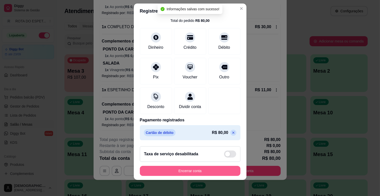
click at [216, 173] on button "Encerrar conta" at bounding box center [190, 171] width 101 height 10
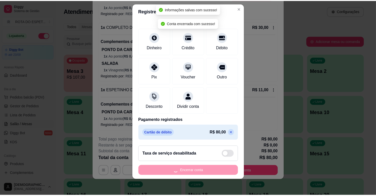
scroll to position [0, 0]
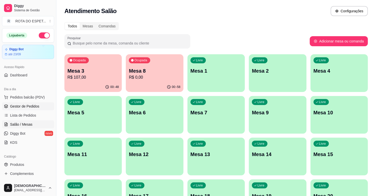
click at [31, 104] on span "Gestor de Pedidos" at bounding box center [24, 106] width 29 height 5
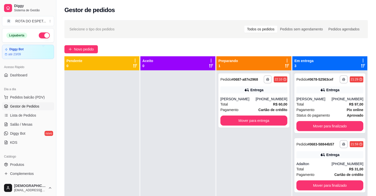
click at [250, 165] on div "**********" at bounding box center [253, 168] width 75 height 196
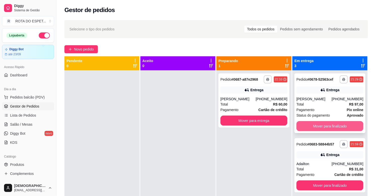
click at [344, 125] on button "Mover para finalizado" at bounding box center [329, 126] width 67 height 10
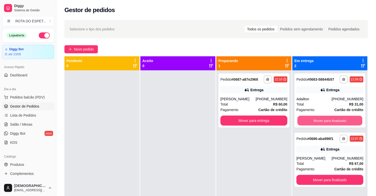
click at [344, 125] on button "Mover para finalizado" at bounding box center [329, 121] width 65 height 10
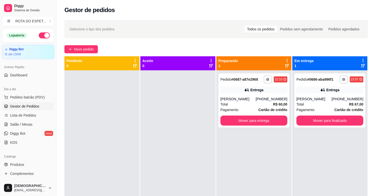
click at [205, 175] on div at bounding box center [177, 168] width 75 height 196
click at [338, 118] on button "Mover para finalizado" at bounding box center [329, 121] width 67 height 10
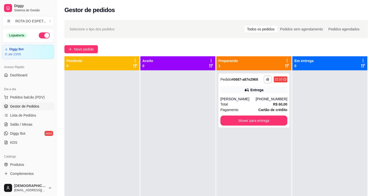
click at [172, 167] on div at bounding box center [177, 168] width 75 height 196
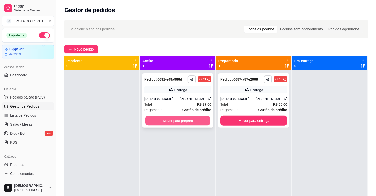
click at [168, 119] on button "Mover para preparo" at bounding box center [177, 121] width 65 height 10
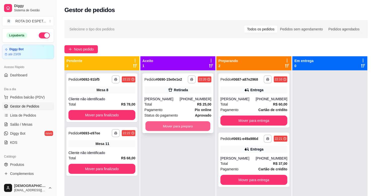
click at [173, 125] on button "Mover para preparo" at bounding box center [177, 127] width 65 height 10
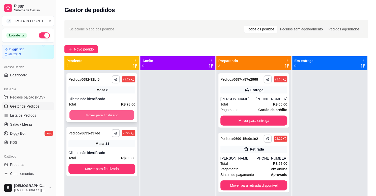
click at [96, 112] on button "Mover para finalizado" at bounding box center [101, 115] width 65 height 10
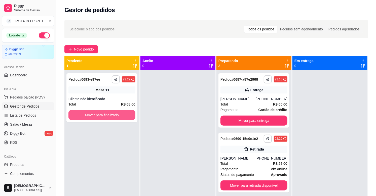
click at [96, 112] on button "Mover para finalizado" at bounding box center [101, 115] width 67 height 10
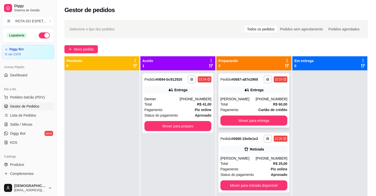
click at [242, 102] on div "Total R$ 60,00" at bounding box center [253, 105] width 67 height 6
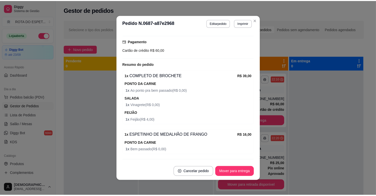
scroll to position [167, 0]
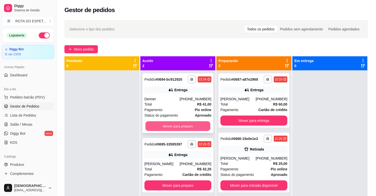
click at [175, 124] on button "Mover para preparo" at bounding box center [177, 127] width 65 height 10
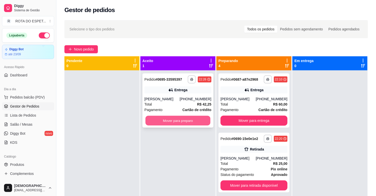
click at [178, 121] on button "Mover para preparo" at bounding box center [177, 121] width 65 height 10
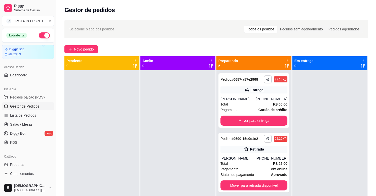
click at [166, 125] on div at bounding box center [177, 168] width 75 height 196
click at [26, 121] on link "Salão / Mesas" at bounding box center [28, 124] width 52 height 8
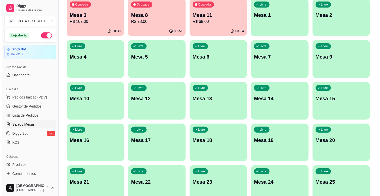
scroll to position [84, 0]
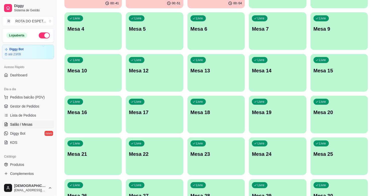
click at [338, 113] on p "Mesa 20" at bounding box center [338, 112] width 51 height 7
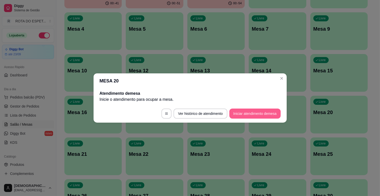
click at [259, 113] on button "Iniciar atendimento de mesa" at bounding box center [254, 114] width 51 height 10
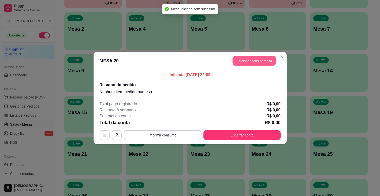
click at [259, 59] on button "Adicionar itens na mesa" at bounding box center [254, 61] width 43 height 10
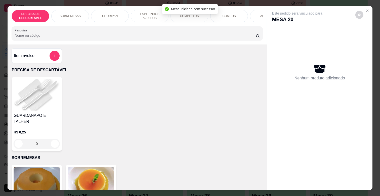
click at [182, 18] on div "COMPLETOS" at bounding box center [190, 16] width 38 height 13
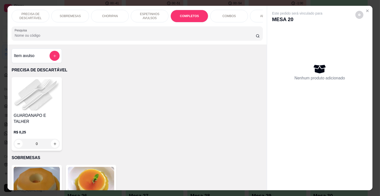
scroll to position [12, 0]
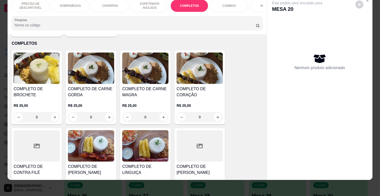
click at [147, 98] on div "R$ 25,00 0" at bounding box center [145, 110] width 46 height 24
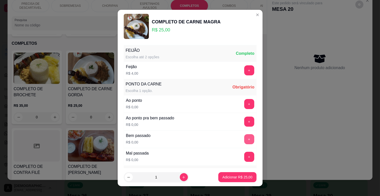
click at [244, 139] on button "+" at bounding box center [249, 139] width 10 height 10
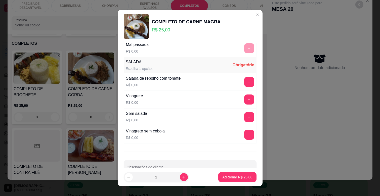
scroll to position [112, 0]
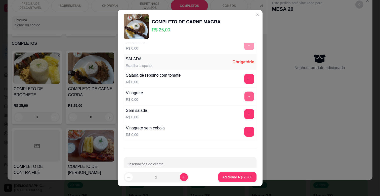
click at [244, 95] on button "+" at bounding box center [249, 97] width 10 height 10
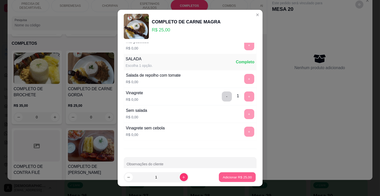
click at [237, 178] on p "Adicionar R$ 25,00" at bounding box center [237, 177] width 29 height 5
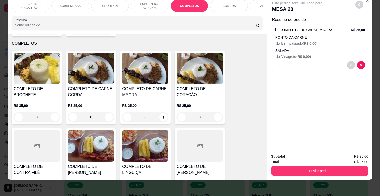
click at [255, 3] on div "ADICIONAIS" at bounding box center [269, 5] width 38 height 13
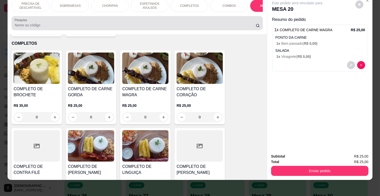
scroll to position [946, 0]
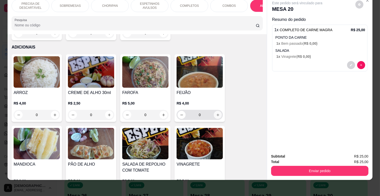
click at [217, 113] on icon "increase-product-quantity" at bounding box center [218, 115] width 4 height 4
type input "1"
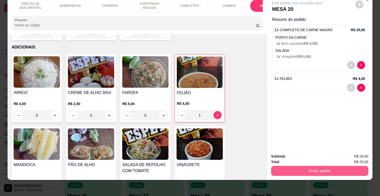
click at [348, 166] on button "Enviar pedido" at bounding box center [319, 171] width 97 height 10
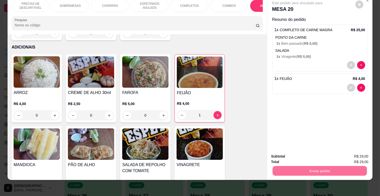
click at [320, 154] on button "Não registrar e enviar pedido" at bounding box center [303, 155] width 52 height 10
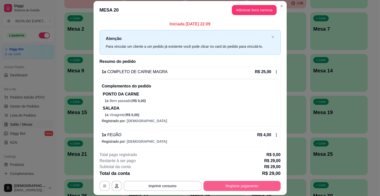
click at [251, 186] on button "Registrar pagamento" at bounding box center [242, 186] width 77 height 10
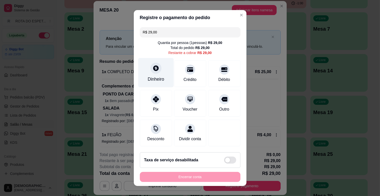
click at [152, 72] on div at bounding box center [155, 68] width 11 height 11
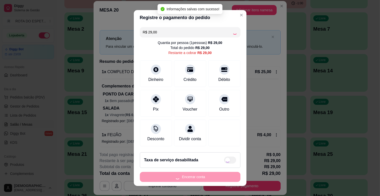
type input "R$ 0,00"
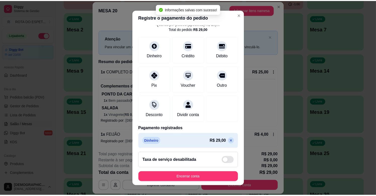
scroll to position [27, 0]
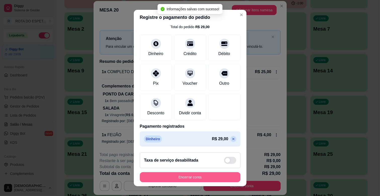
click at [189, 177] on button "Encerrar conta" at bounding box center [190, 177] width 101 height 10
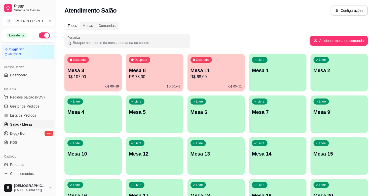
scroll to position [0, 0]
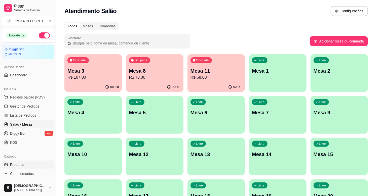
click at [24, 163] on link "Produtos" at bounding box center [28, 165] width 52 height 8
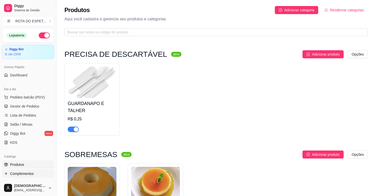
click at [30, 177] on link "Complementos" at bounding box center [28, 174] width 52 height 8
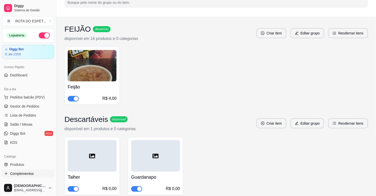
scroll to position [56, 0]
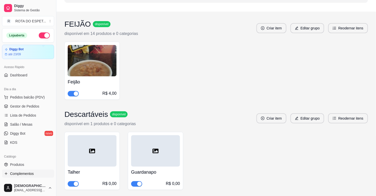
click at [70, 96] on span "button" at bounding box center [73, 94] width 11 height 6
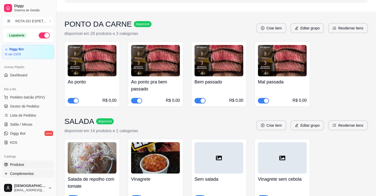
click at [28, 166] on link "Produtos" at bounding box center [28, 165] width 52 height 8
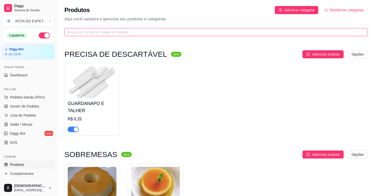
click at [200, 31] on input "text" at bounding box center [213, 32] width 293 height 6
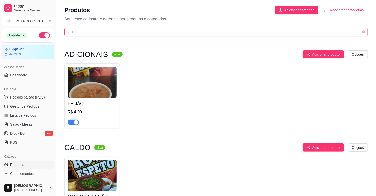
type input "FEI"
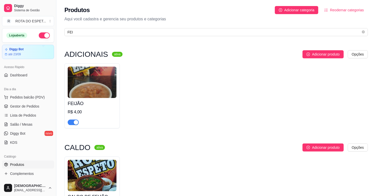
click at [74, 121] on div "button" at bounding box center [76, 122] width 5 height 5
click at [161, 167] on div "CALDO DE FEIJÃO R$ 22,00" at bounding box center [215, 189] width 303 height 65
click at [23, 106] on span "Gestor de Pedidos" at bounding box center [24, 106] width 29 height 5
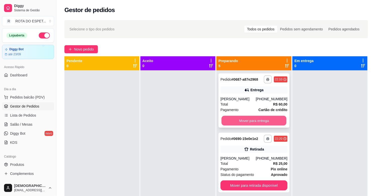
click at [248, 126] on button "Mover para entrega" at bounding box center [253, 121] width 65 height 10
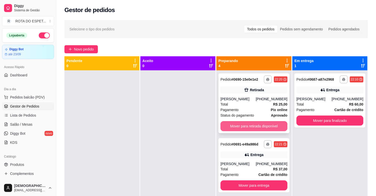
click at [252, 123] on button "Mover para retirada disponível" at bounding box center [253, 126] width 67 height 10
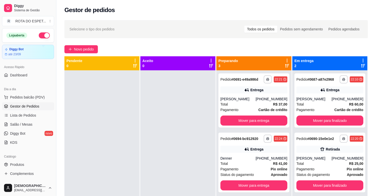
click at [161, 147] on div at bounding box center [177, 168] width 75 height 196
click at [258, 119] on button "Mover para entrega" at bounding box center [253, 121] width 67 height 10
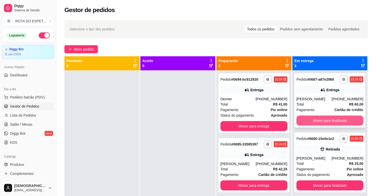
click at [327, 121] on button "Mover para finalizado" at bounding box center [329, 121] width 67 height 10
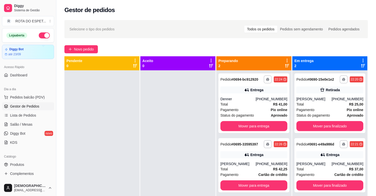
click at [169, 159] on div at bounding box center [177, 168] width 75 height 196
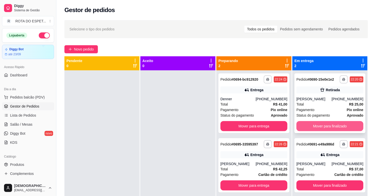
click at [331, 125] on button "Mover para finalizado" at bounding box center [329, 126] width 67 height 10
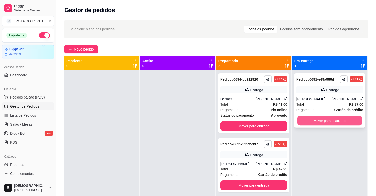
click at [338, 119] on button "Mover para finalizado" at bounding box center [329, 121] width 65 height 10
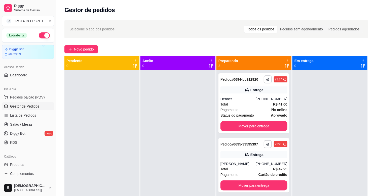
click at [158, 182] on div at bounding box center [177, 168] width 75 height 196
click at [168, 147] on div at bounding box center [177, 168] width 75 height 196
click at [153, 174] on div at bounding box center [177, 168] width 75 height 196
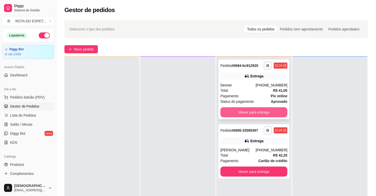
click at [260, 112] on button "Mover para entrega" at bounding box center [253, 112] width 67 height 10
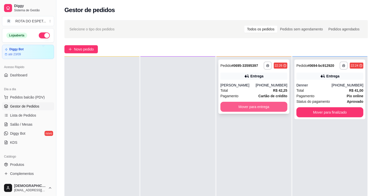
click at [257, 106] on button "Mover para entrega" at bounding box center [253, 107] width 67 height 10
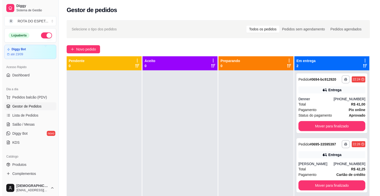
scroll to position [14, 0]
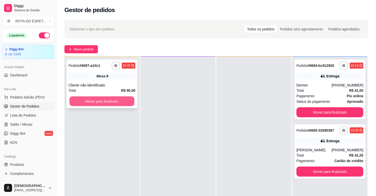
click at [109, 103] on button "Mover para finalizado" at bounding box center [101, 102] width 65 height 10
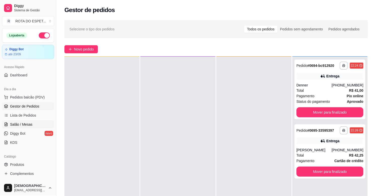
click at [20, 122] on link "Salão / Mesas" at bounding box center [28, 124] width 52 height 8
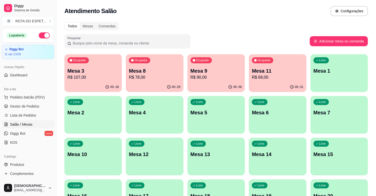
click at [94, 81] on div "Ocupada Mesa 3 R$ 107,00" at bounding box center [92, 68] width 57 height 28
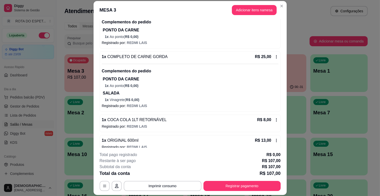
scroll to position [134, 0]
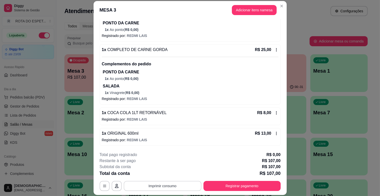
click at [167, 186] on button "Imprimir consumo" at bounding box center [163, 186] width 78 height 10
click at [173, 174] on button "IMPRESSORA CAIXA" at bounding box center [162, 175] width 40 height 8
click at [258, 8] on button "Adicionar itens na mesa" at bounding box center [254, 10] width 45 height 10
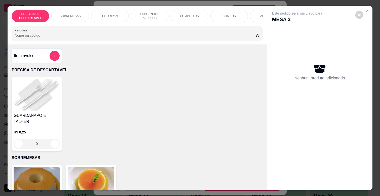
scroll to position [0, 220]
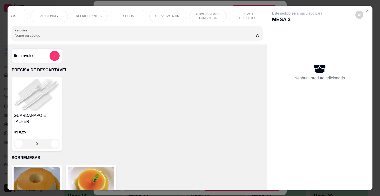
click at [248, 13] on p "BALAS E CHICLETES" at bounding box center [247, 16] width 29 height 8
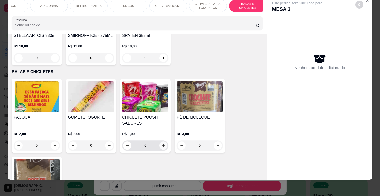
click at [162, 144] on icon "increase-product-quantity" at bounding box center [164, 146] width 4 height 4
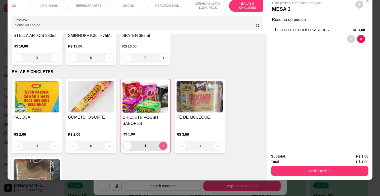
type input "1"
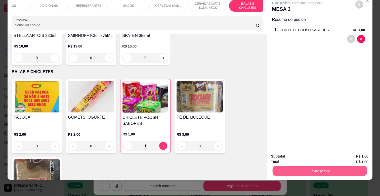
click at [314, 168] on button "Enviar pedido" at bounding box center [320, 171] width 94 height 10
click at [299, 152] on button "Não registrar e enviar pedido" at bounding box center [303, 155] width 52 height 10
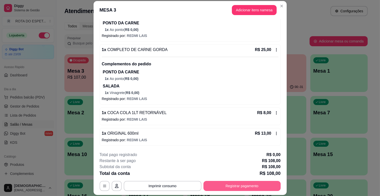
click at [244, 184] on button "Registrar pagamento" at bounding box center [242, 186] width 77 height 10
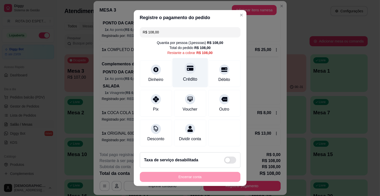
click at [178, 68] on div "Crédito" at bounding box center [189, 72] width 35 height 29
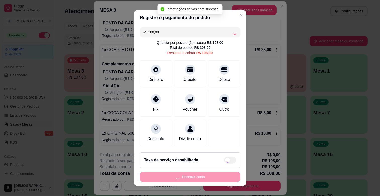
type input "R$ 0,00"
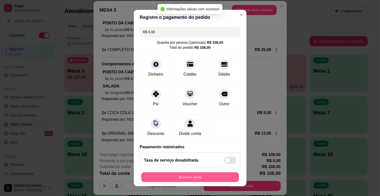
click at [199, 175] on button "Encerrar conta" at bounding box center [190, 178] width 98 height 10
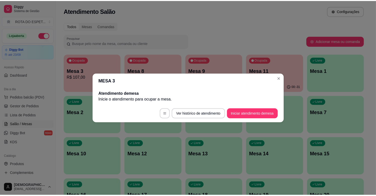
scroll to position [0, 0]
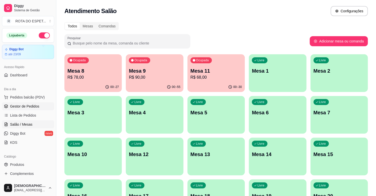
click at [29, 102] on link "Gestor de Pedidos" at bounding box center [28, 106] width 52 height 8
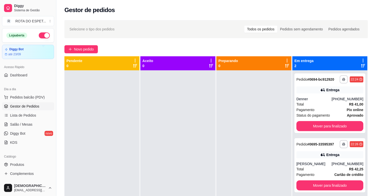
click at [187, 123] on div at bounding box center [177, 168] width 75 height 196
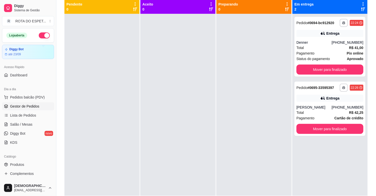
scroll to position [49, 0]
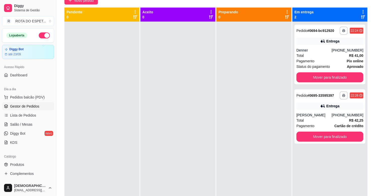
click at [174, 147] on div at bounding box center [177, 120] width 75 height 196
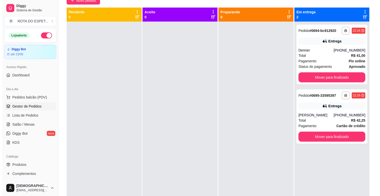
scroll to position [0, 0]
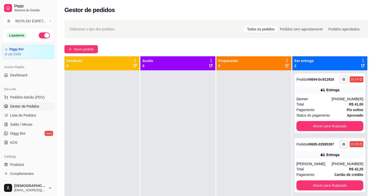
click at [174, 145] on div at bounding box center [177, 168] width 75 height 196
click at [23, 122] on link "Salão / Mesas" at bounding box center [28, 124] width 52 height 8
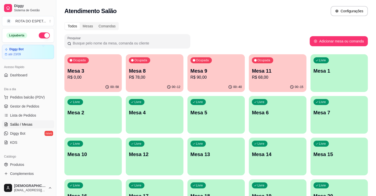
click at [279, 76] on p "R$ 68,00" at bounding box center [277, 77] width 51 height 6
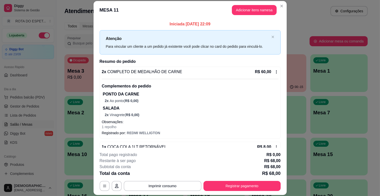
scroll to position [14, 0]
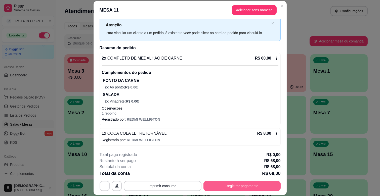
click at [247, 191] on button "Registrar pagamento" at bounding box center [242, 186] width 77 height 10
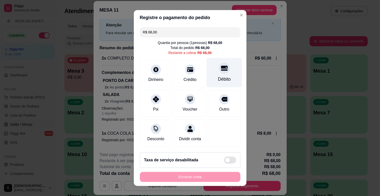
click at [223, 72] on div "Débito" at bounding box center [224, 72] width 35 height 29
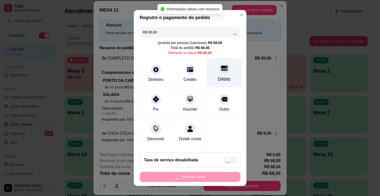
type input "R$ 0,00"
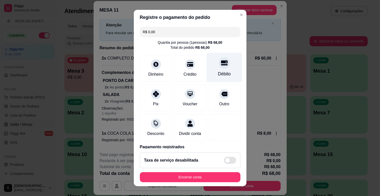
scroll to position [27, 0]
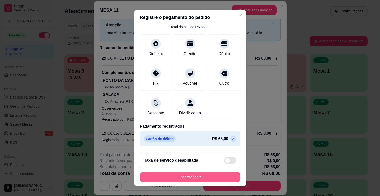
click at [219, 174] on button "Encerrar conta" at bounding box center [190, 177] width 101 height 10
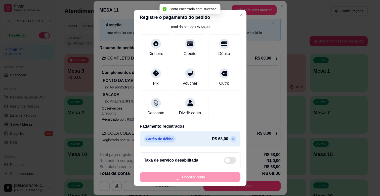
scroll to position [0, 0]
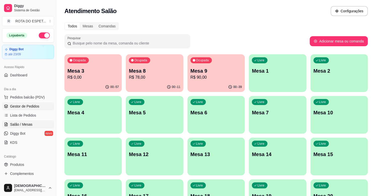
click at [34, 104] on span "Gestor de Pedidos" at bounding box center [24, 106] width 29 height 5
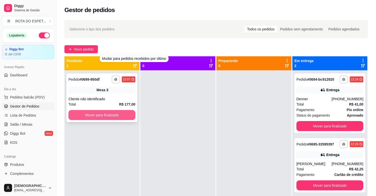
click at [113, 113] on button "Mover para finalizado" at bounding box center [101, 115] width 67 height 10
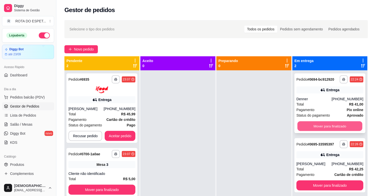
click at [341, 126] on button "Mover para finalizado" at bounding box center [329, 127] width 65 height 10
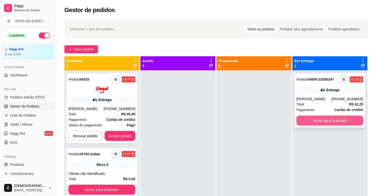
click at [333, 121] on button "Mover para finalizado" at bounding box center [329, 121] width 67 height 10
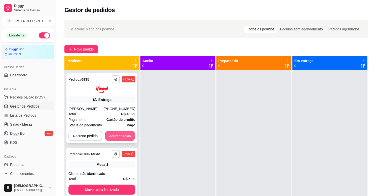
click at [126, 135] on button "Aceitar pedido" at bounding box center [120, 136] width 30 height 10
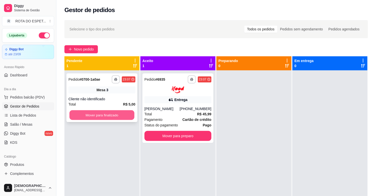
click at [103, 116] on button "Mover para finalizado" at bounding box center [101, 115] width 65 height 10
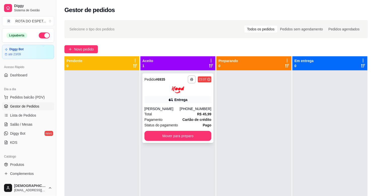
click at [161, 99] on div "Entrega" at bounding box center [177, 99] width 67 height 7
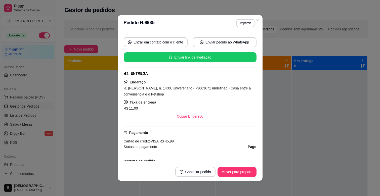
scroll to position [28, 0]
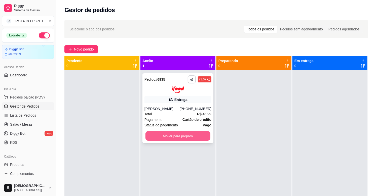
click at [179, 137] on button "Mover para preparo" at bounding box center [177, 136] width 65 height 10
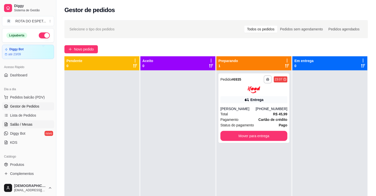
click at [3, 127] on link "Salão / Mesas" at bounding box center [28, 124] width 52 height 8
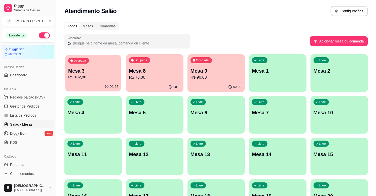
click at [92, 73] on p "Mesa 3" at bounding box center [93, 71] width 50 height 7
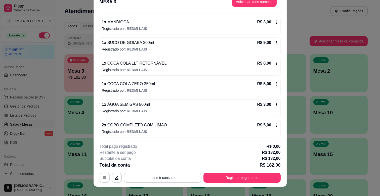
scroll to position [15, 0]
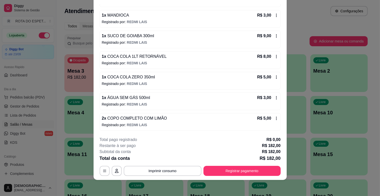
click at [274, 36] on icon at bounding box center [276, 36] width 4 height 4
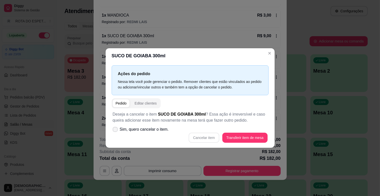
click at [157, 132] on span "Sim, quero cancelar o item." at bounding box center [144, 130] width 49 height 6
click at [116, 132] on input "Sim, quero cancelar o item." at bounding box center [113, 132] width 3 height 3
checkbox input "true"
click at [210, 136] on button "Cancelar item" at bounding box center [204, 138] width 31 height 10
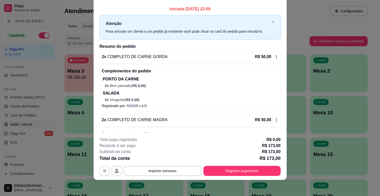
scroll to position [0, 0]
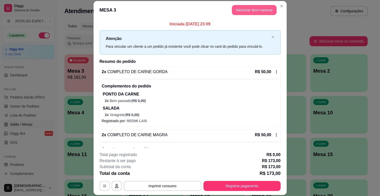
click at [238, 9] on button "Adicionar itens na mesa" at bounding box center [254, 10] width 45 height 10
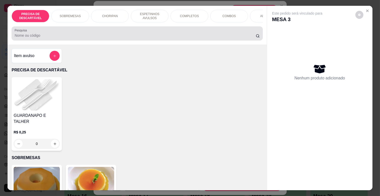
click at [70, 33] on div at bounding box center [137, 33] width 245 height 10
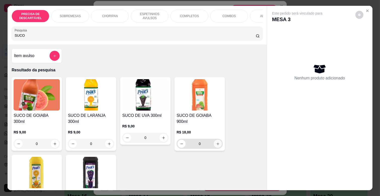
type input "SUCO"
click at [217, 142] on icon "increase-product-quantity" at bounding box center [218, 144] width 4 height 4
type input "1"
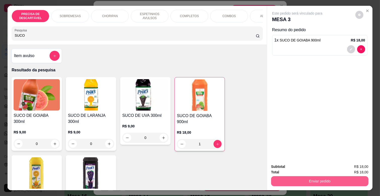
click at [329, 176] on button "Enviar pedido" at bounding box center [319, 181] width 97 height 10
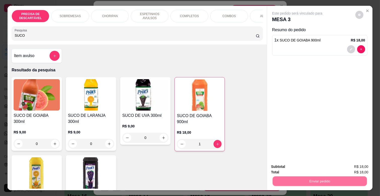
click at [316, 166] on button "Não registrar e enviar pedido" at bounding box center [303, 167] width 52 height 10
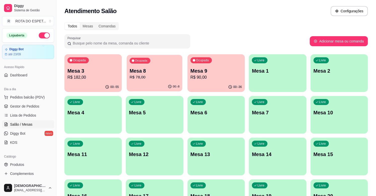
click at [150, 78] on p "R$ 78,00" at bounding box center [155, 77] width 50 height 6
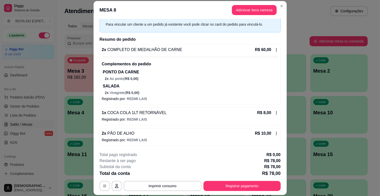
scroll to position [15, 0]
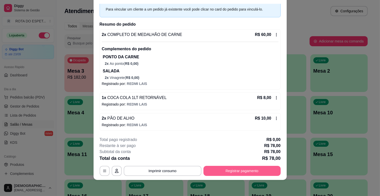
click at [228, 171] on button "Registrar pagamento" at bounding box center [242, 171] width 77 height 10
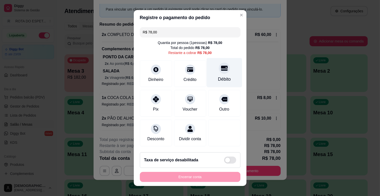
click at [219, 68] on div at bounding box center [224, 68] width 11 height 11
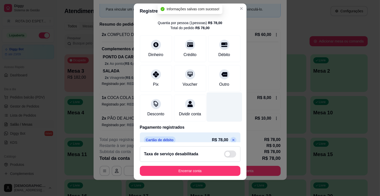
scroll to position [27, 0]
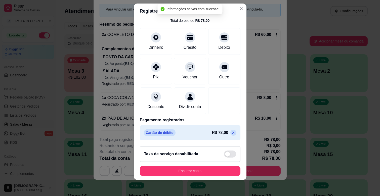
click at [232, 132] on icon at bounding box center [233, 133] width 2 height 2
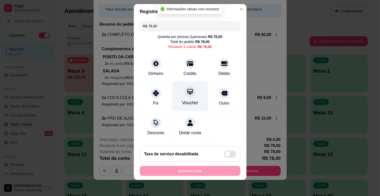
scroll to position [0, 0]
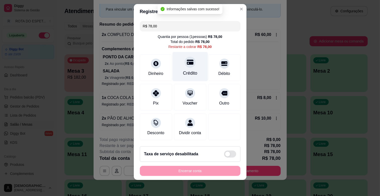
click at [183, 70] on div "Crédito" at bounding box center [190, 73] width 14 height 7
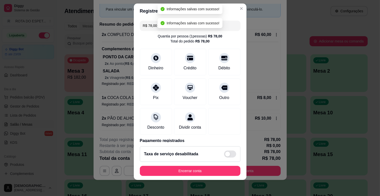
type input "R$ 0,00"
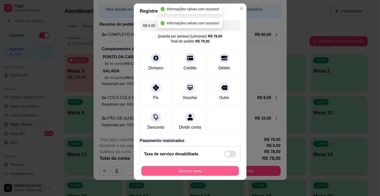
click at [192, 170] on button "Encerrar conta" at bounding box center [190, 171] width 98 height 10
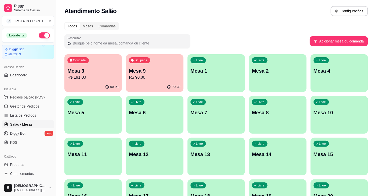
click at [90, 81] on div "Ocupada Mesa 3 R$ 191,00" at bounding box center [92, 68] width 57 height 28
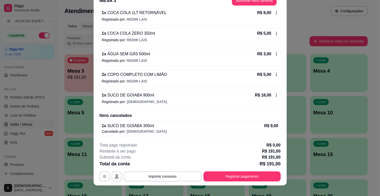
scroll to position [15, 0]
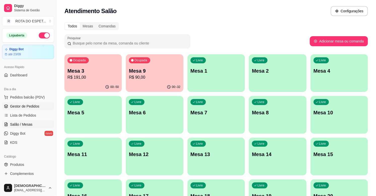
click at [30, 107] on span "Gestor de Pedidos" at bounding box center [24, 106] width 29 height 5
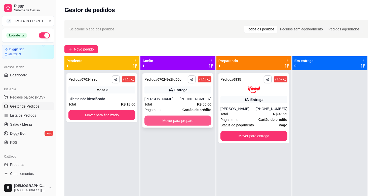
click at [182, 122] on button "Mover para preparo" at bounding box center [177, 121] width 67 height 10
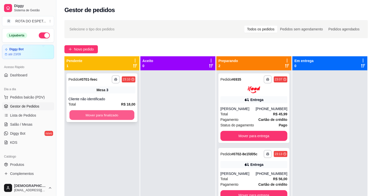
click at [96, 115] on button "Mover para finalizado" at bounding box center [101, 115] width 65 height 10
click at [99, 116] on button "Mover para finalizado" at bounding box center [101, 115] width 65 height 10
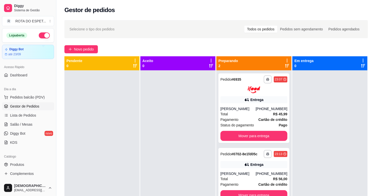
click at [163, 163] on div at bounding box center [177, 168] width 75 height 196
click at [24, 126] on span "Salão / Mesas" at bounding box center [21, 124] width 22 height 5
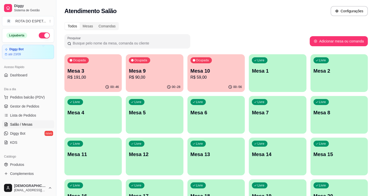
click at [152, 73] on p "Mesa 9" at bounding box center [154, 70] width 51 height 7
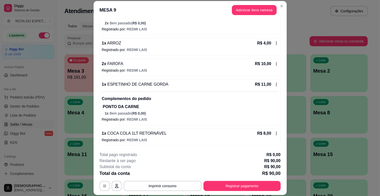
scroll to position [141, 0]
click at [177, 189] on button "Imprimir consumo" at bounding box center [162, 186] width 75 height 10
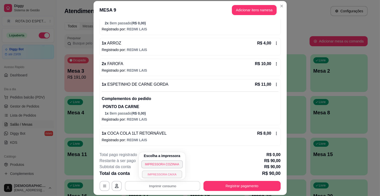
click at [173, 174] on button "IMPRESSORA CAIXA" at bounding box center [162, 175] width 40 height 8
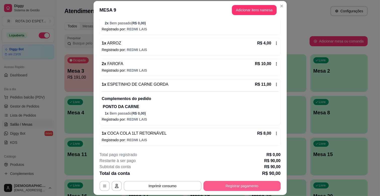
click at [248, 185] on button "Registrar pagamento" at bounding box center [242, 186] width 77 height 10
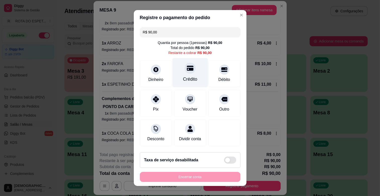
click at [187, 67] on icon at bounding box center [190, 68] width 7 height 7
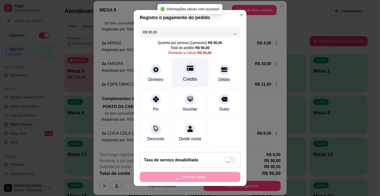
type input "R$ 0,00"
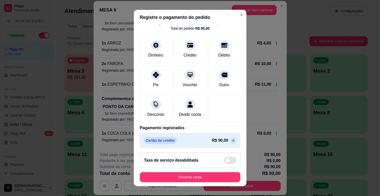
scroll to position [27, 0]
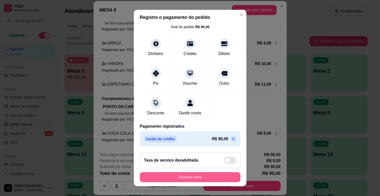
click at [192, 177] on button "Encerrar conta" at bounding box center [190, 177] width 101 height 10
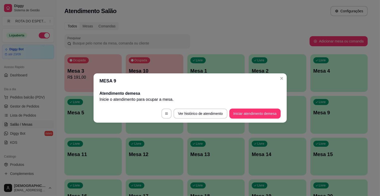
scroll to position [0, 0]
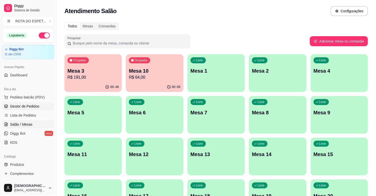
click at [31, 104] on span "Gestor de Pedidos" at bounding box center [24, 106] width 29 height 5
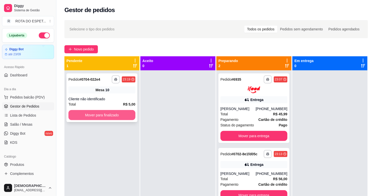
click at [103, 113] on button "Mover para finalizado" at bounding box center [101, 115] width 67 height 10
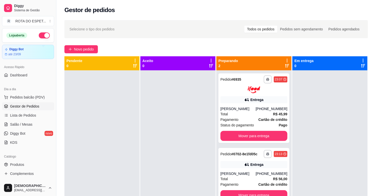
click at [167, 115] on div at bounding box center [177, 168] width 75 height 196
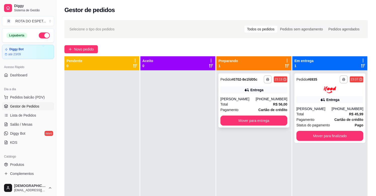
click at [243, 107] on div "Pagamento Cartão de crédito" at bounding box center [253, 110] width 67 height 6
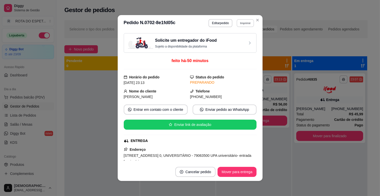
click at [244, 22] on button "Imprimir" at bounding box center [245, 23] width 17 height 8
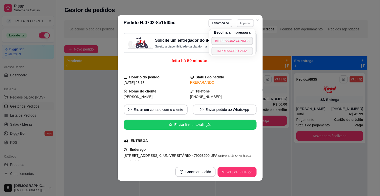
click at [231, 51] on button "IMPRESSORA CAIXA" at bounding box center [233, 51] width 42 height 8
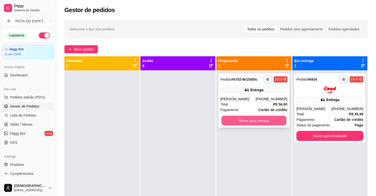
click at [247, 117] on button "Mover para entrega" at bounding box center [253, 121] width 65 height 10
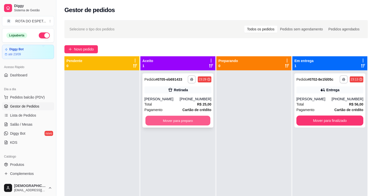
click at [182, 119] on button "Mover para preparo" at bounding box center [177, 121] width 65 height 10
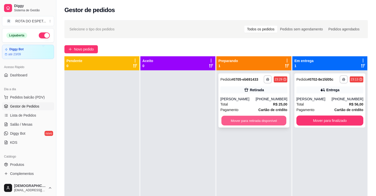
click at [247, 120] on button "Mover para retirada disponível" at bounding box center [253, 121] width 65 height 10
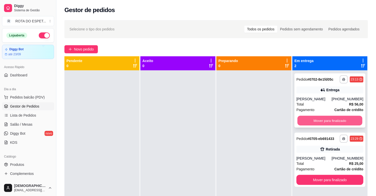
click at [306, 122] on button "Mover para finalizado" at bounding box center [329, 121] width 65 height 10
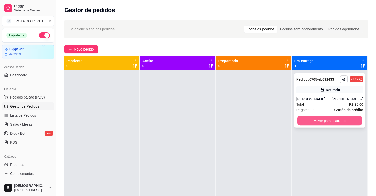
click at [318, 123] on button "Mover para finalizado" at bounding box center [329, 121] width 65 height 10
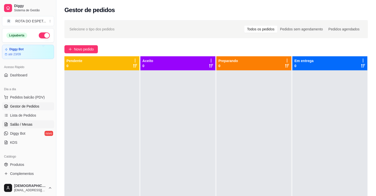
click at [26, 124] on span "Salão / Mesas" at bounding box center [21, 124] width 22 height 5
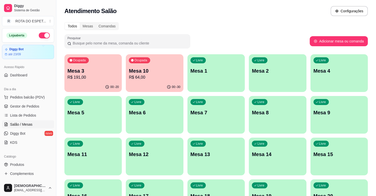
click at [153, 69] on p "Mesa 10" at bounding box center [154, 70] width 51 height 7
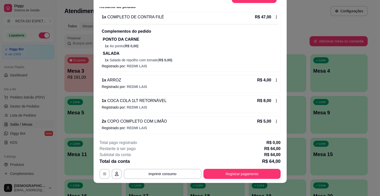
scroll to position [15, 0]
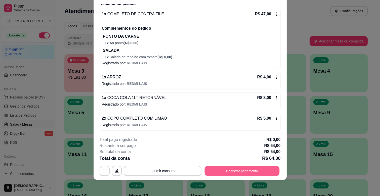
click at [242, 168] on button "Registrar pagamento" at bounding box center [242, 171] width 75 height 10
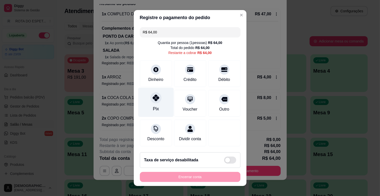
click at [158, 99] on div "Pix" at bounding box center [155, 102] width 35 height 29
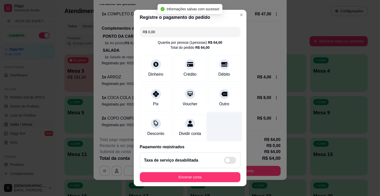
type input "R$ 0,00"
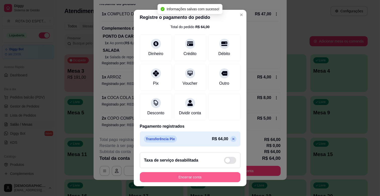
click at [203, 179] on button "Encerrar conta" at bounding box center [190, 177] width 101 height 10
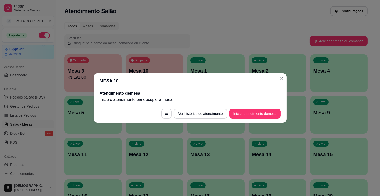
scroll to position [0, 0]
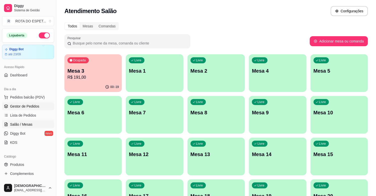
click at [26, 107] on span "Gestor de Pedidos" at bounding box center [24, 106] width 29 height 5
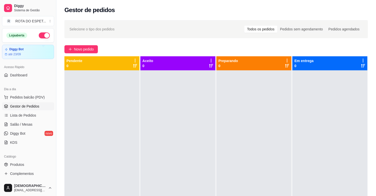
click at [167, 141] on div at bounding box center [177, 168] width 75 height 196
click at [181, 139] on div at bounding box center [177, 168] width 75 height 196
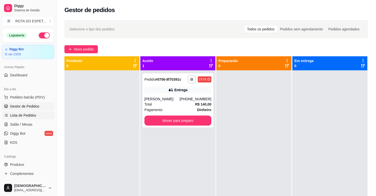
click at [35, 112] on link "Lista de Pedidos" at bounding box center [28, 115] width 52 height 8
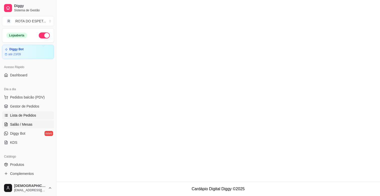
click at [21, 124] on span "Salão / Mesas" at bounding box center [21, 124] width 22 height 5
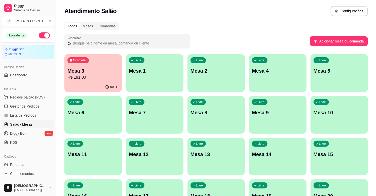
click at [98, 81] on div "Ocupada Mesa 3 R$ 191,00" at bounding box center [92, 68] width 57 height 28
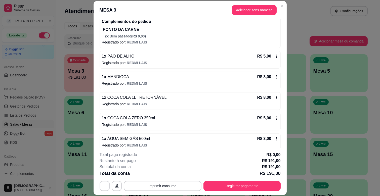
scroll to position [279, 0]
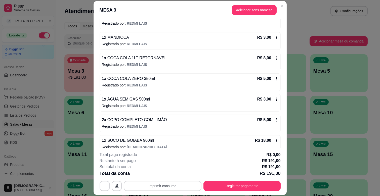
click at [159, 183] on button "Imprimir consumo" at bounding box center [163, 186] width 78 height 10
click at [194, 108] on p "Registrado por: REDMI LAIS" at bounding box center [190, 105] width 177 height 5
click at [174, 183] on button "Imprimir consumo" at bounding box center [163, 186] width 78 height 10
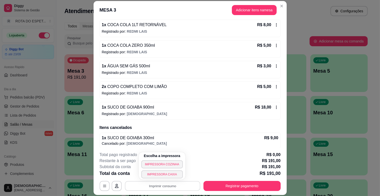
scroll to position [316, 0]
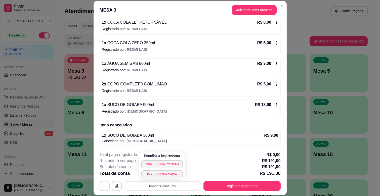
click at [274, 65] on icon at bounding box center [276, 64] width 4 height 4
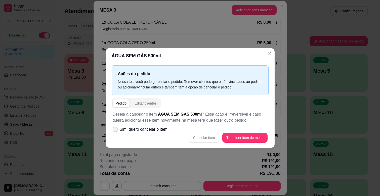
click at [114, 129] on icon at bounding box center [115, 129] width 4 height 3
click at [114, 131] on input "Sim, quero cancelar o item." at bounding box center [113, 132] width 3 height 3
checkbox input "true"
click at [199, 137] on button "Cancelar item" at bounding box center [204, 138] width 31 height 10
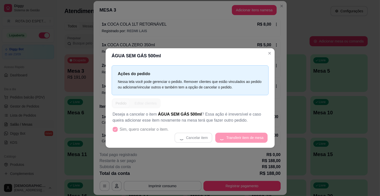
scroll to position [313, 0]
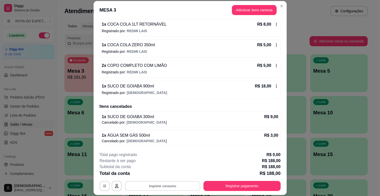
click at [170, 185] on button "Imprimir consumo" at bounding box center [162, 186] width 75 height 10
click at [170, 175] on button "IMPRESSORA CAIXA" at bounding box center [162, 175] width 42 height 8
click at [248, 183] on button "Registrar pagamento" at bounding box center [242, 186] width 77 height 10
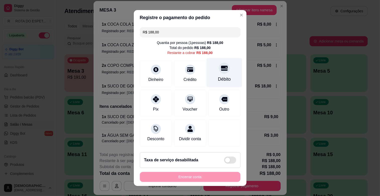
click at [217, 73] on div "Débito" at bounding box center [224, 72] width 35 height 29
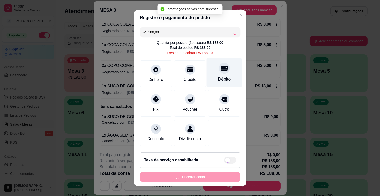
type input "R$ 0,00"
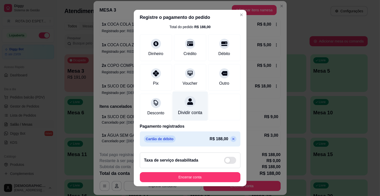
scroll to position [6, 0]
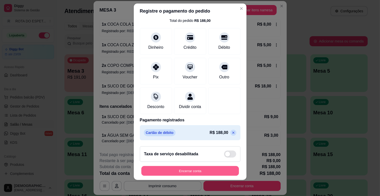
click at [197, 171] on button "Encerrar conta" at bounding box center [190, 171] width 98 height 10
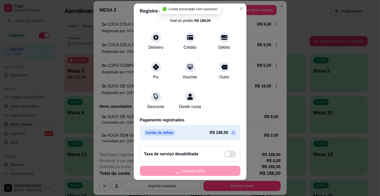
scroll to position [0, 0]
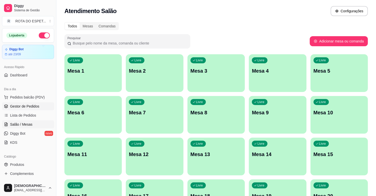
click at [24, 110] on link "Gestor de Pedidos" at bounding box center [28, 106] width 52 height 8
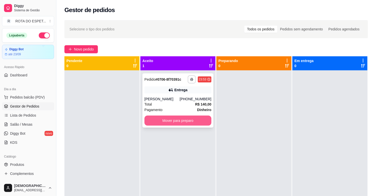
click at [163, 123] on button "Mover para preparo" at bounding box center [177, 121] width 67 height 10
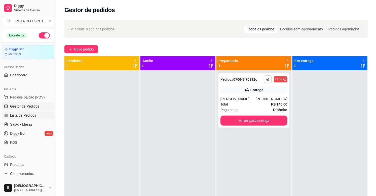
click at [25, 116] on span "Lista de Pedidos" at bounding box center [23, 115] width 26 height 5
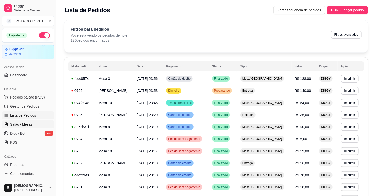
click at [24, 125] on span "Salão / Mesas" at bounding box center [21, 124] width 22 height 5
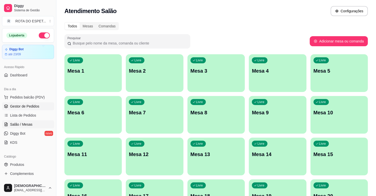
click at [20, 109] on link "Gestor de Pedidos" at bounding box center [28, 106] width 52 height 8
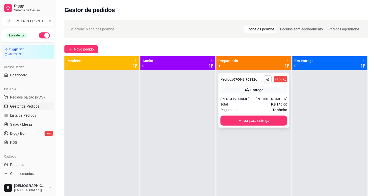
click at [243, 94] on div "**********" at bounding box center [253, 100] width 71 height 54
click at [269, 127] on div "**********" at bounding box center [253, 100] width 71 height 54
click at [264, 121] on button "Mover para entrega" at bounding box center [253, 121] width 67 height 10
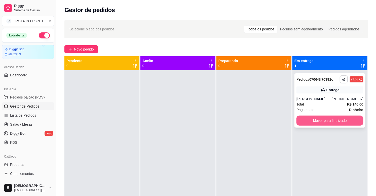
click at [333, 122] on button "Mover para finalizado" at bounding box center [329, 121] width 67 height 10
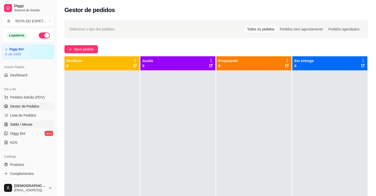
click at [25, 127] on span "Salão / Mesas" at bounding box center [21, 124] width 22 height 5
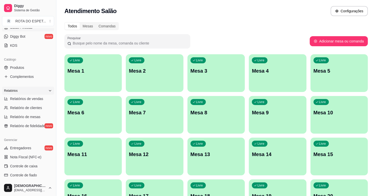
scroll to position [112, 0]
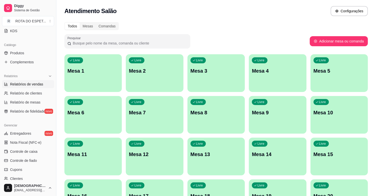
click at [33, 85] on span "Relatórios de vendas" at bounding box center [26, 84] width 33 height 5
select select "ALL"
select select "0"
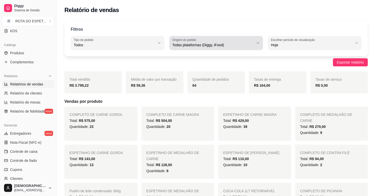
click at [253, 43] on span "Todas plataformas (Diggy, iFood)" at bounding box center [213, 45] width 82 height 5
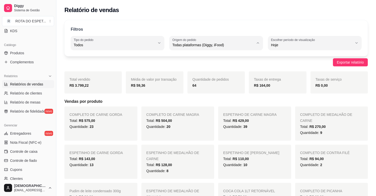
click at [210, 66] on span "Diggy" at bounding box center [213, 65] width 77 height 5
type input "DIGGY"
select select "DIGGY"
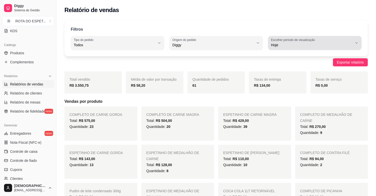
click at [307, 45] on span "Hoje" at bounding box center [312, 45] width 82 height 5
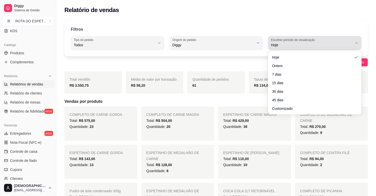
click at [305, 42] on div "Hoje" at bounding box center [312, 43] width 82 height 10
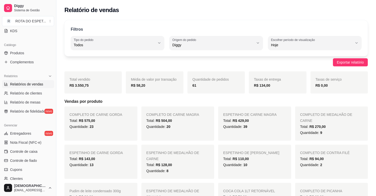
click at [238, 75] on div "Quantidade de pedidos 61" at bounding box center [215, 82] width 57 height 22
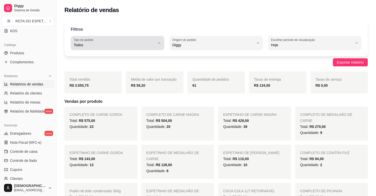
click at [156, 46] on button "Tipo do pedido Todos" at bounding box center [118, 43] width 94 height 14
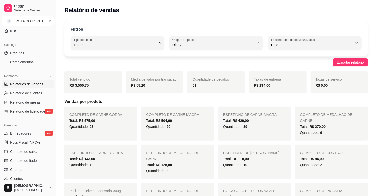
click at [116, 65] on span "Entrega" at bounding box center [114, 65] width 77 height 5
type input "DELIVERY"
select select "DELIVERY"
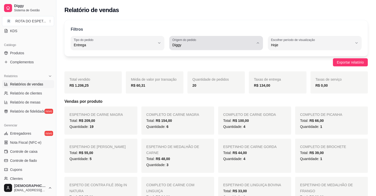
click at [196, 42] on label "Origem do pedido" at bounding box center [184, 40] width 25 height 4
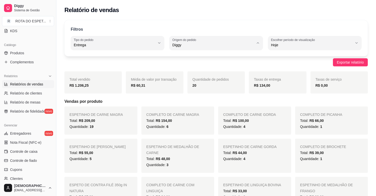
click at [195, 73] on span "iFood" at bounding box center [213, 73] width 77 height 5
type input "IFOOD"
select select "IFOOD"
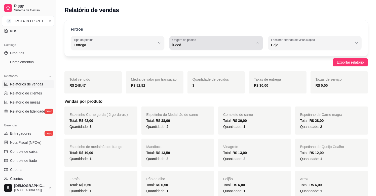
click at [233, 44] on span "iFood" at bounding box center [213, 45] width 82 height 5
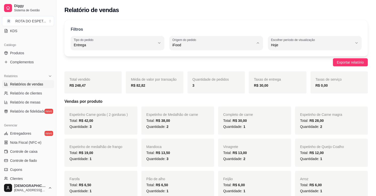
click at [219, 57] on span "Todas plataformas (Diggy, iFood)" at bounding box center [213, 57] width 77 height 5
type input "ALL"
select select "ALL"
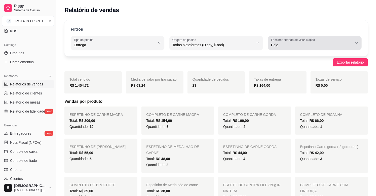
click at [325, 38] on div "Hoje" at bounding box center [312, 43] width 82 height 10
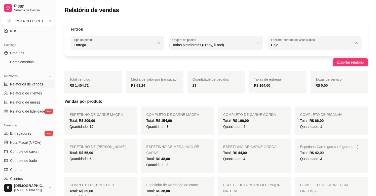
click at [302, 62] on li "Ontem" at bounding box center [315, 65] width 86 height 8
type input "1"
select select "1"
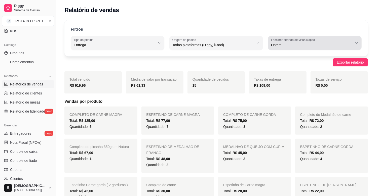
click at [308, 39] on label "Escolher período de visualização" at bounding box center [294, 40] width 46 height 4
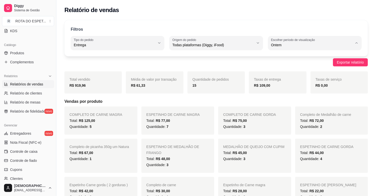
click at [288, 57] on span "Hoje" at bounding box center [312, 57] width 77 height 5
type input "0"
select select "0"
click at [198, 24] on div "Filtros DELIVERY Tipo do pedido Todos Entrega Retirada Mesa Consumo local Tipo …" at bounding box center [215, 38] width 303 height 36
click at [31, 151] on span "Controle de caixa" at bounding box center [23, 151] width 27 height 5
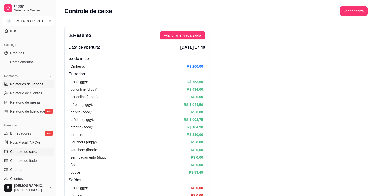
click at [33, 83] on span "Relatórios de vendas" at bounding box center [26, 84] width 33 height 5
select select "ALL"
select select "0"
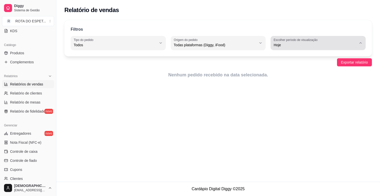
click at [364, 42] on button "Escolher período de visualização Hoje" at bounding box center [318, 43] width 95 height 14
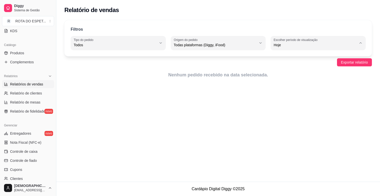
click at [299, 69] on li "Ontem" at bounding box center [318, 65] width 87 height 8
type input "1"
select select "1"
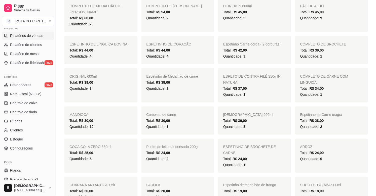
scroll to position [166, 0]
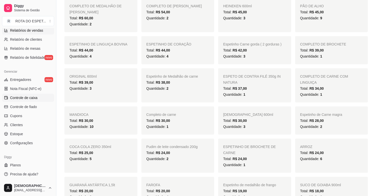
click at [29, 99] on span "Controle de caixa" at bounding box center [23, 97] width 27 height 5
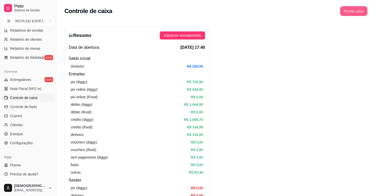
click at [350, 11] on button "Fechar caixa" at bounding box center [353, 11] width 27 height 10
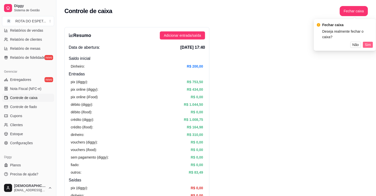
click at [368, 42] on span "Sim" at bounding box center [368, 45] width 6 height 6
